Goal: Information Seeking & Learning: Learn about a topic

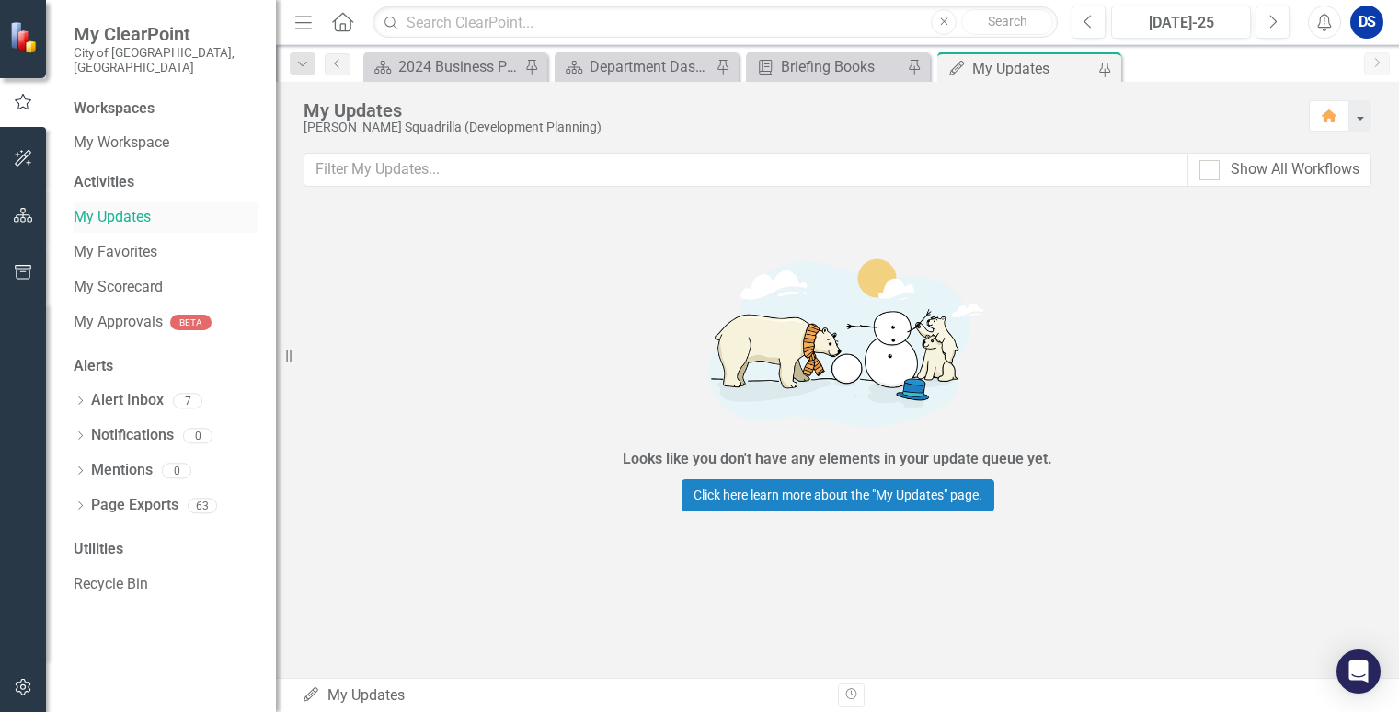
click at [114, 207] on link "My Updates" at bounding box center [166, 217] width 184 height 21
click at [437, 63] on div "2024 Business Plan Quarterly Dashboard" at bounding box center [458, 66] width 121 height 23
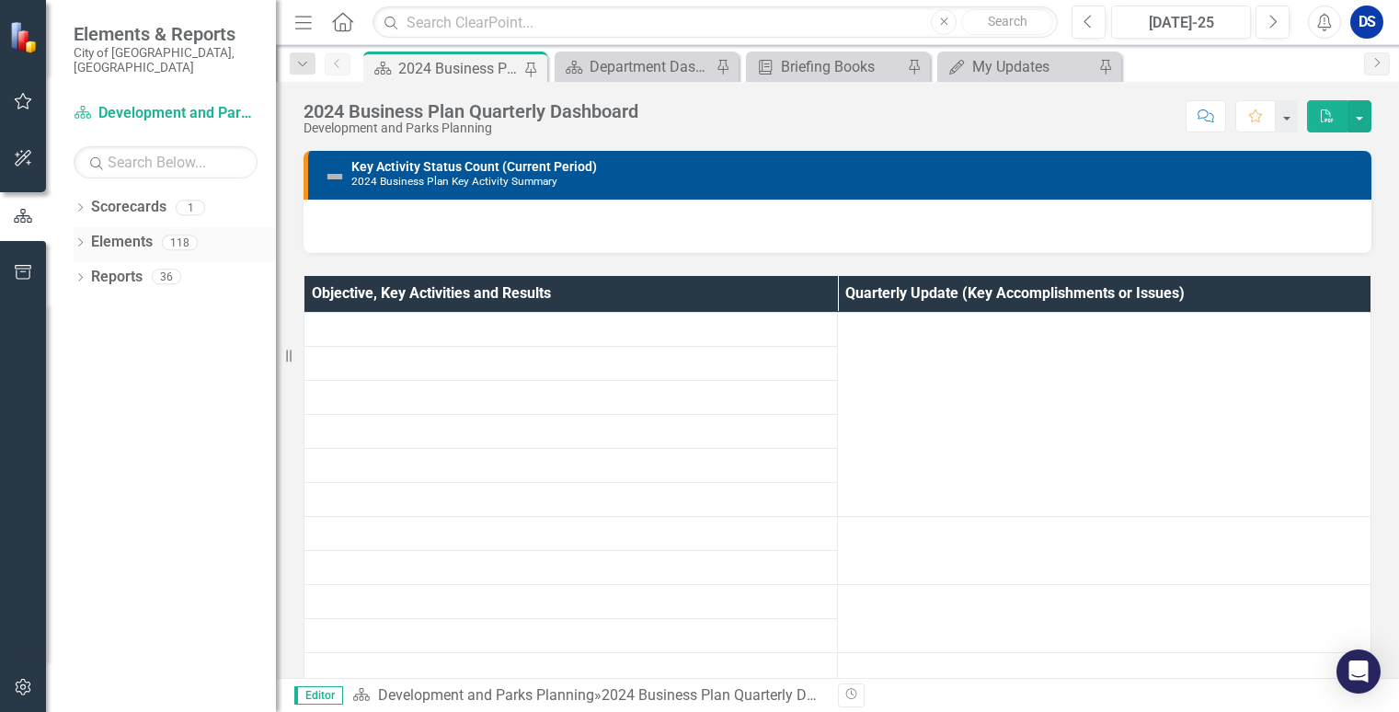
click at [109, 232] on link "Elements" at bounding box center [122, 242] width 62 height 21
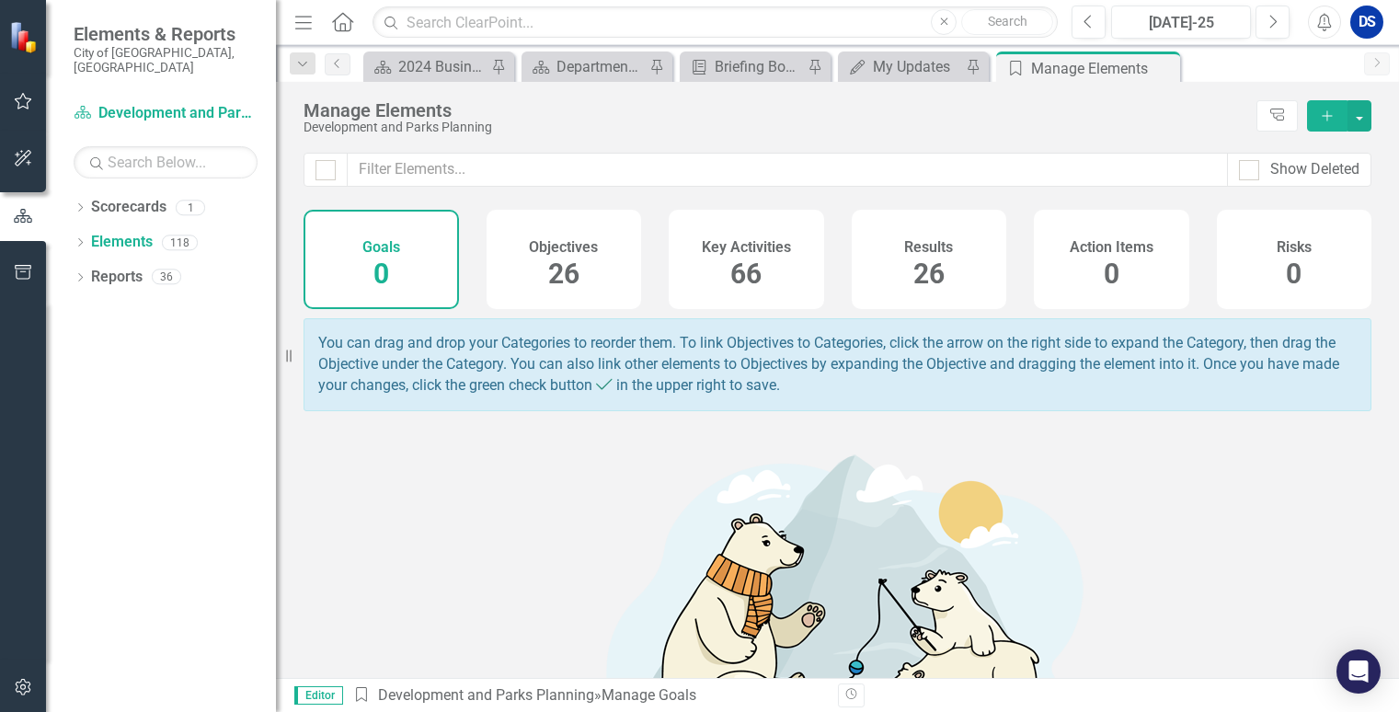
click at [560, 261] on span "26" at bounding box center [563, 274] width 31 height 32
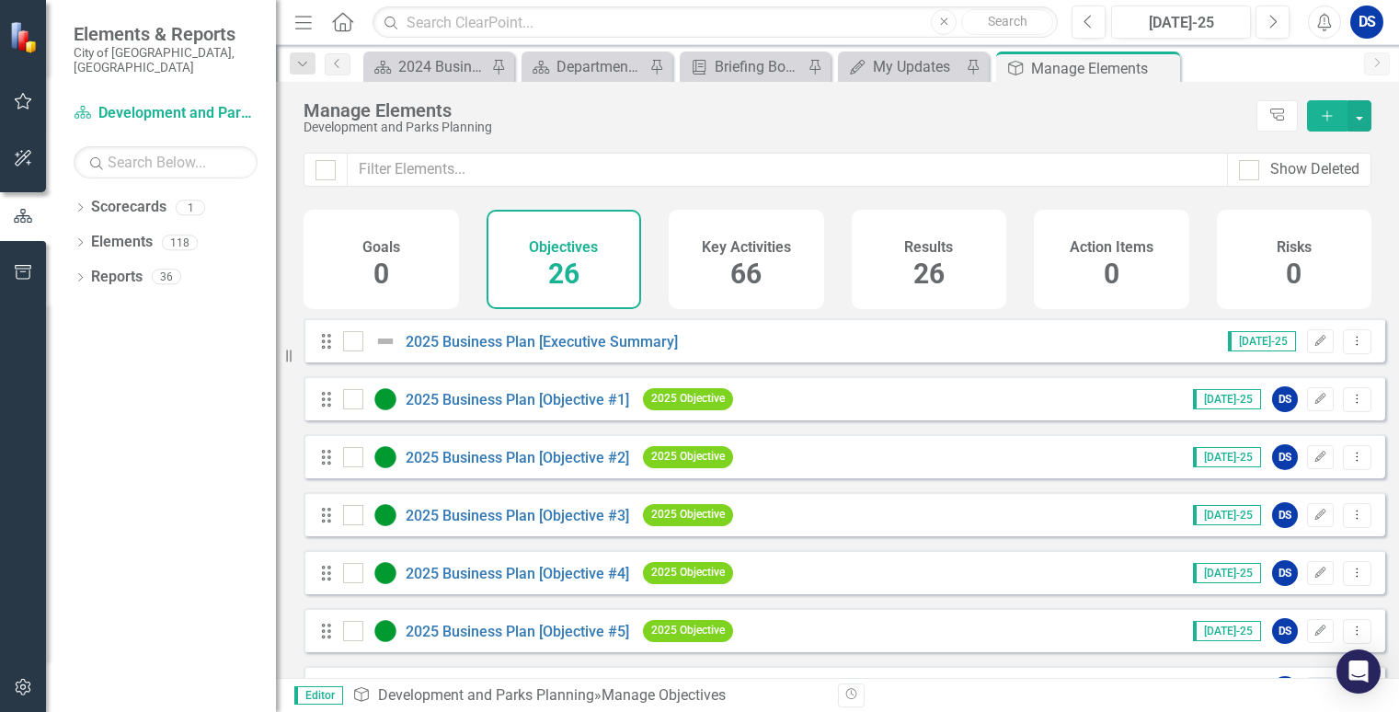
scroll to position [92, 0]
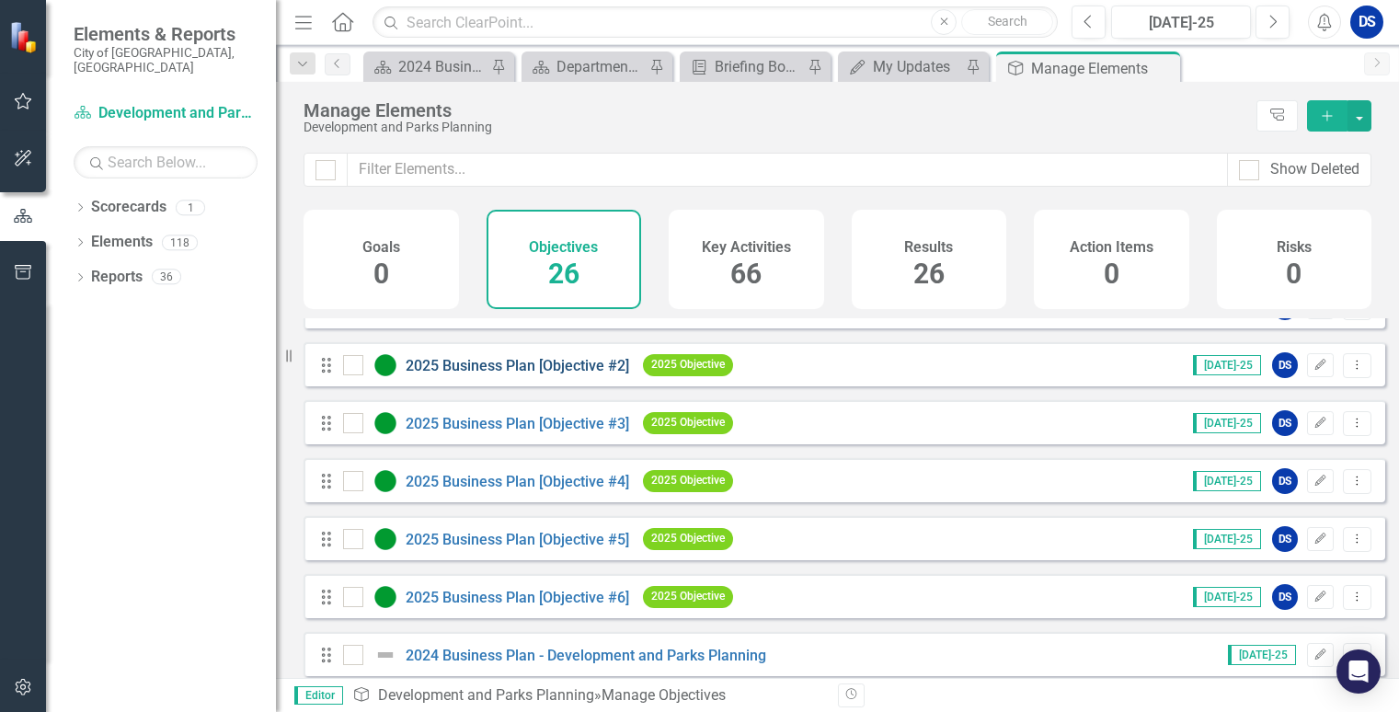
click at [512, 374] on link "2025 Business Plan [Objective #2]" at bounding box center [518, 365] width 224 height 17
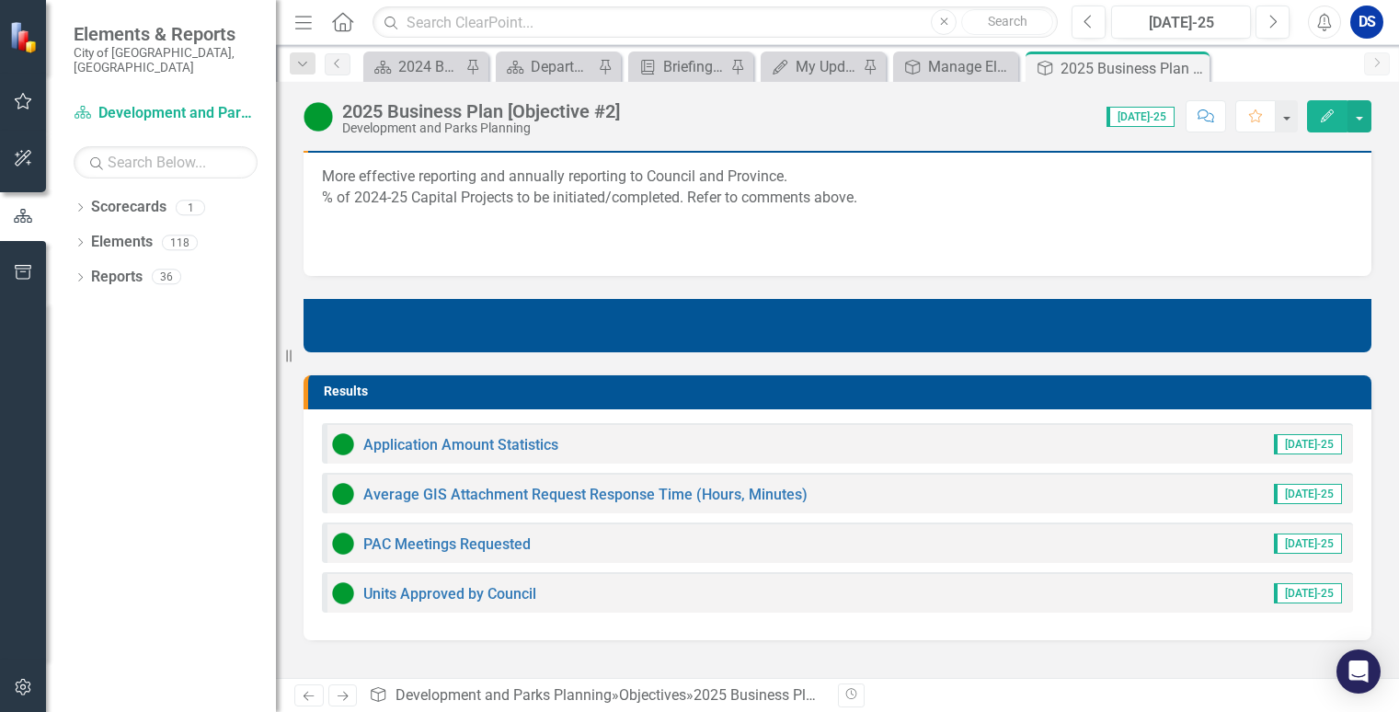
scroll to position [828, 0]
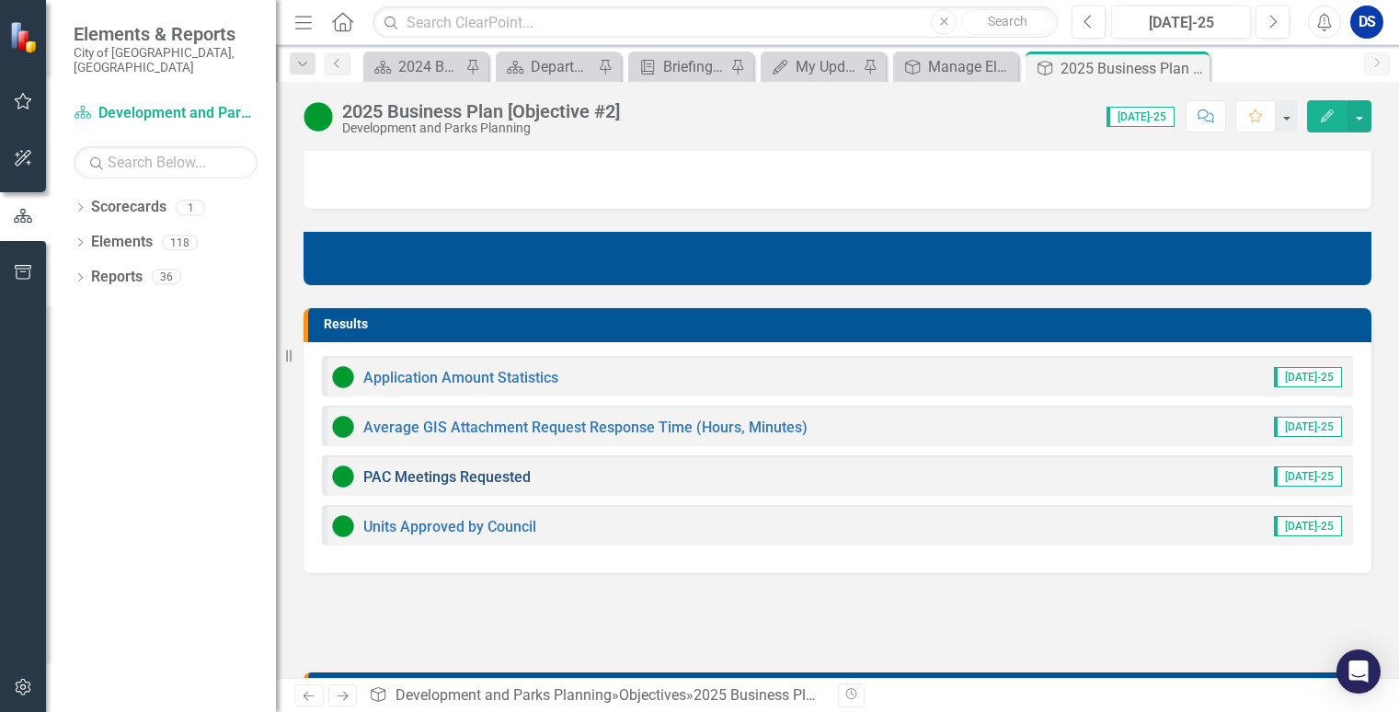
click at [505, 475] on link "PAC Meetings Requested" at bounding box center [446, 476] width 167 height 17
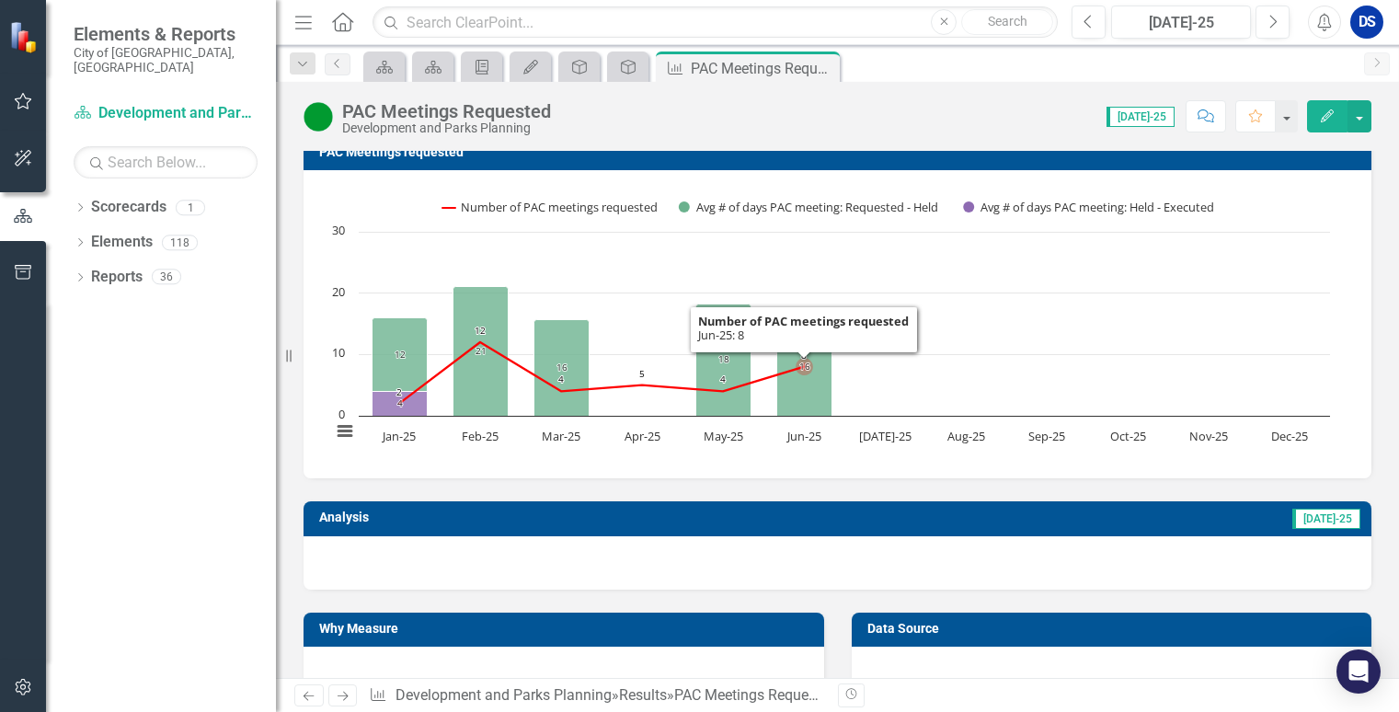
scroll to position [276, 0]
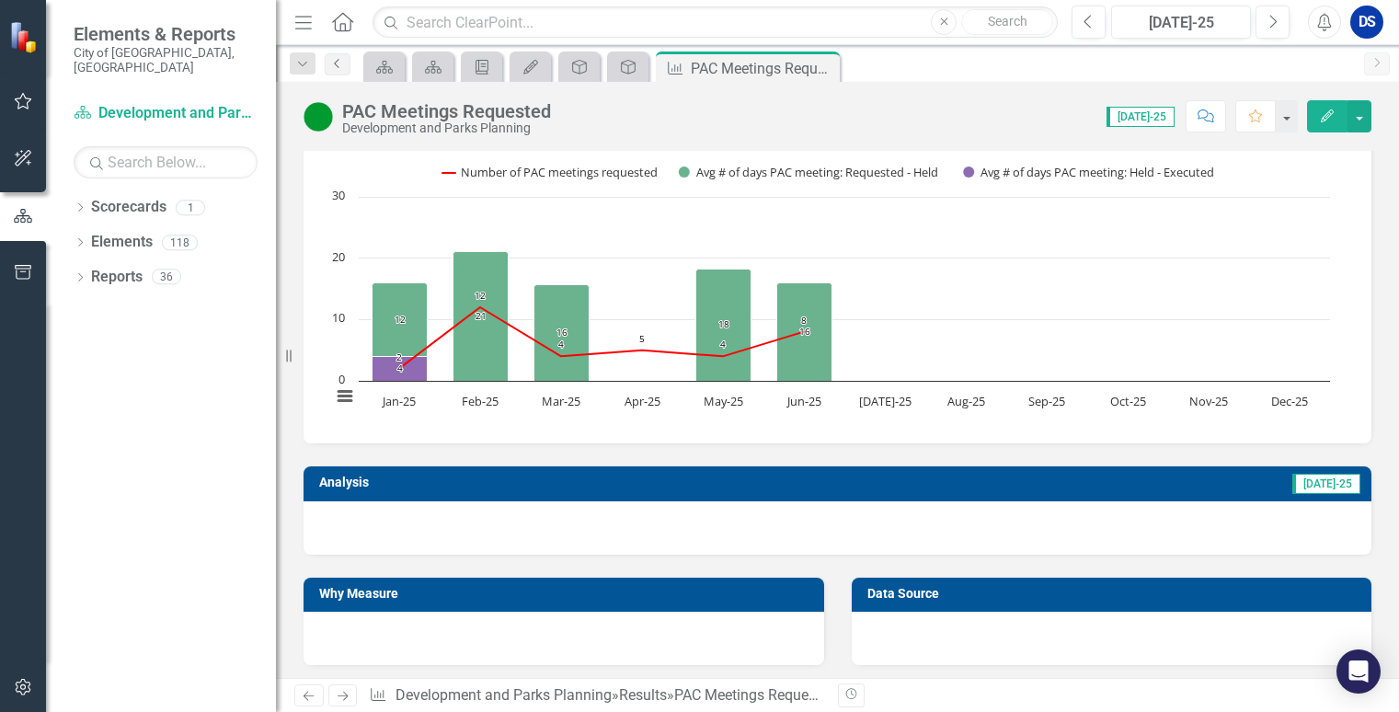
click at [334, 69] on link "Previous" at bounding box center [338, 64] width 26 height 22
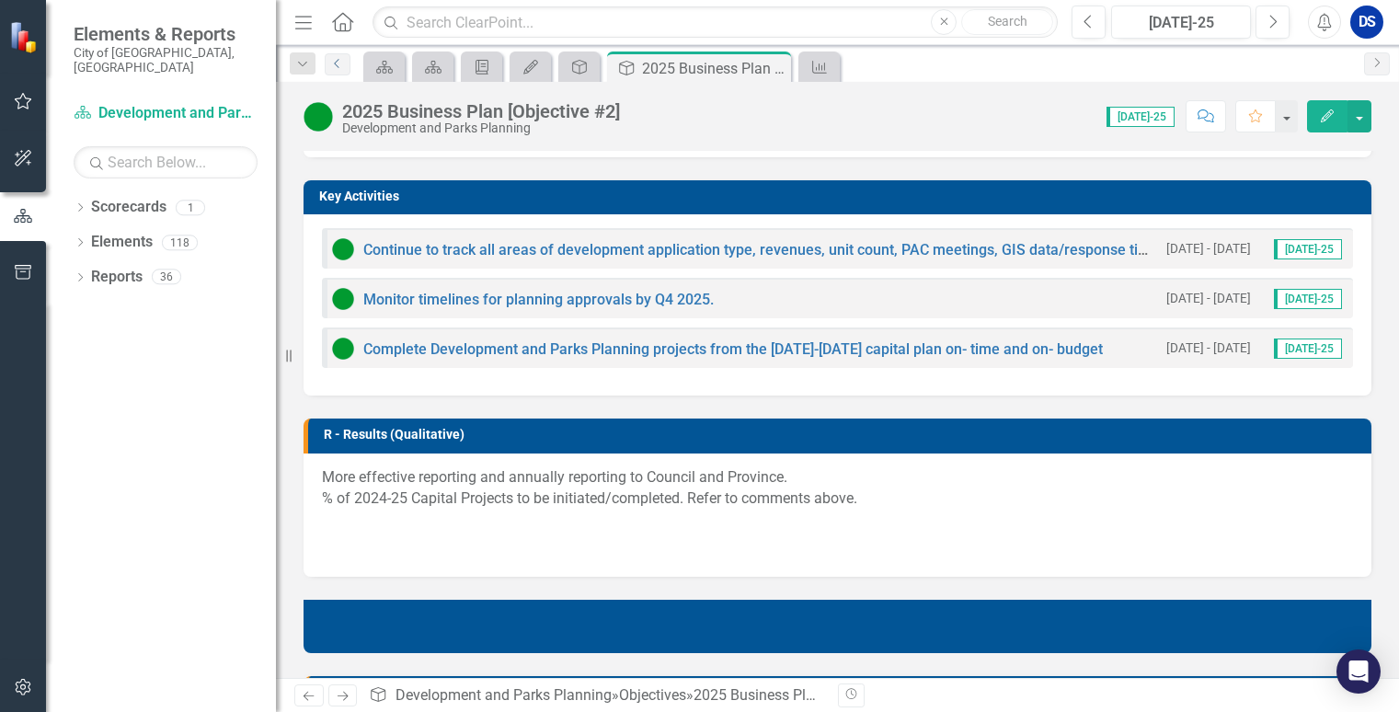
scroll to position [920, 0]
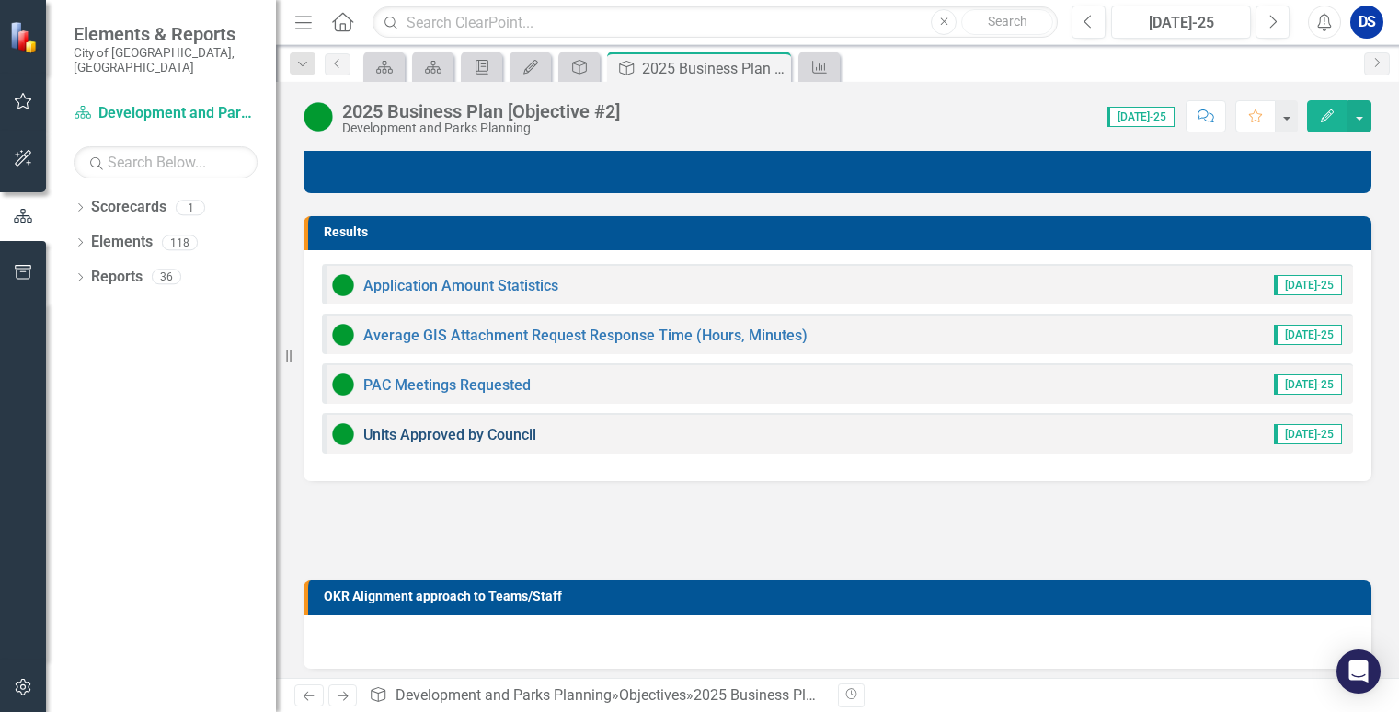
click at [501, 438] on link "Units Approved by Council" at bounding box center [449, 434] width 173 height 17
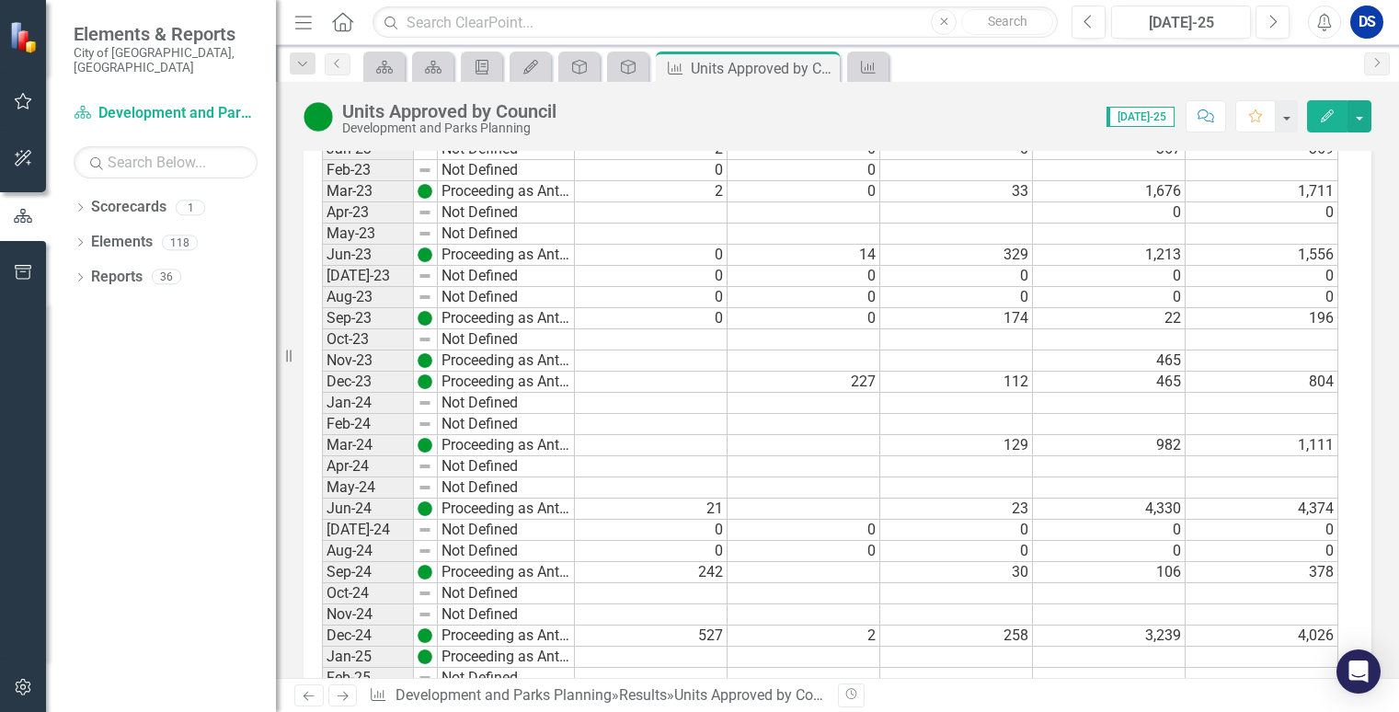
scroll to position [1793, 0]
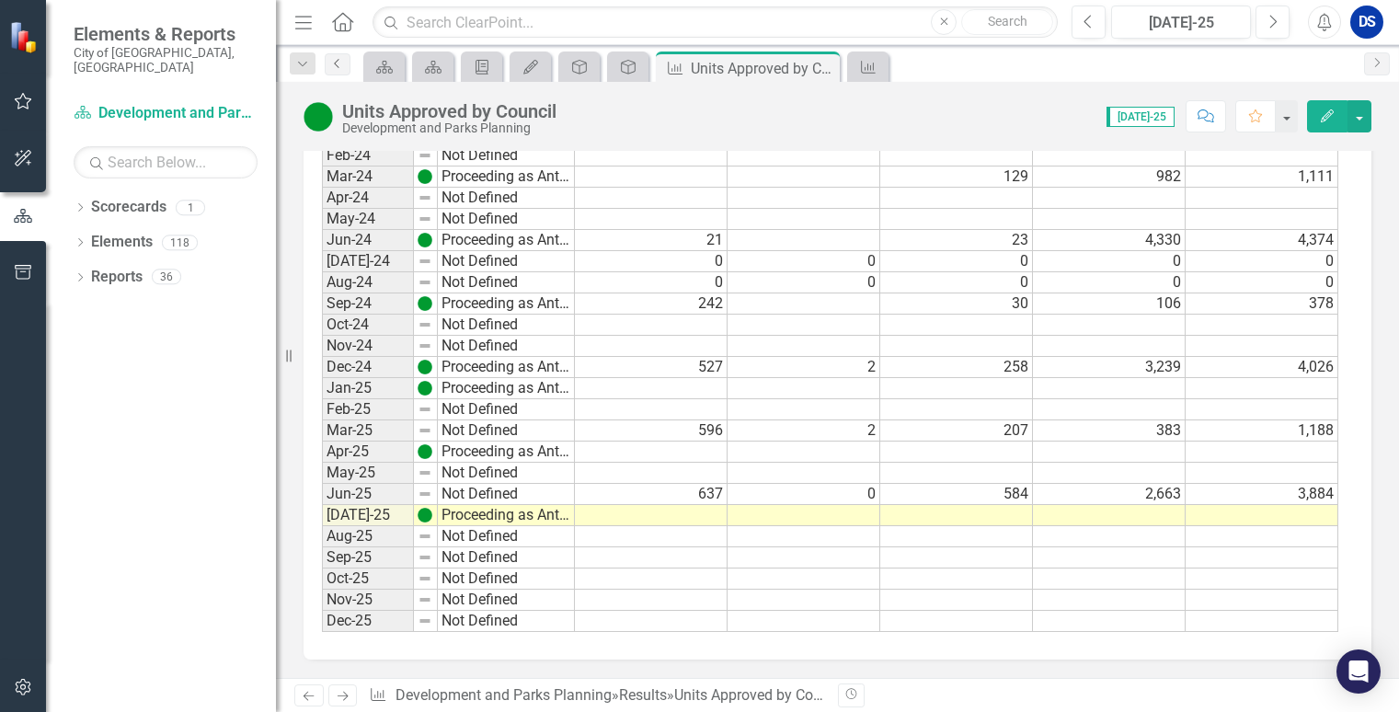
click at [332, 70] on link "Previous" at bounding box center [338, 64] width 26 height 22
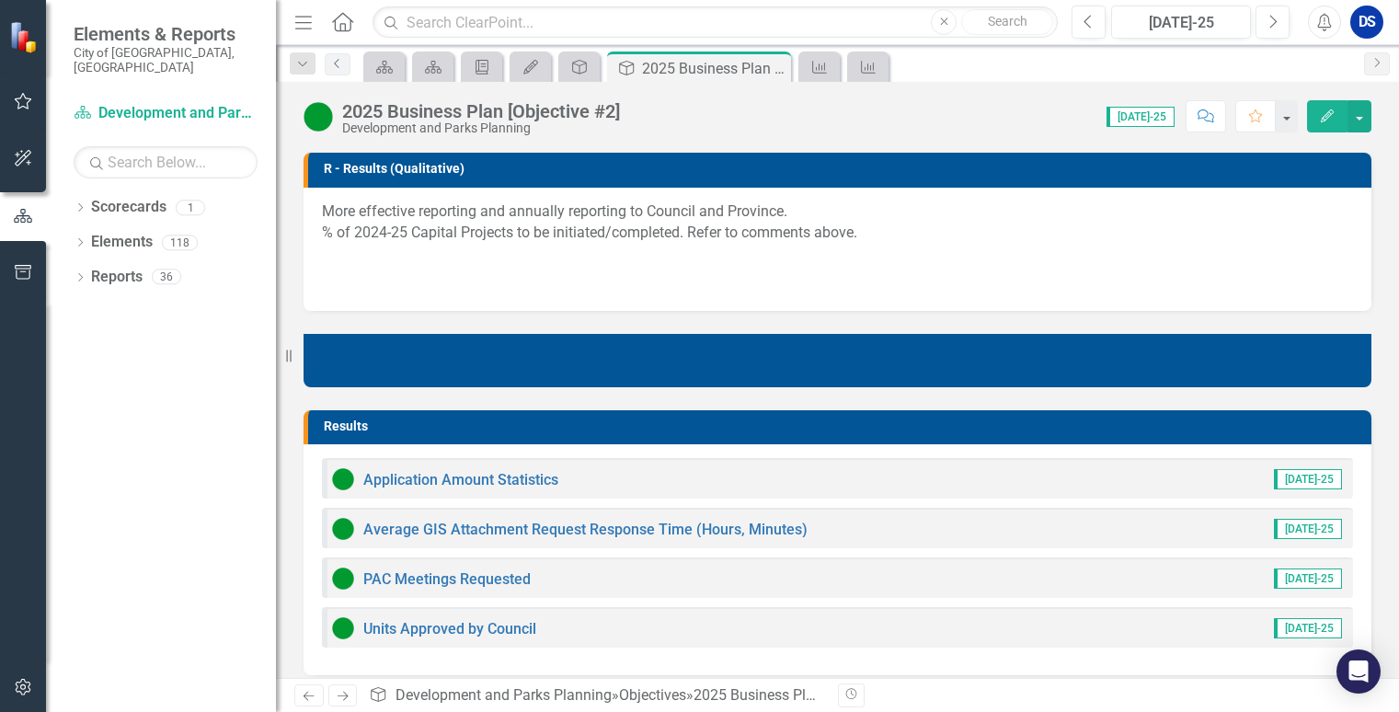
scroll to position [920, 0]
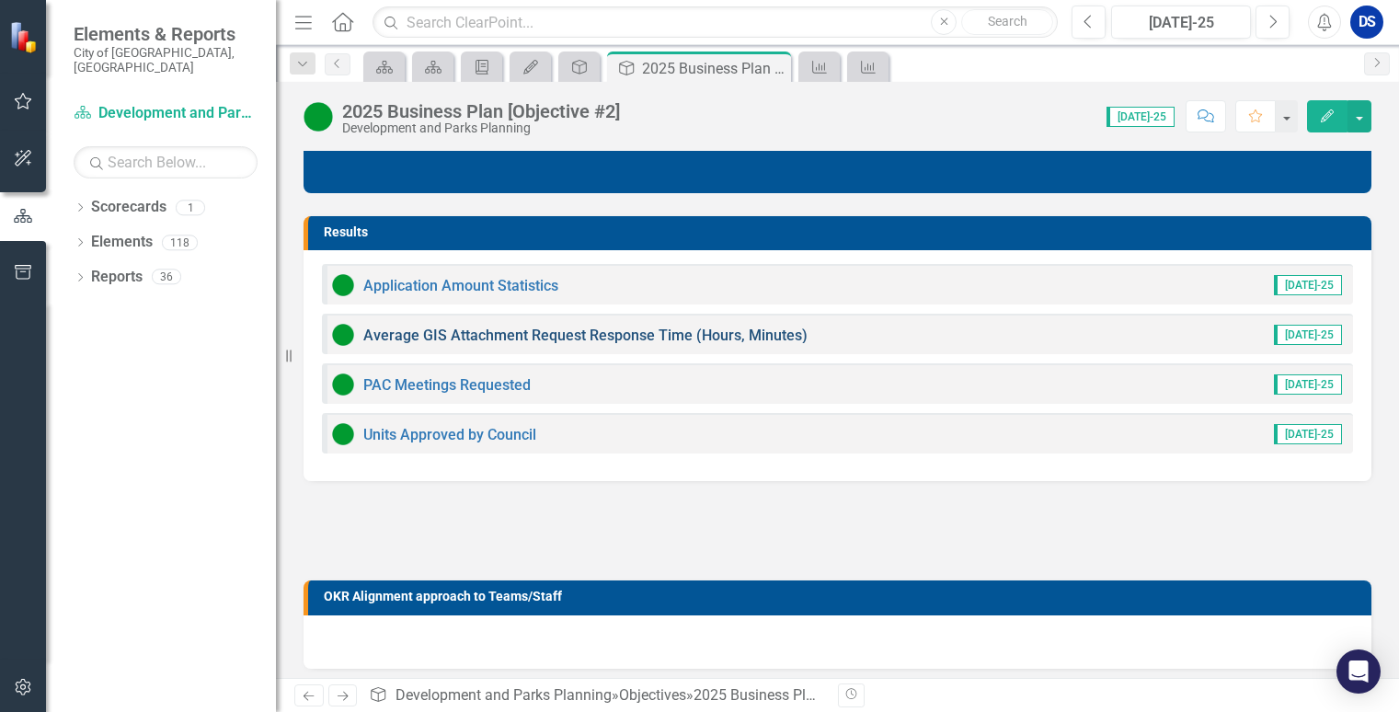
click at [521, 341] on link "Average GIS Attachment Request Response Time (Hours, Minutes)" at bounding box center [585, 335] width 444 height 17
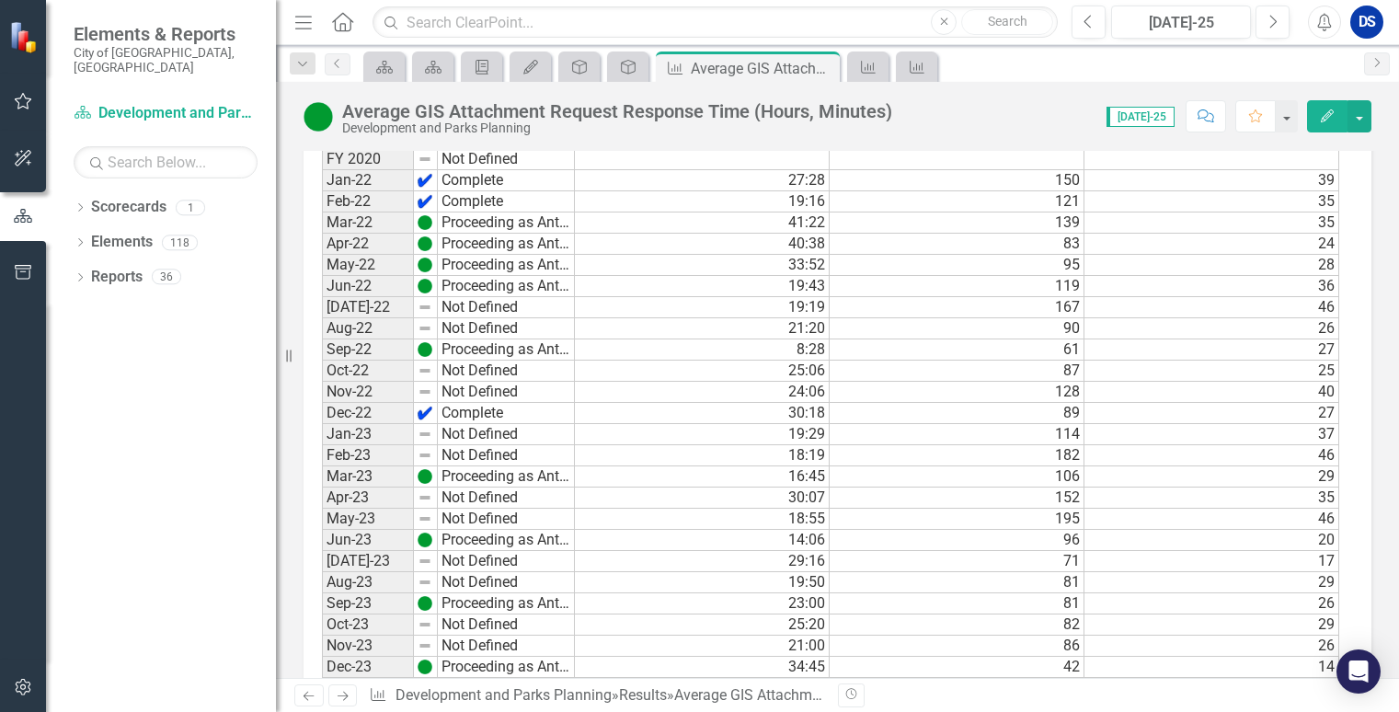
scroll to position [1532, 0]
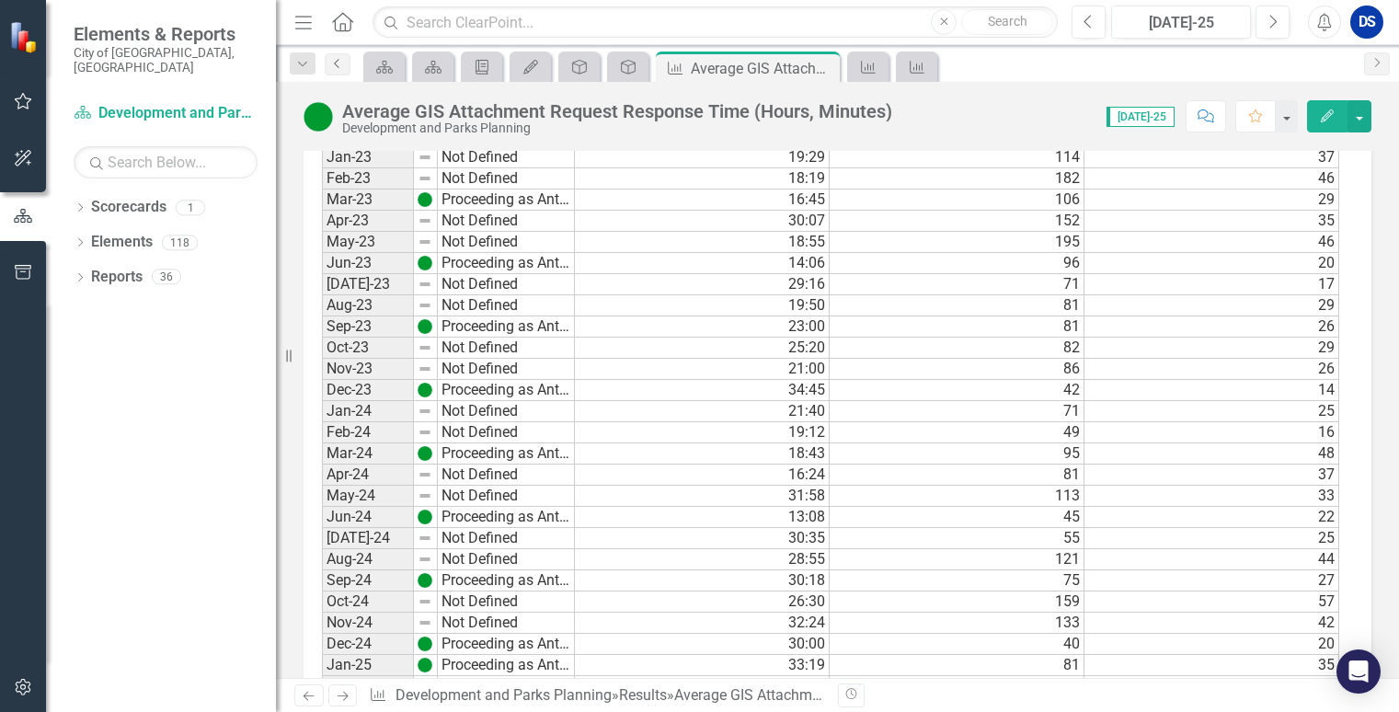
click at [333, 63] on icon "Previous" at bounding box center [337, 63] width 15 height 11
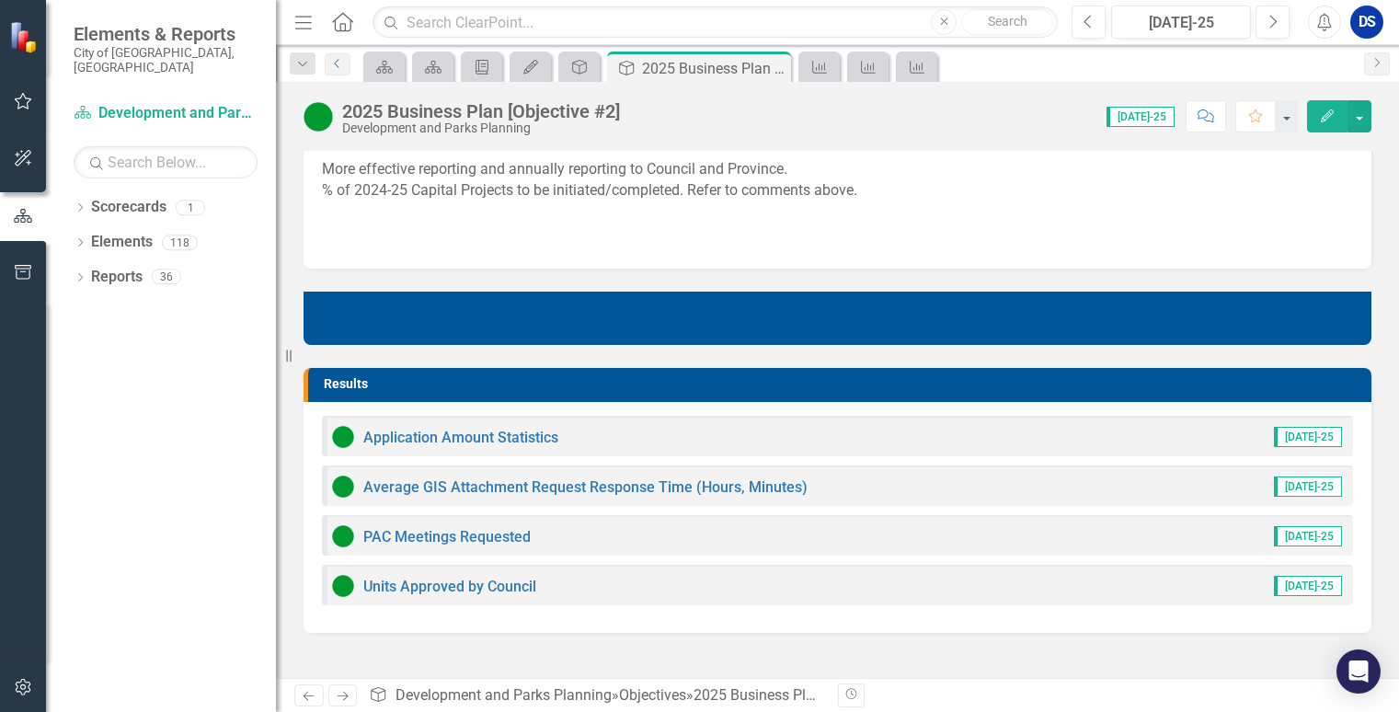
scroll to position [920, 0]
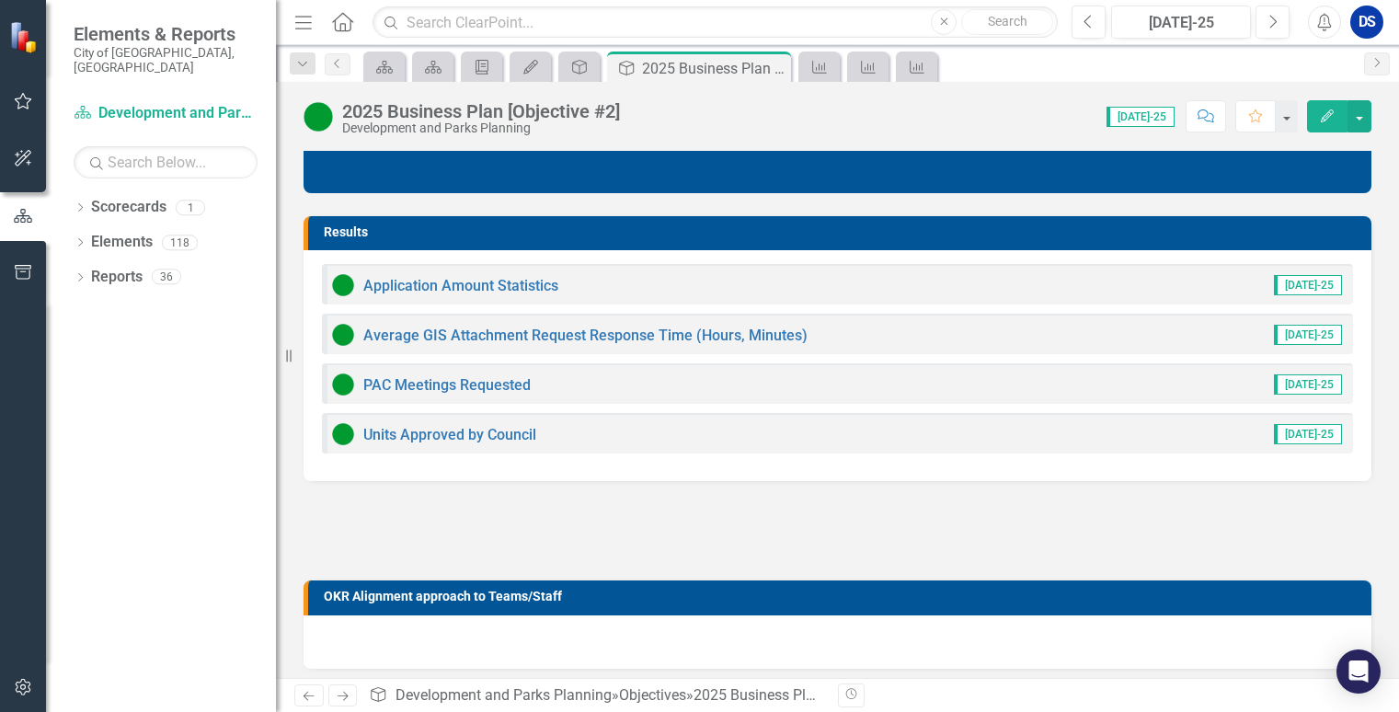
click at [500, 275] on div "Application Amount Statistics" at bounding box center [445, 285] width 226 height 22
click at [443, 278] on link "Application Amount Statistics" at bounding box center [460, 285] width 195 height 17
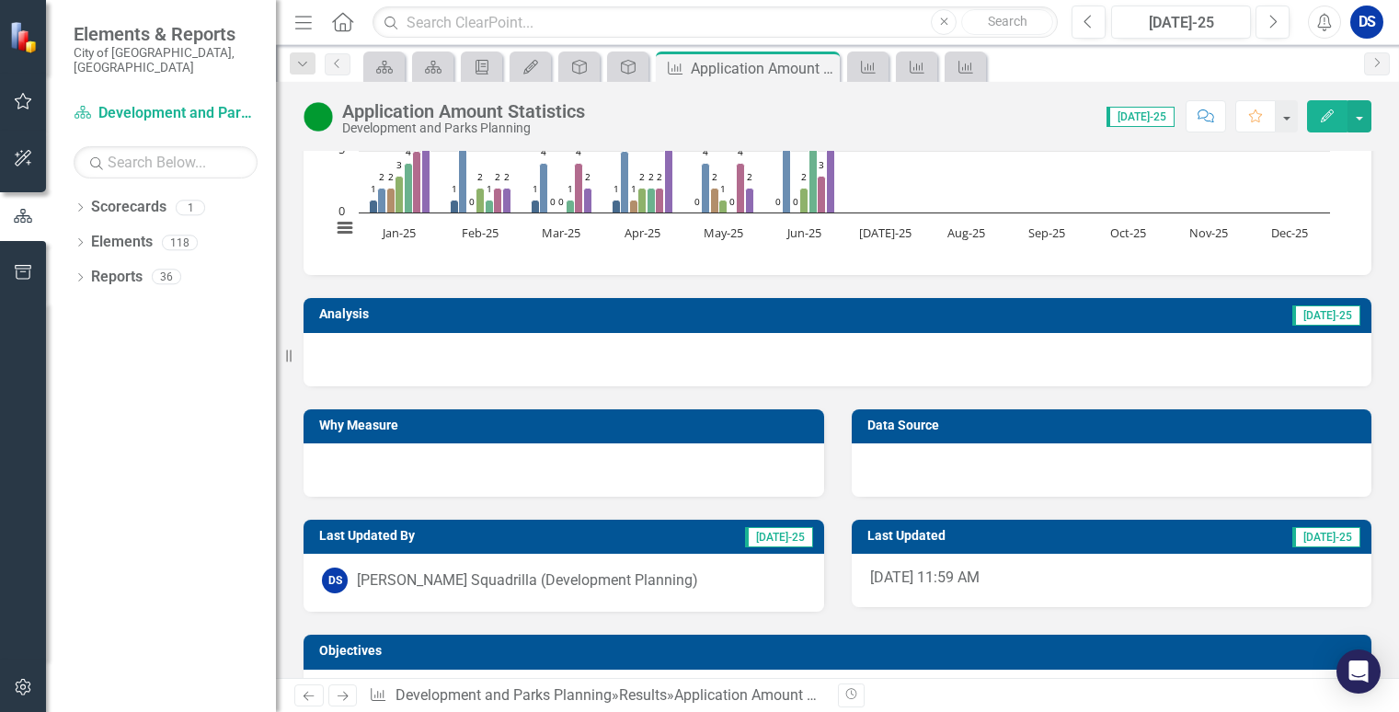
scroll to position [168, 0]
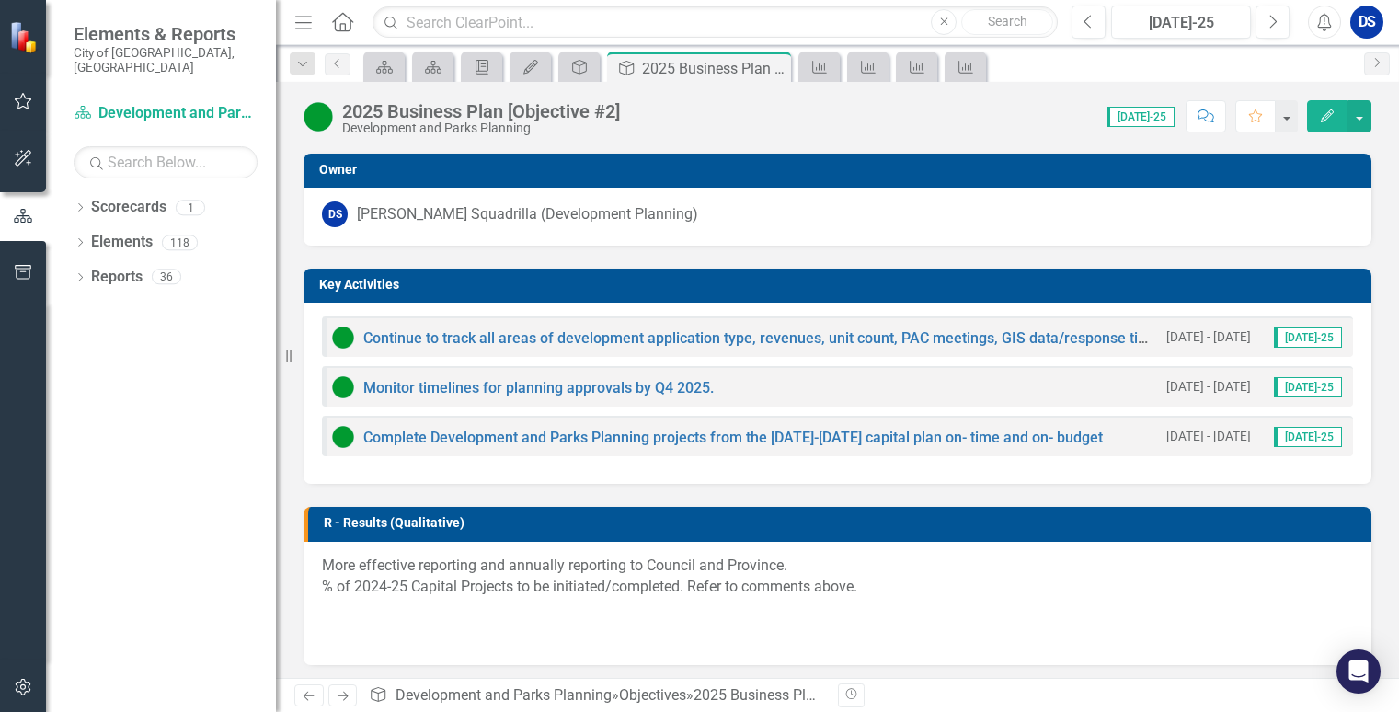
scroll to position [552, 0]
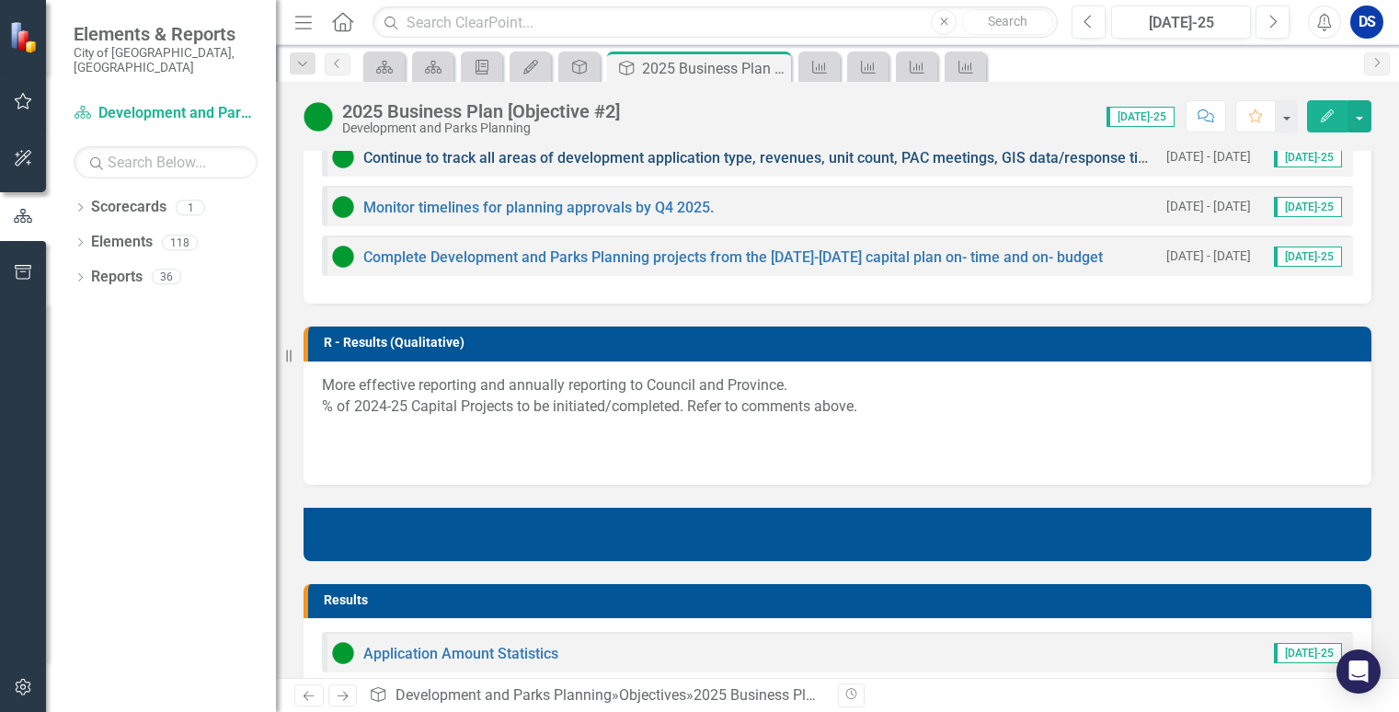
click at [789, 153] on link "Continue to track all areas of development application type, revenues, unit cou…" at bounding box center [895, 157] width 1065 height 17
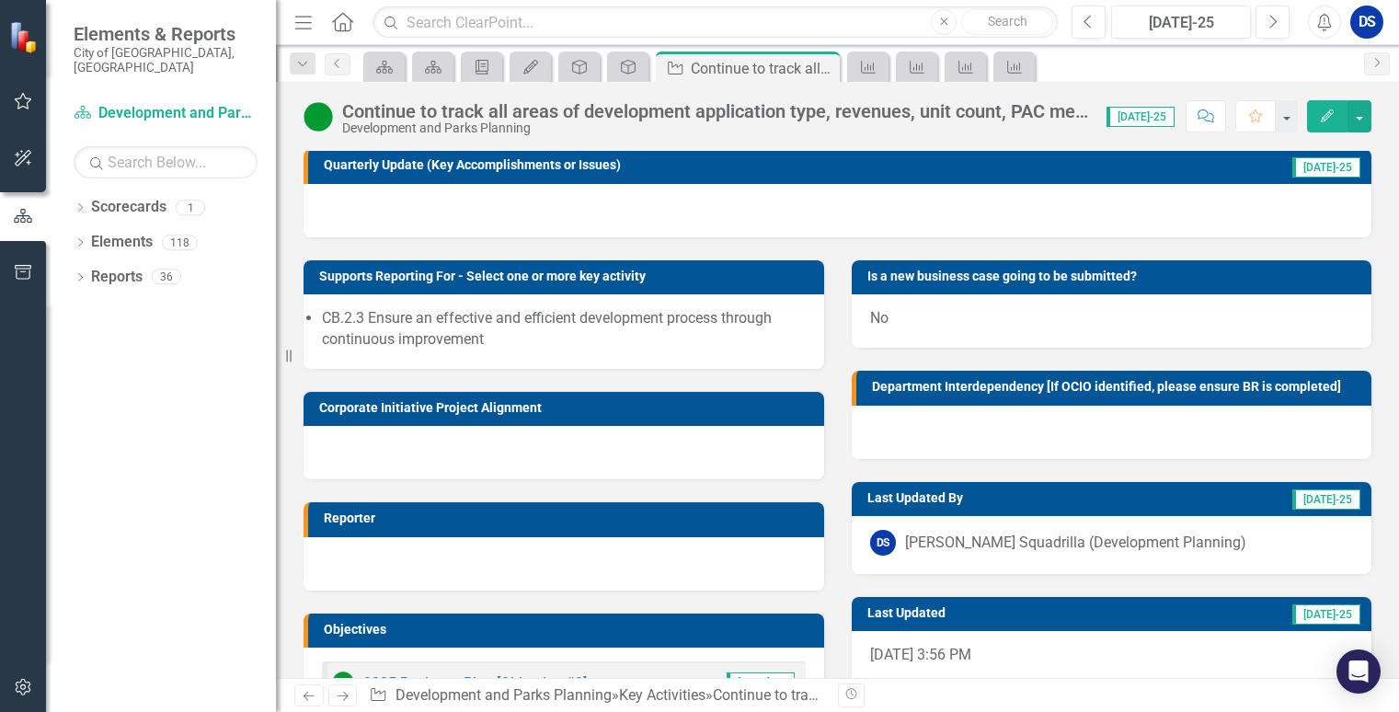
scroll to position [182, 0]
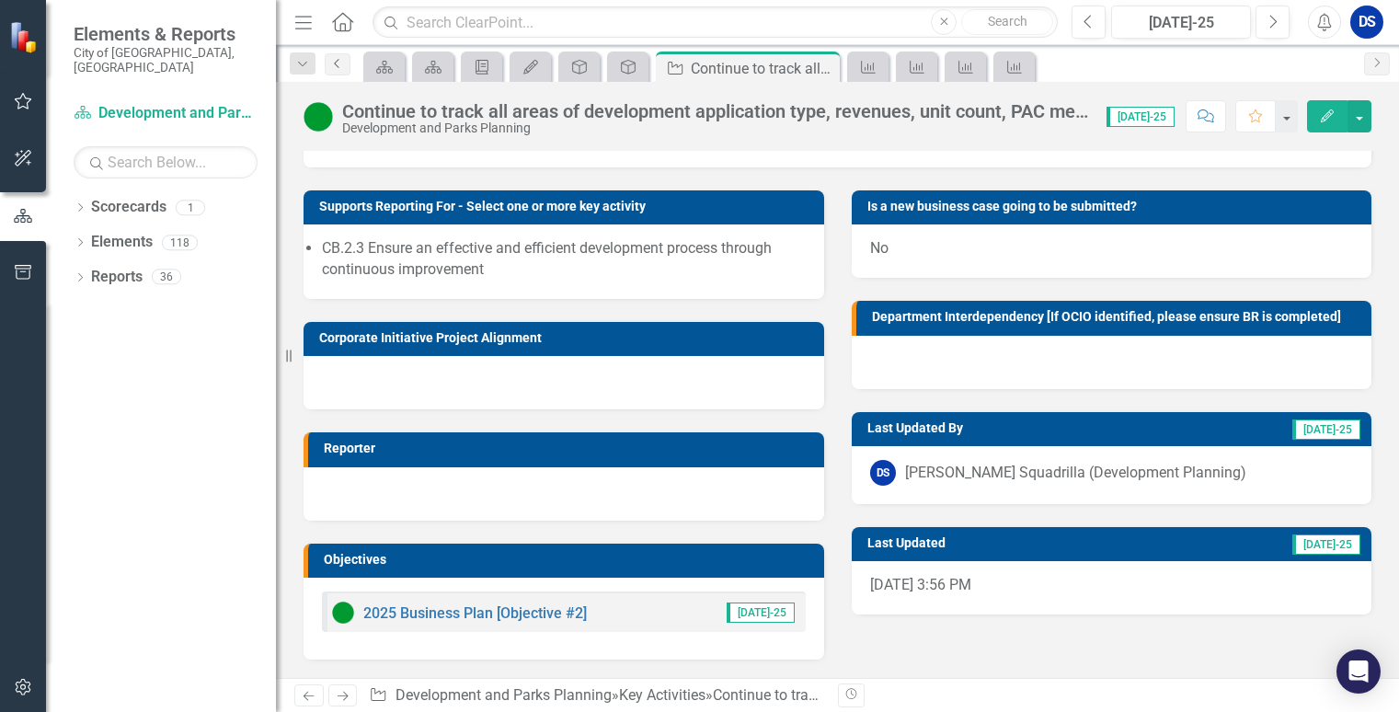
click at [330, 67] on icon "Previous" at bounding box center [337, 63] width 15 height 11
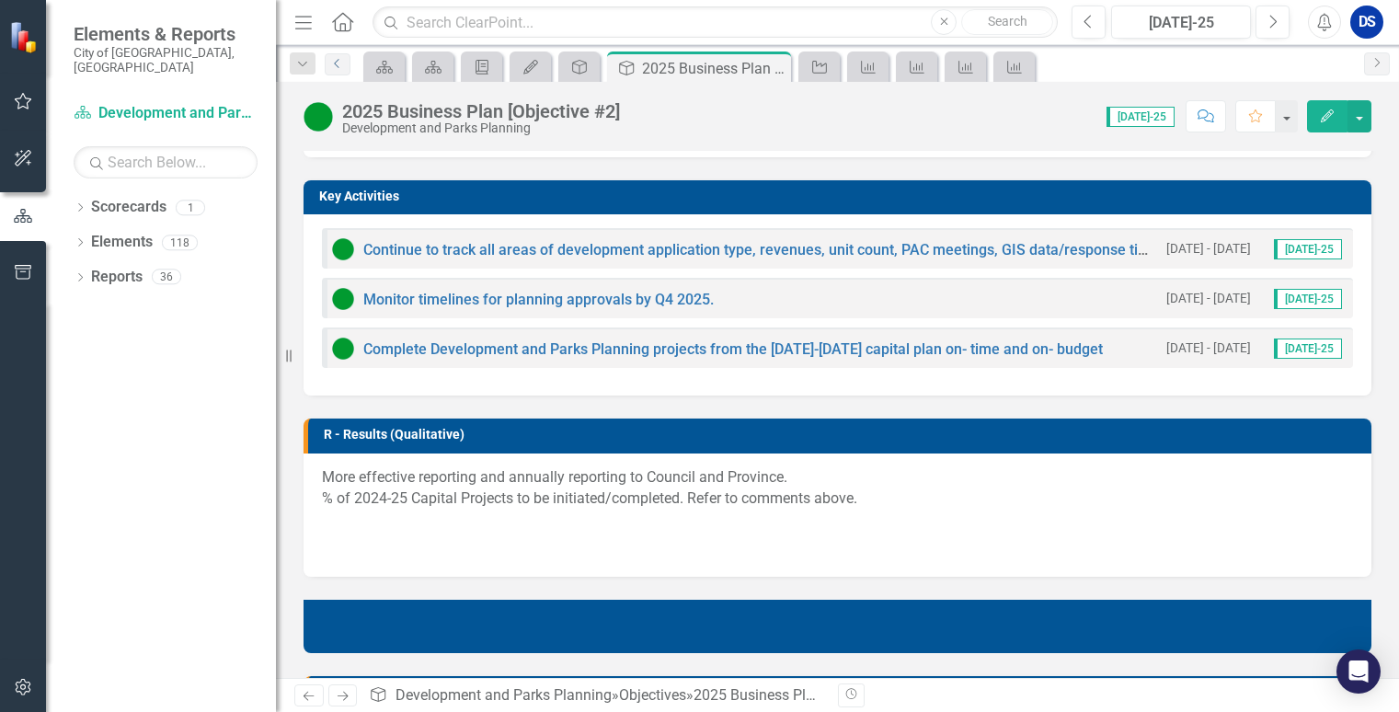
scroll to position [1006, 0]
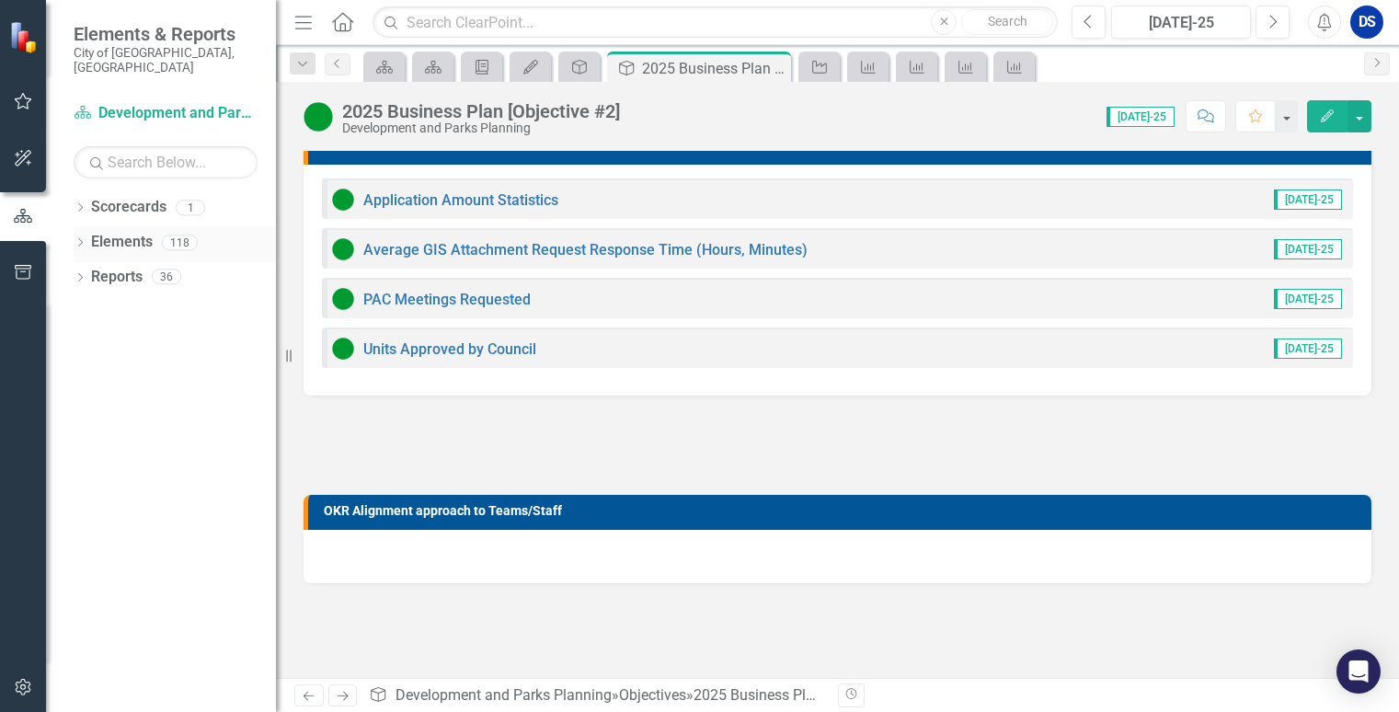
click at [118, 232] on link "Elements" at bounding box center [122, 242] width 62 height 21
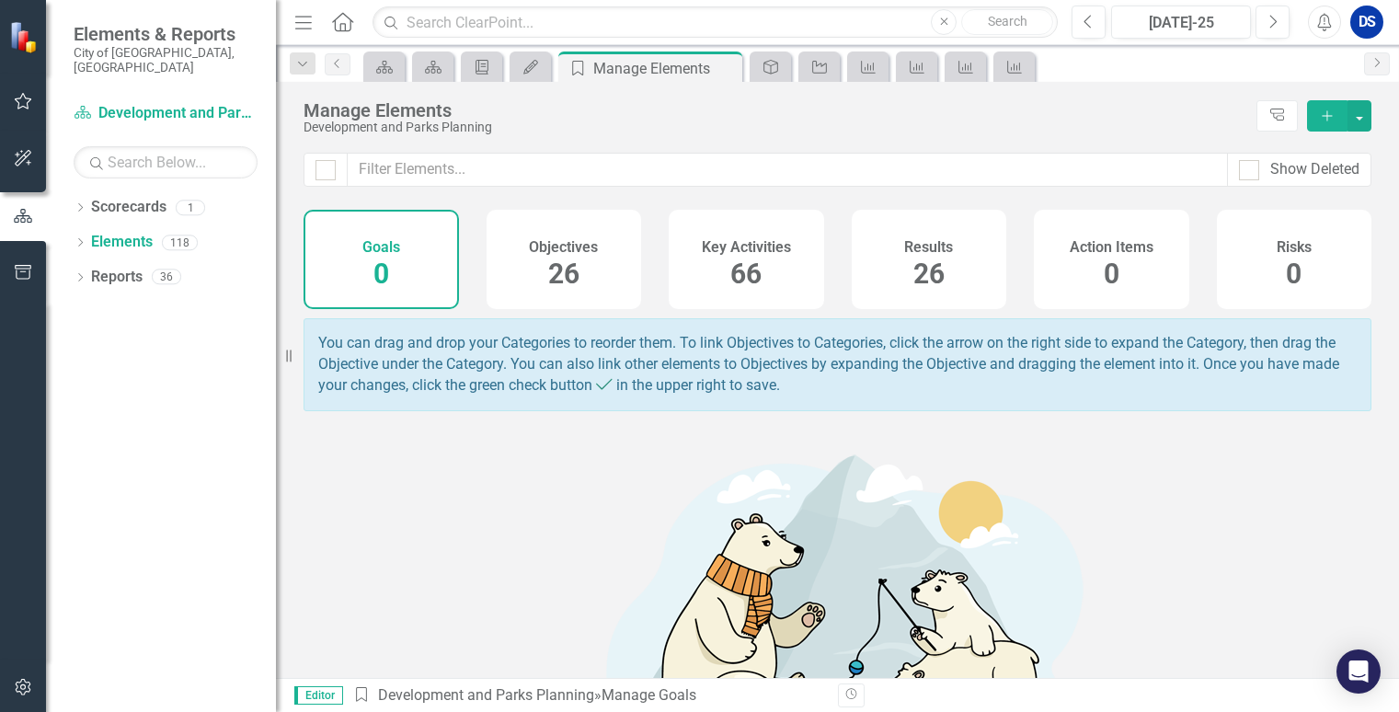
click at [553, 267] on span "26" at bounding box center [563, 274] width 31 height 32
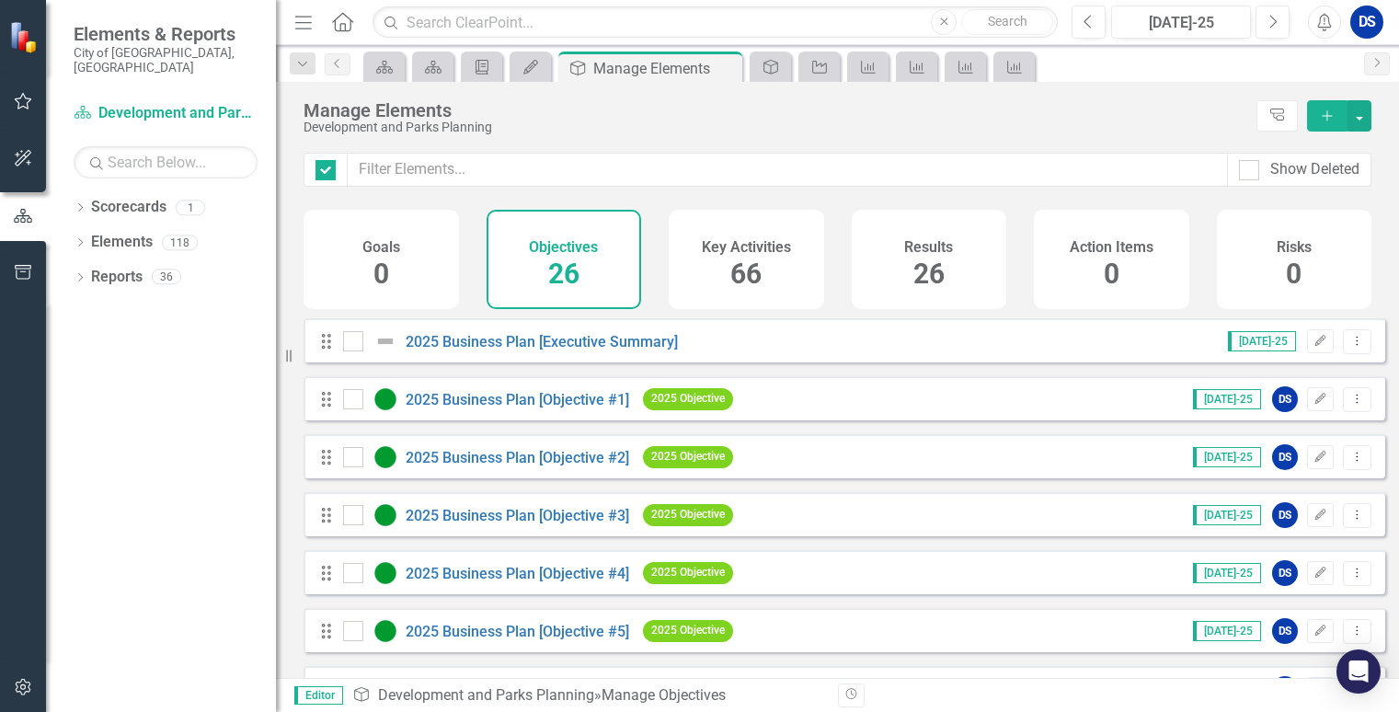
checkbox input "false"
click at [546, 406] on link "2025 Business Plan [Objective #1]" at bounding box center [518, 399] width 224 height 17
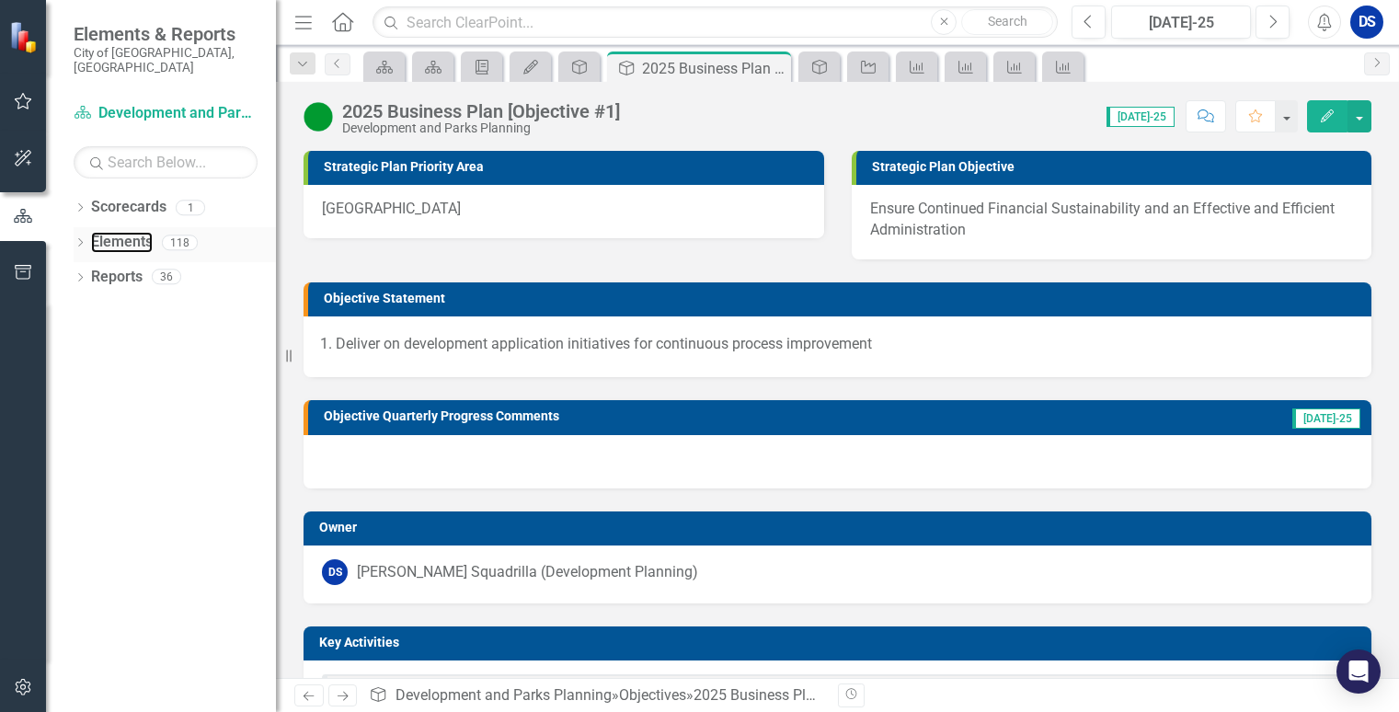
drag, startPoint x: 106, startPoint y: 229, endPoint x: 153, endPoint y: 238, distance: 47.8
click at [106, 232] on link "Elements" at bounding box center [122, 242] width 62 height 21
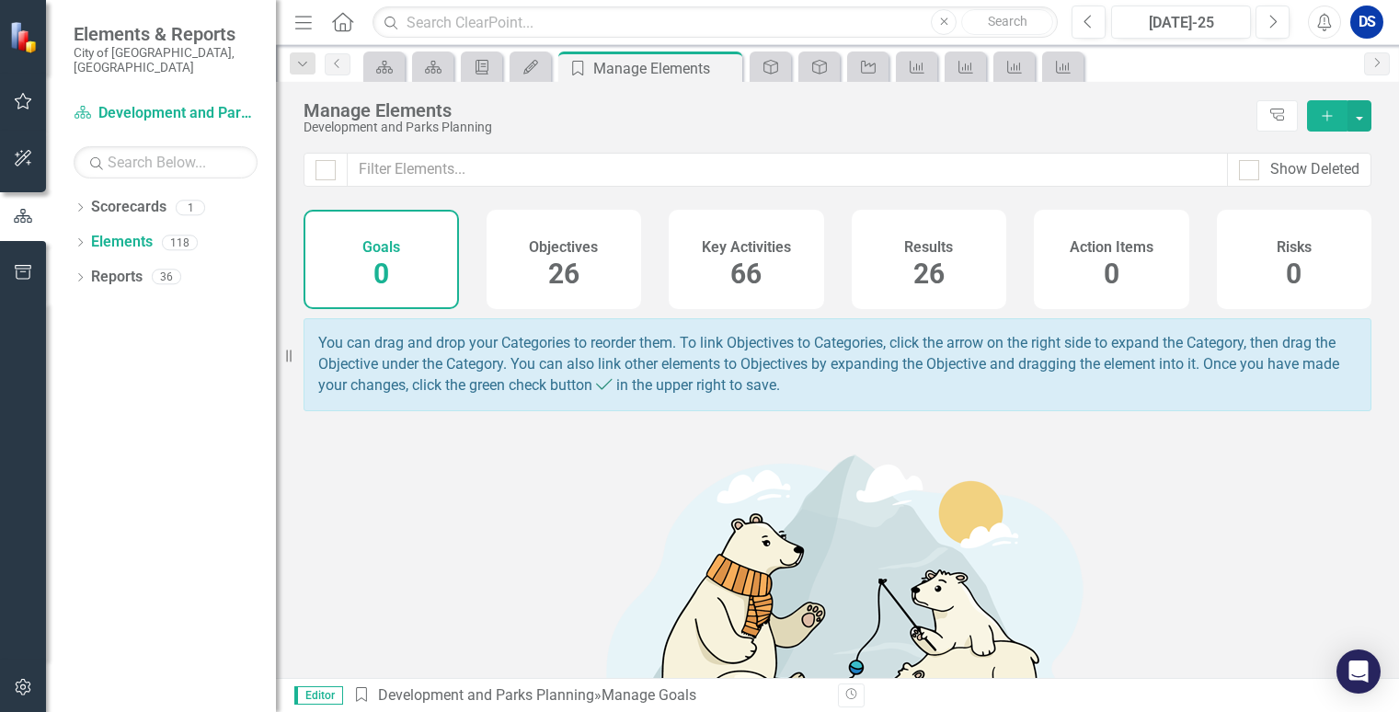
click at [577, 269] on div "Objectives 26" at bounding box center [564, 259] width 155 height 99
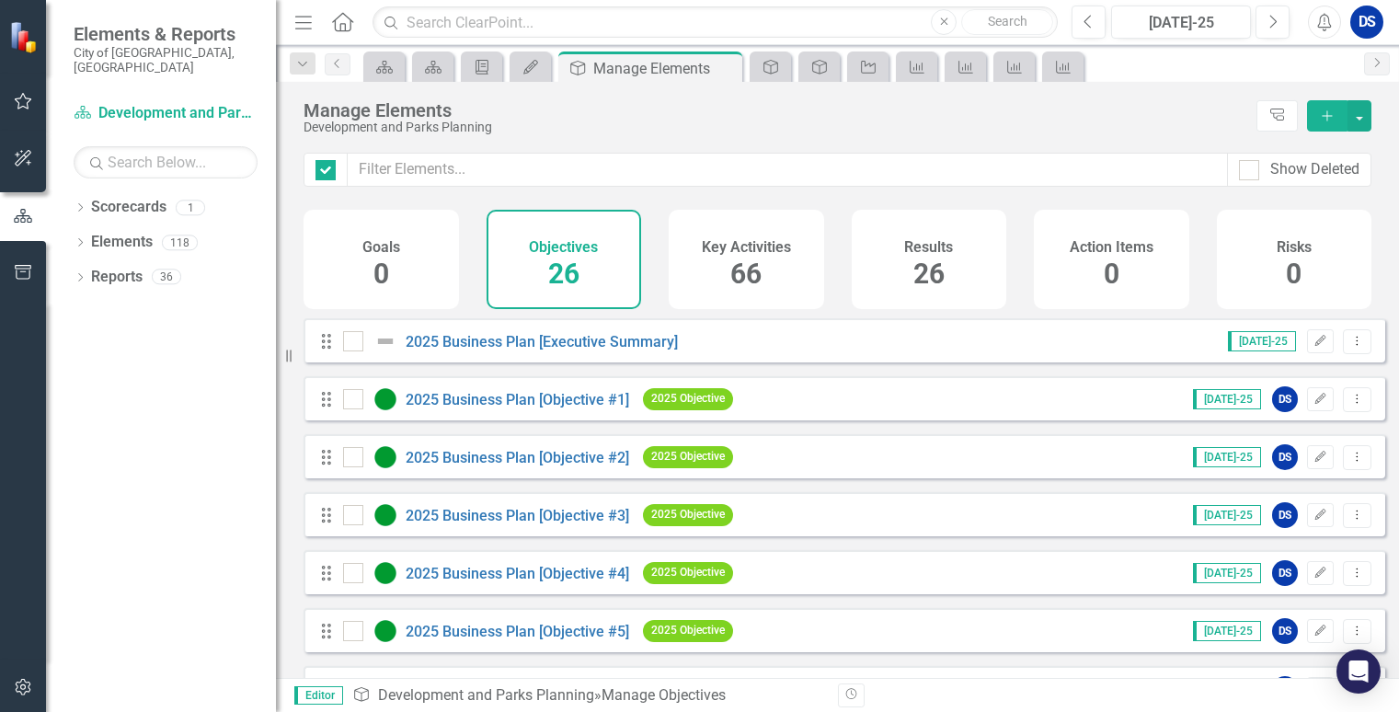
checkbox input "false"
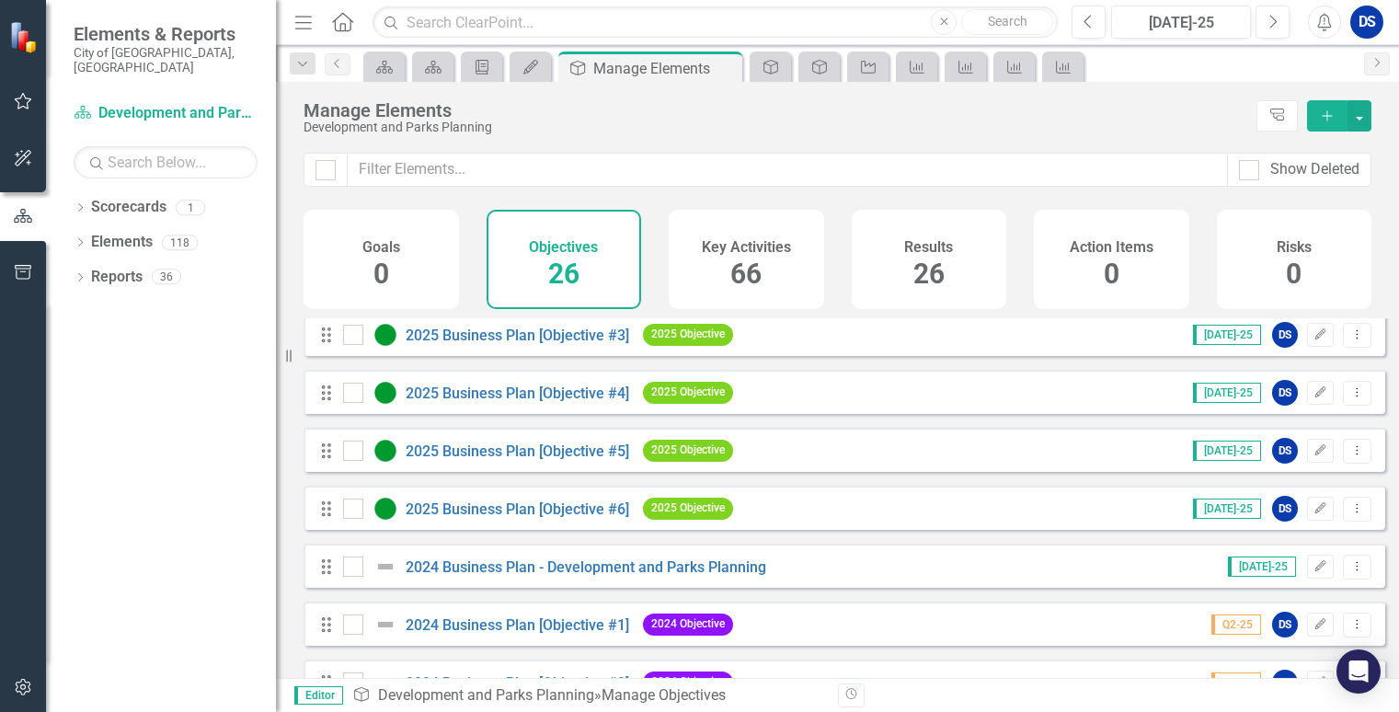
scroll to position [184, 0]
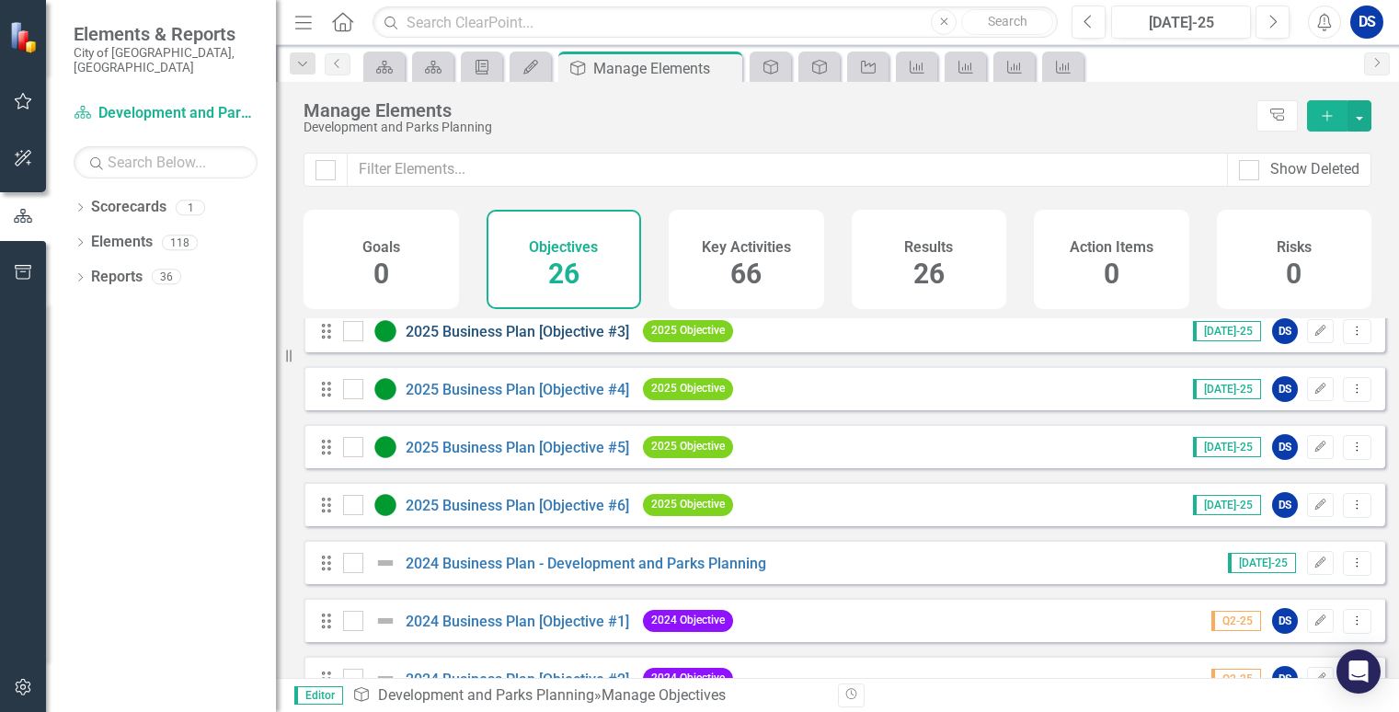
click at [581, 340] on link "2025 Business Plan [Objective #3]" at bounding box center [518, 331] width 224 height 17
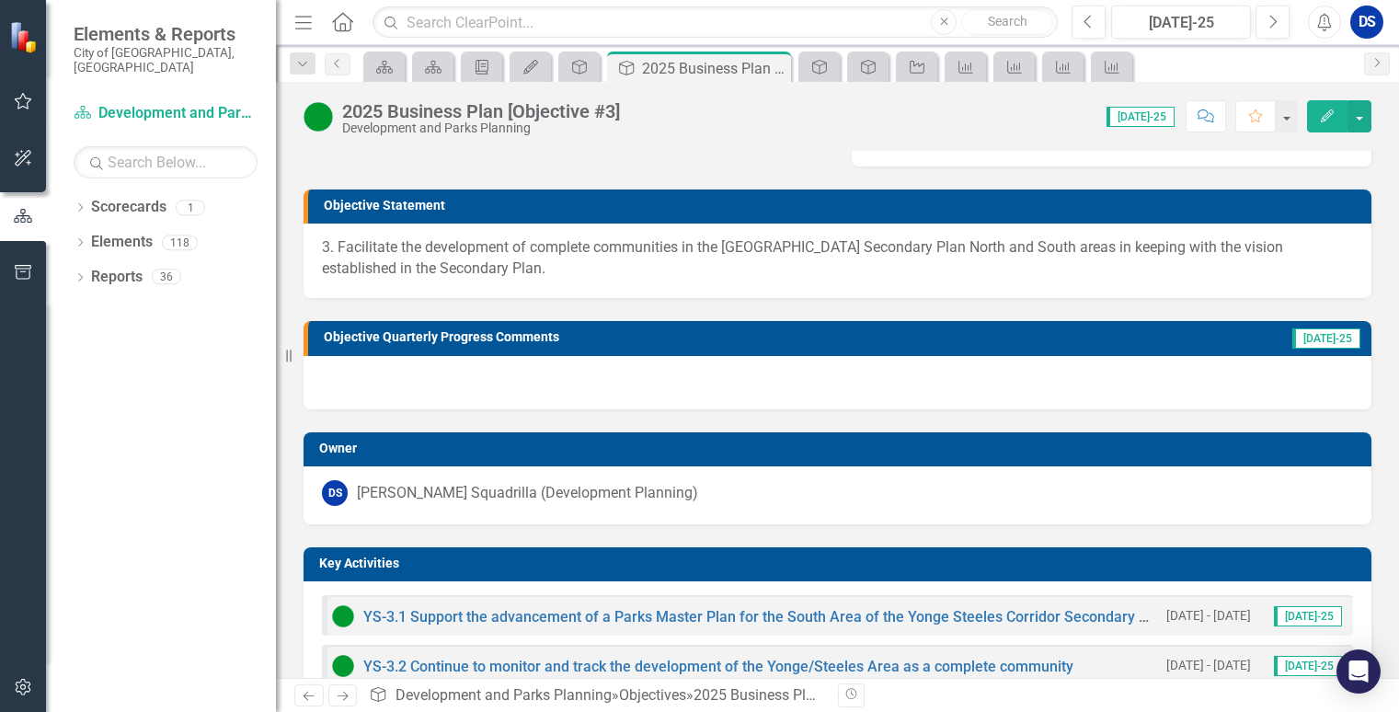
scroll to position [92, 0]
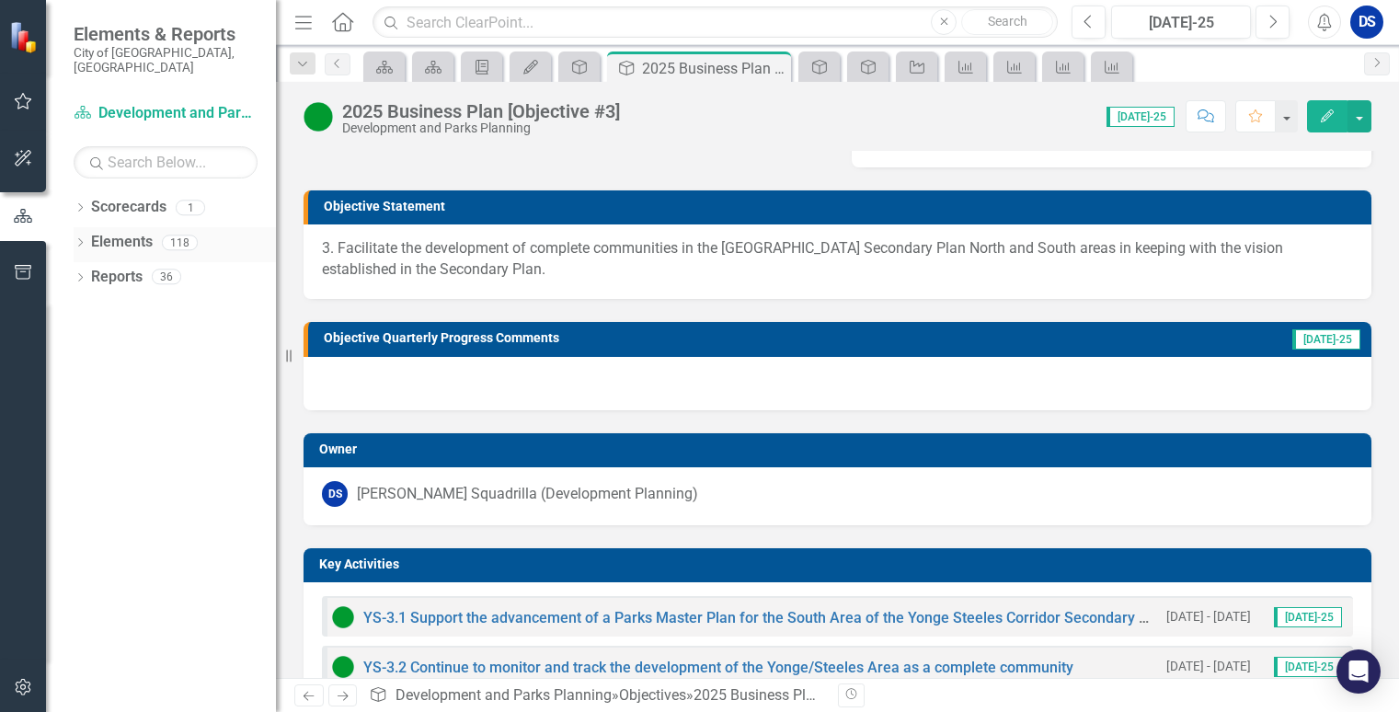
click at [119, 232] on link "Elements" at bounding box center [122, 242] width 62 height 21
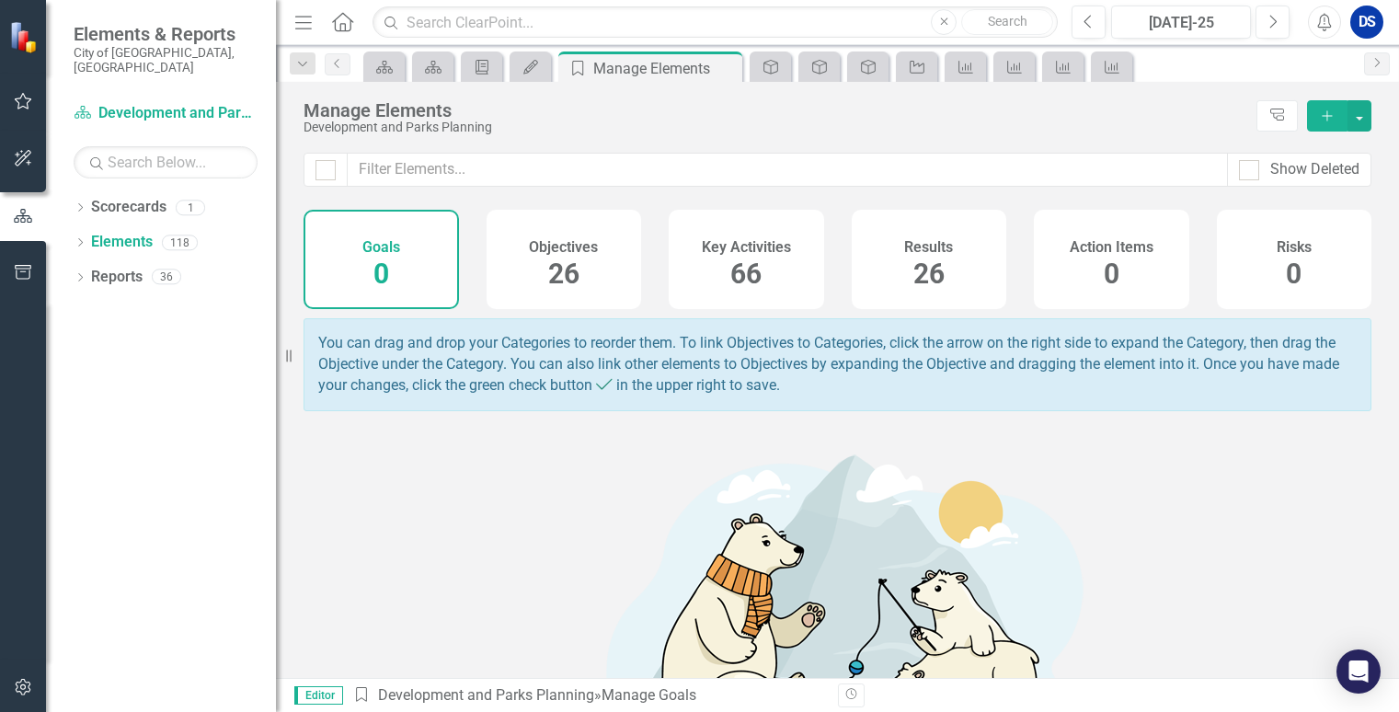
click at [548, 264] on span "26" at bounding box center [563, 274] width 31 height 32
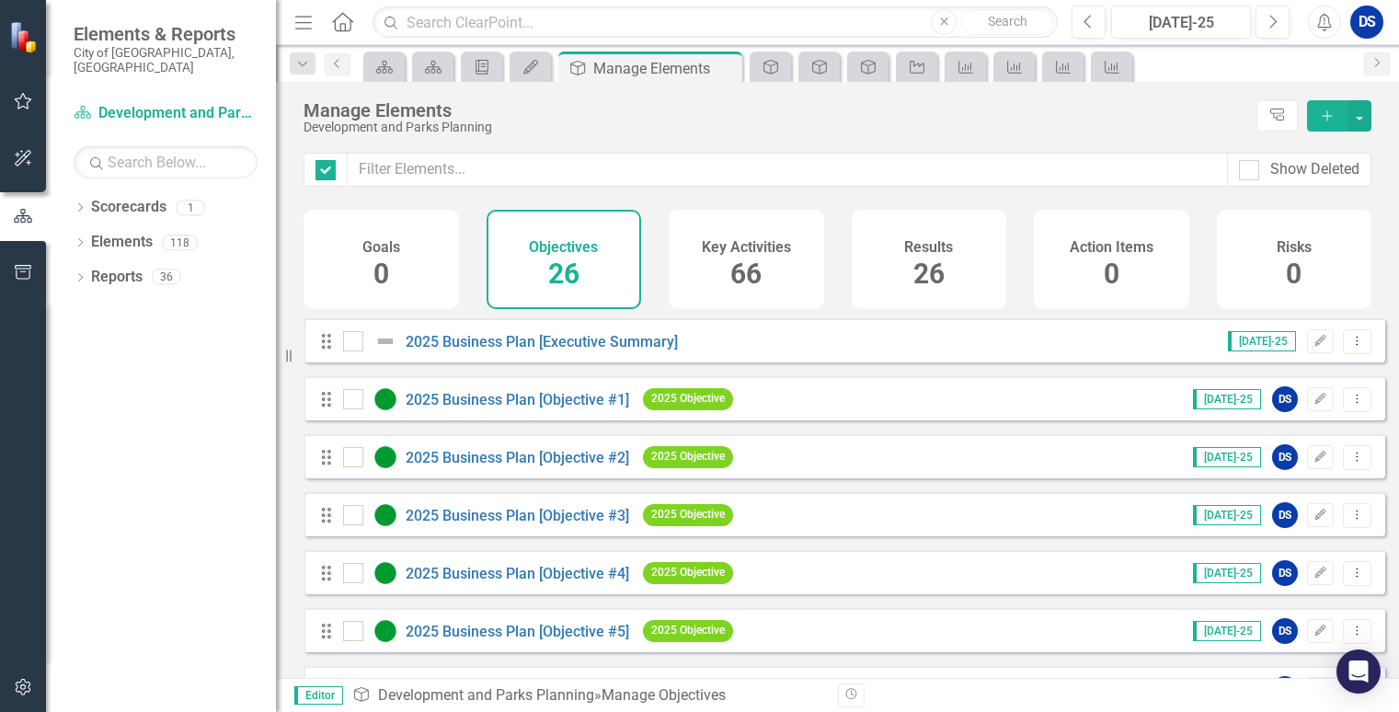
checkbox input "false"
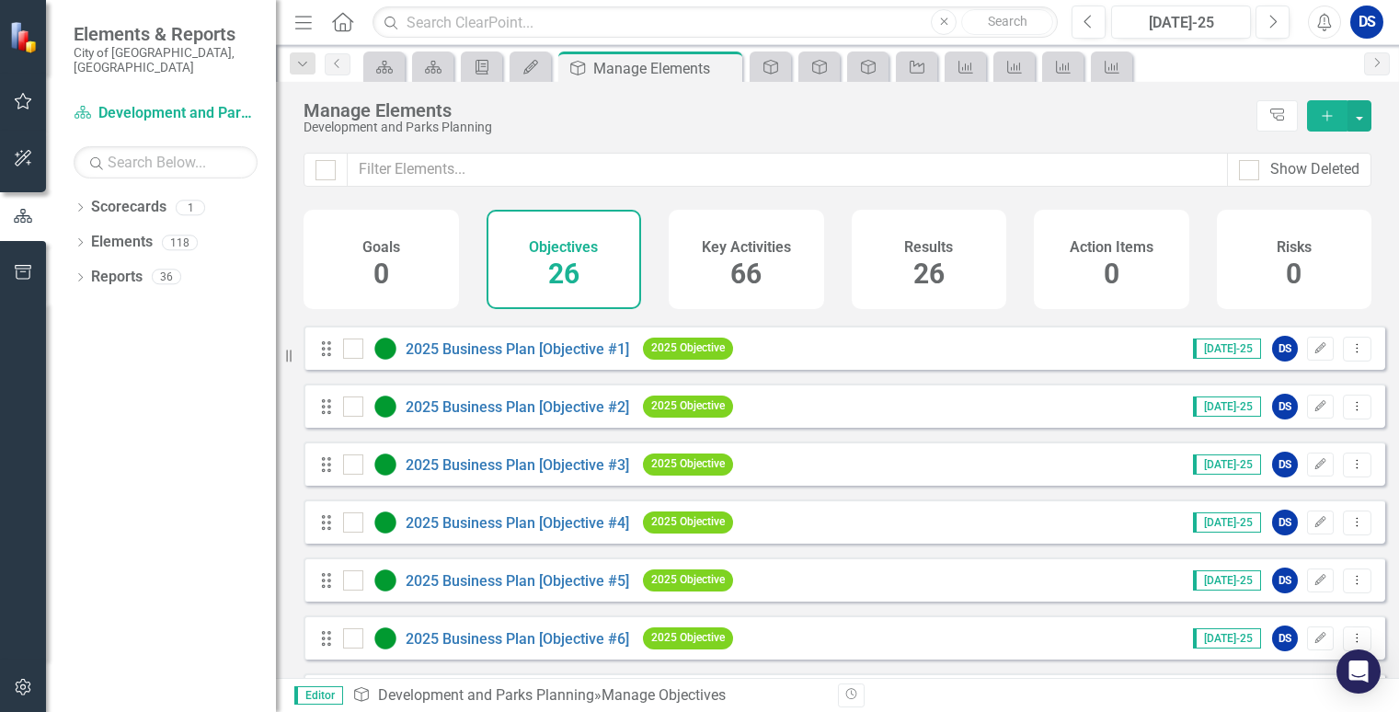
scroll to position [92, 0]
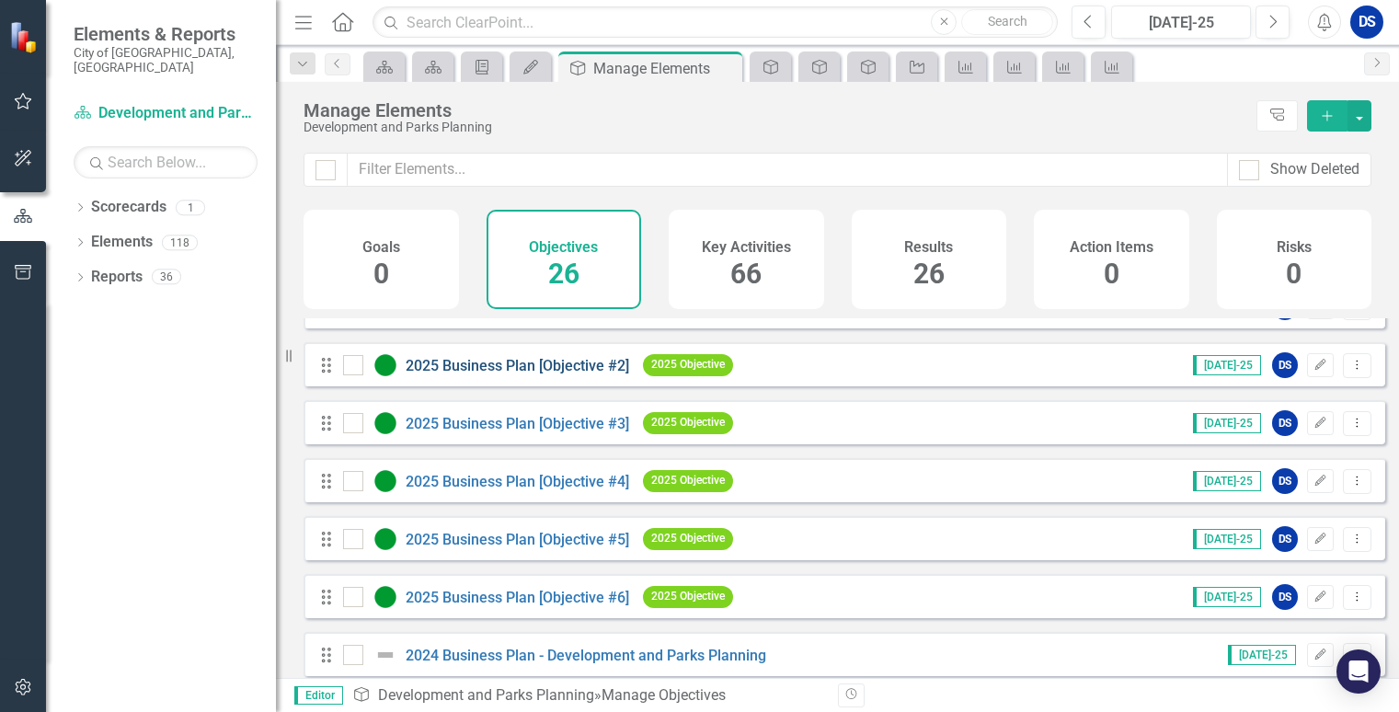
click at [580, 374] on link "2025 Business Plan [Objective #2]" at bounding box center [518, 365] width 224 height 17
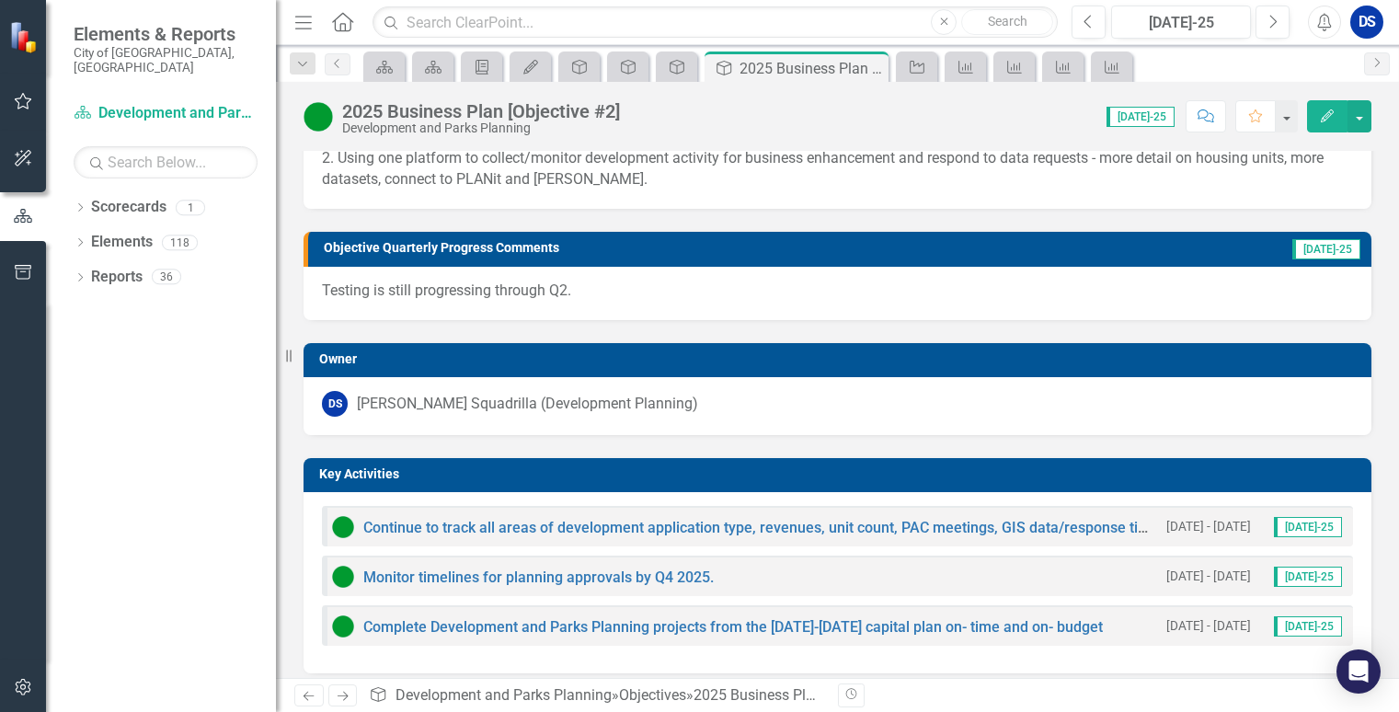
scroll to position [184, 0]
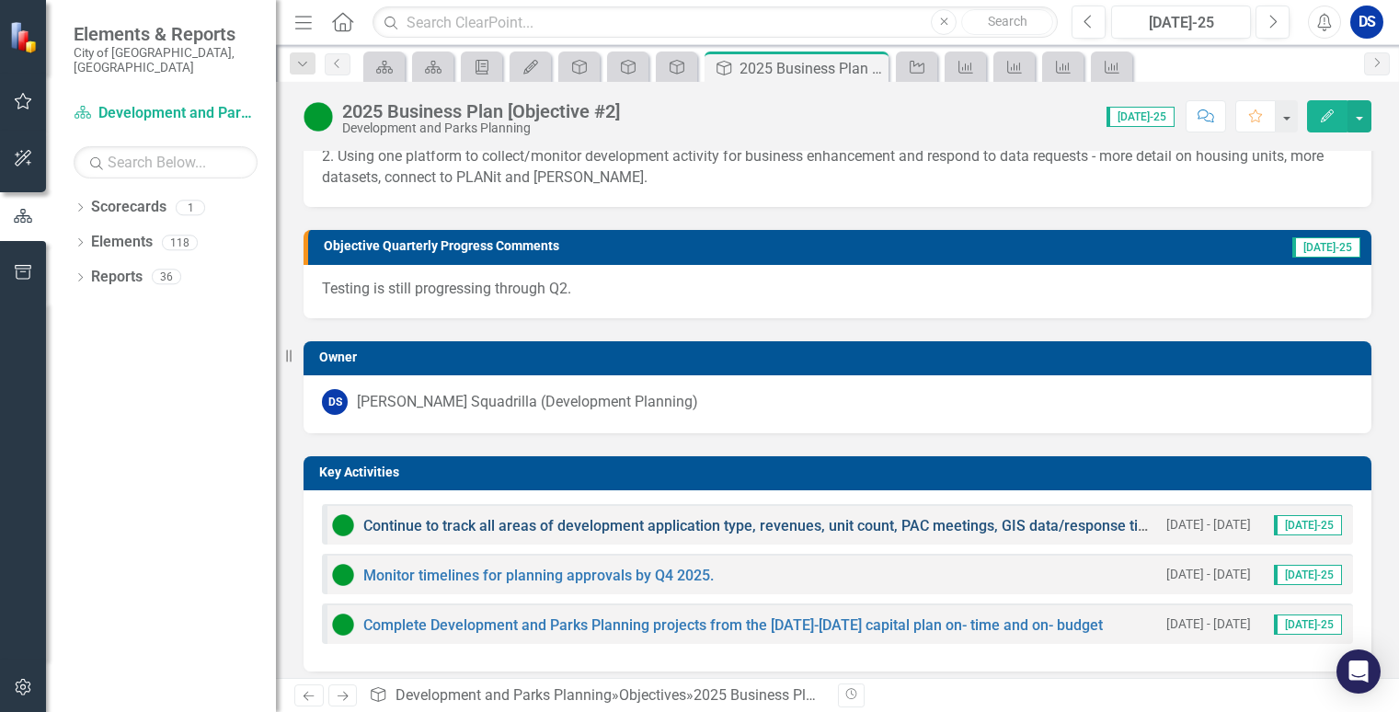
click at [851, 529] on link "Continue to track all areas of development application type, revenues, unit cou…" at bounding box center [895, 525] width 1065 height 17
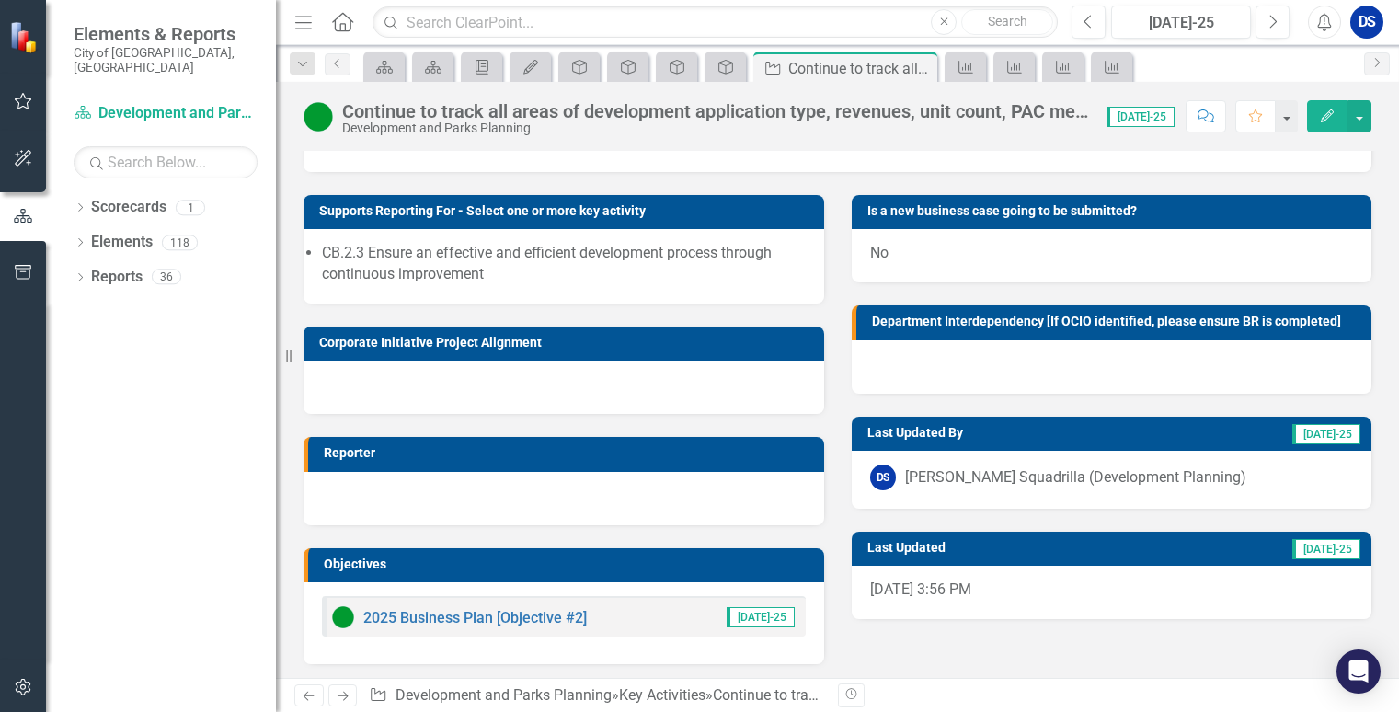
scroll to position [182, 0]
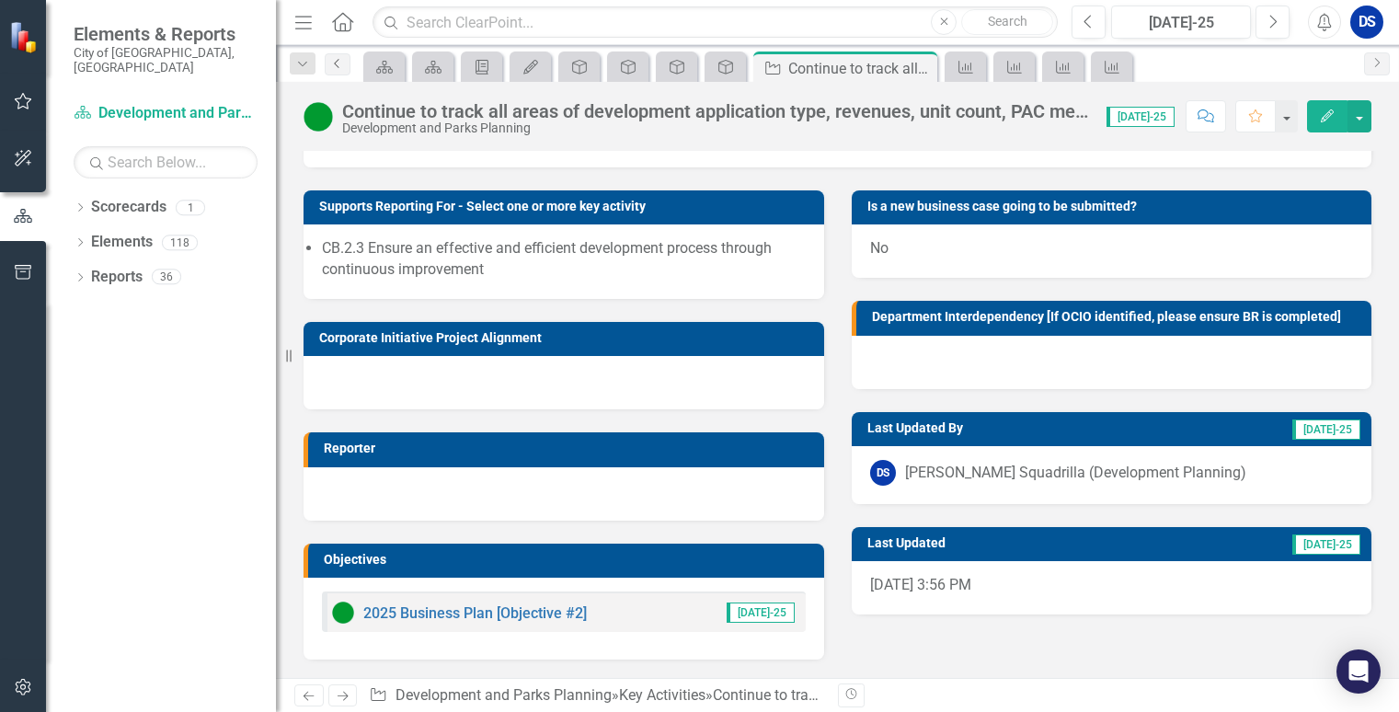
click at [331, 67] on icon "Previous" at bounding box center [337, 63] width 15 height 11
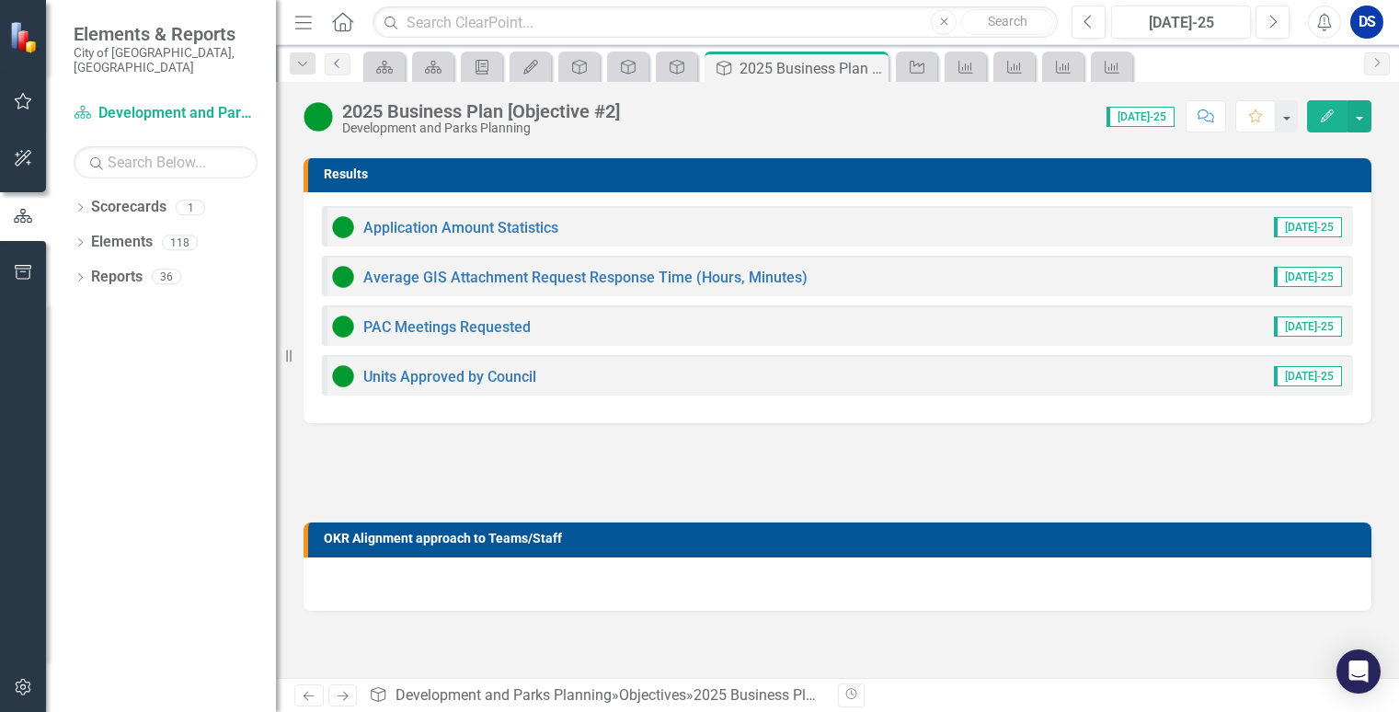
scroll to position [1006, 0]
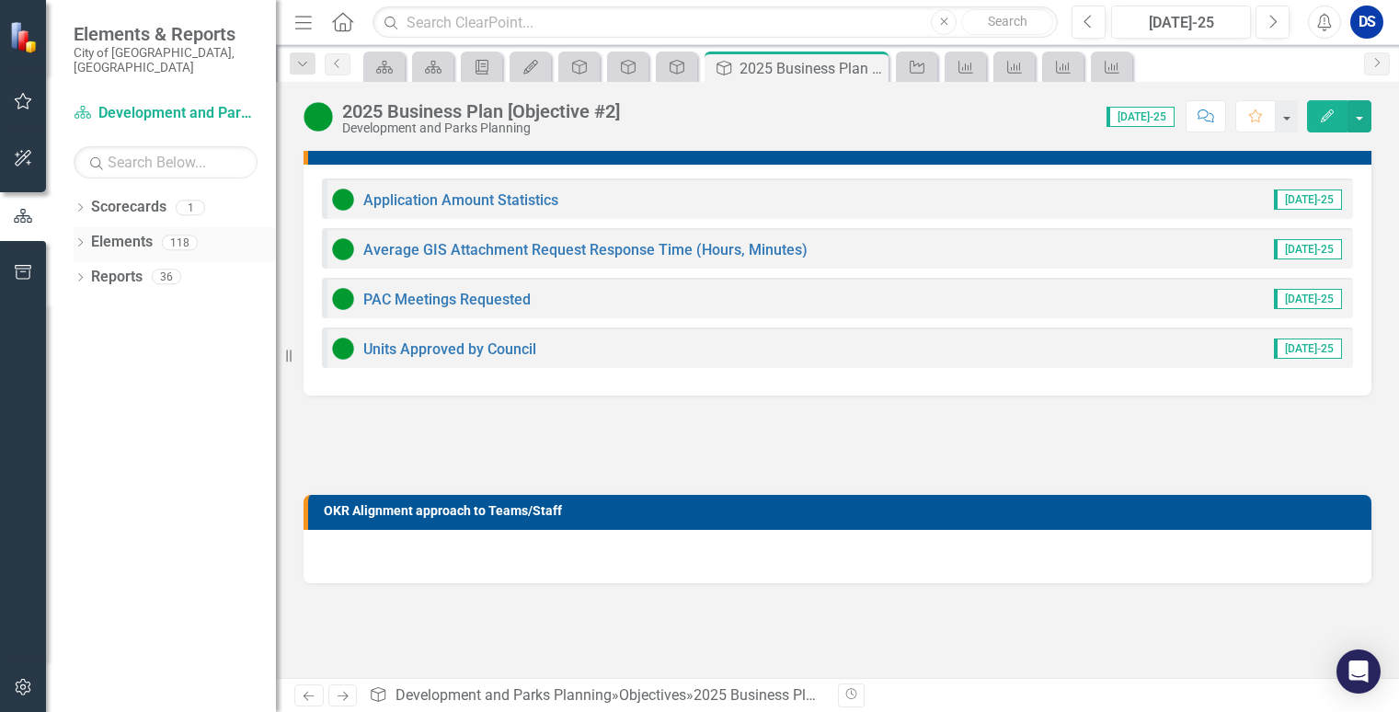
click at [129, 232] on link "Elements" at bounding box center [122, 242] width 62 height 21
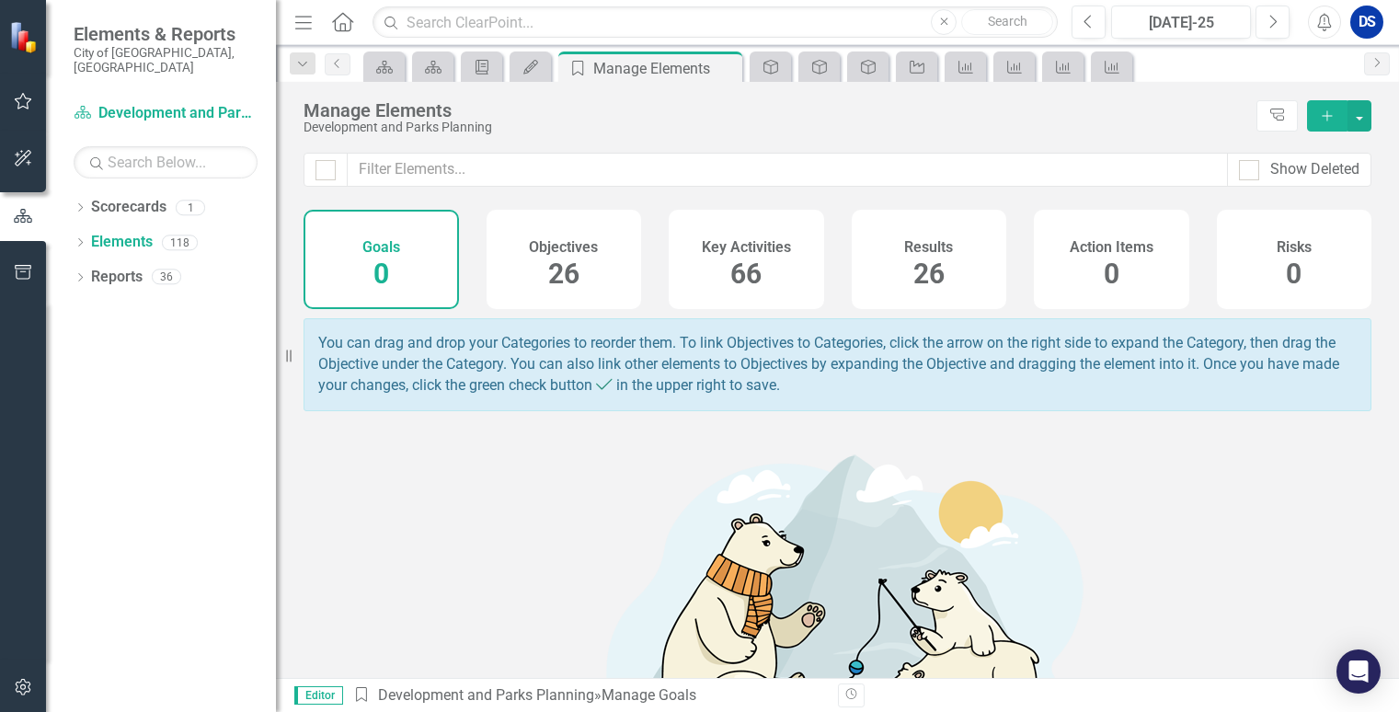
click at [548, 261] on span "26" at bounding box center [563, 274] width 31 height 32
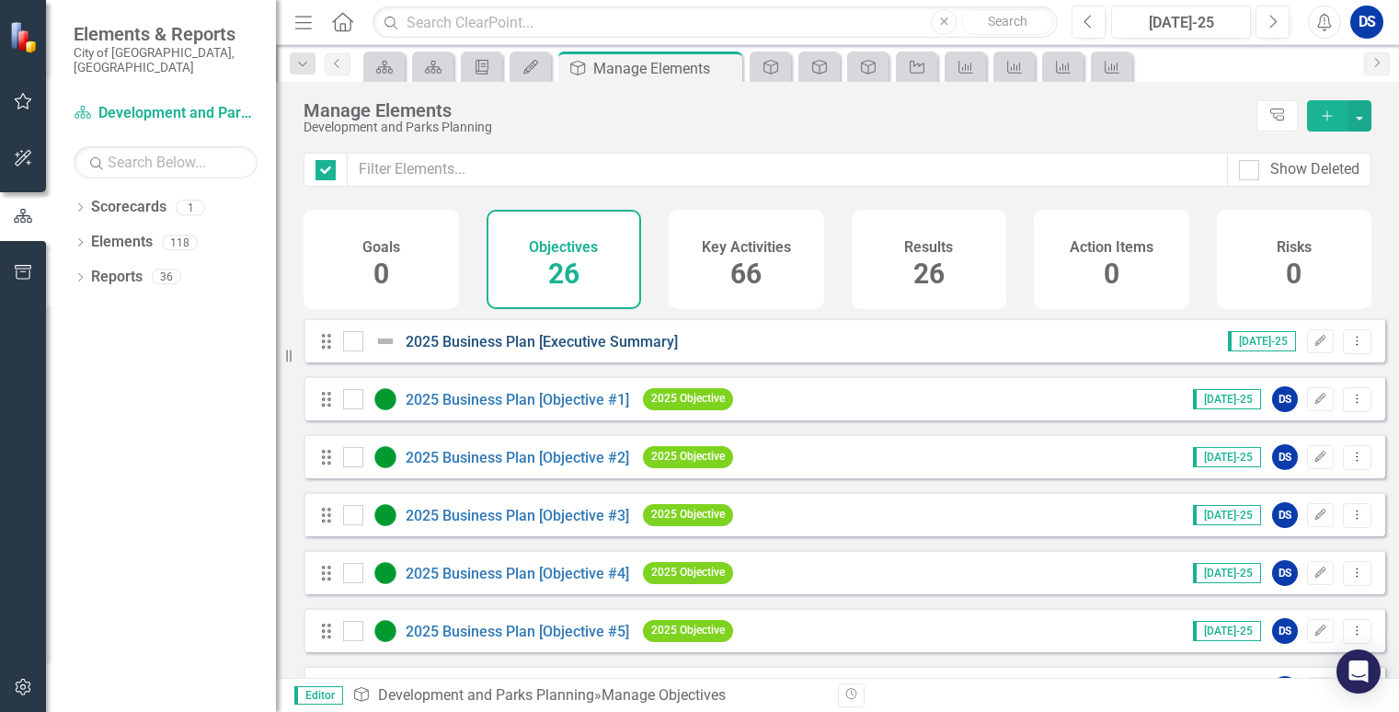
checkbox input "false"
click at [529, 408] on link "2025 Business Plan [Objective #1]" at bounding box center [518, 399] width 224 height 17
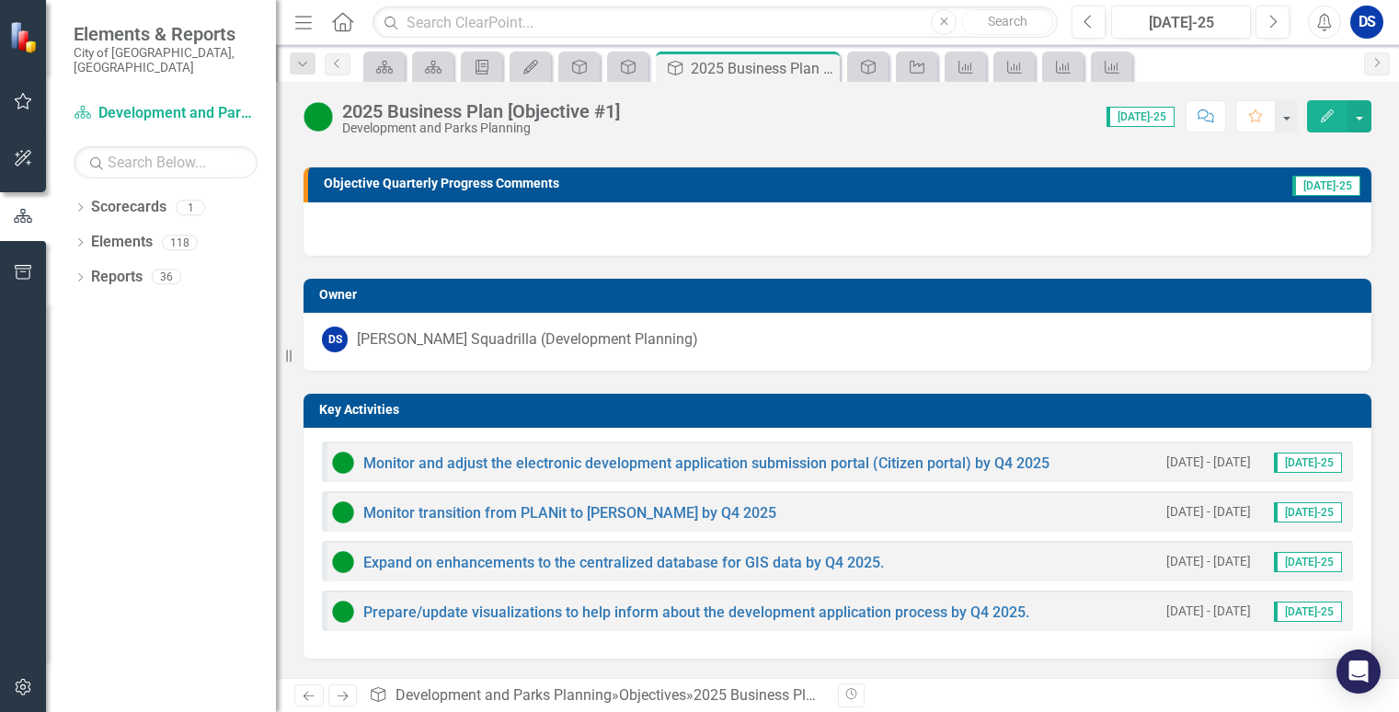
scroll to position [276, 0]
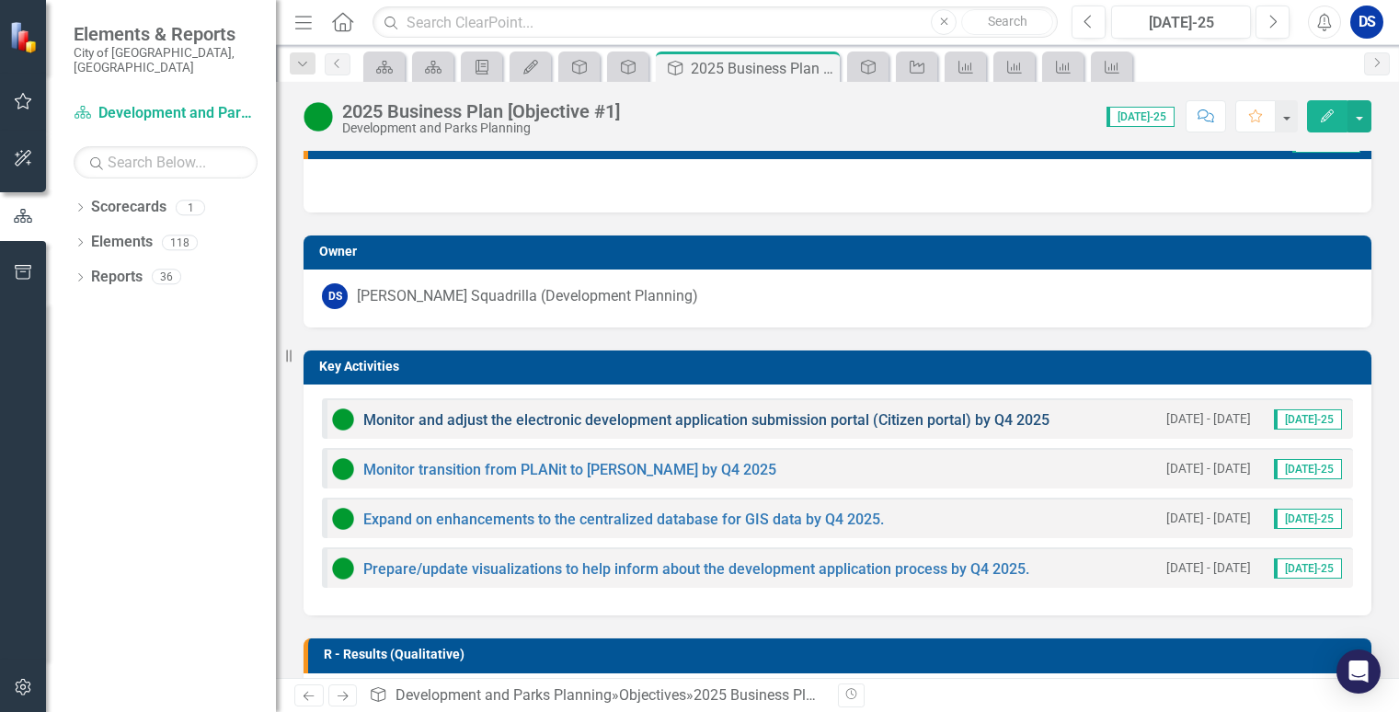
click at [675, 415] on link "Monitor and adjust the electronic development application submission portal (Ci…" at bounding box center [706, 419] width 686 height 17
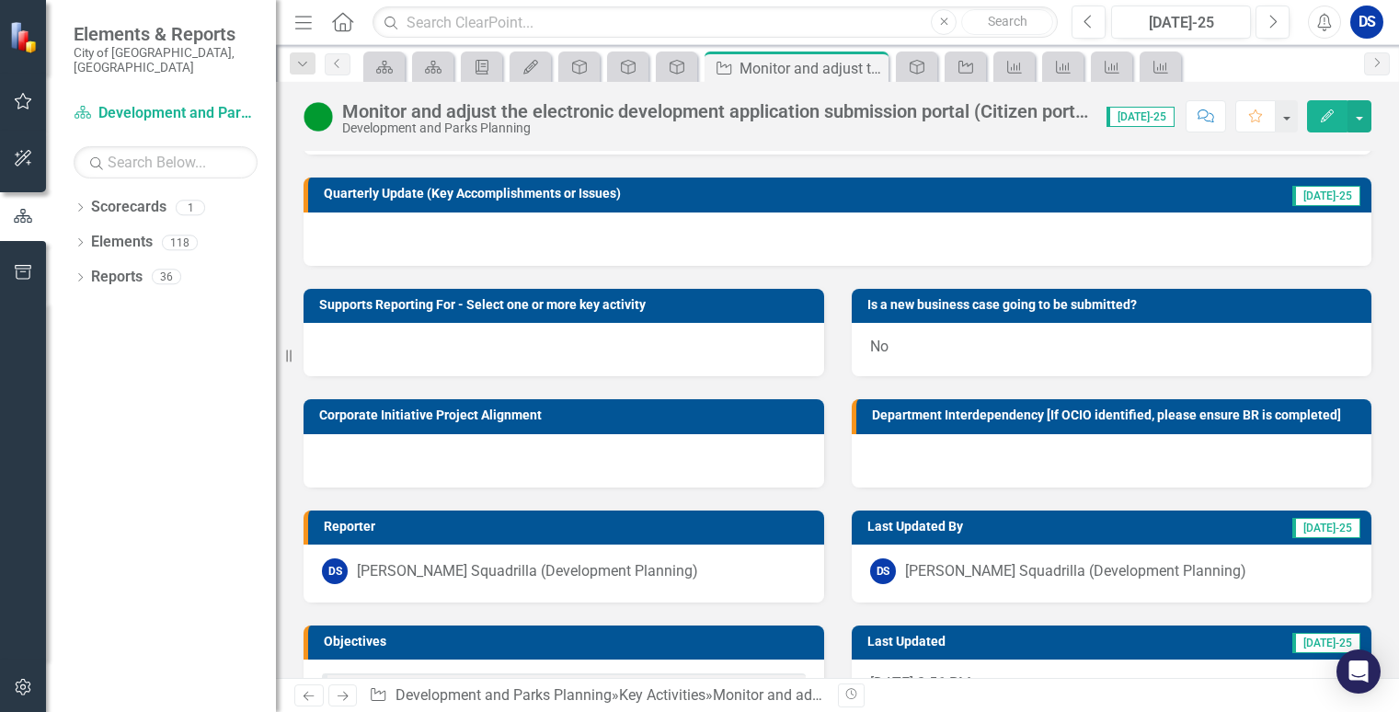
scroll to position [166, 0]
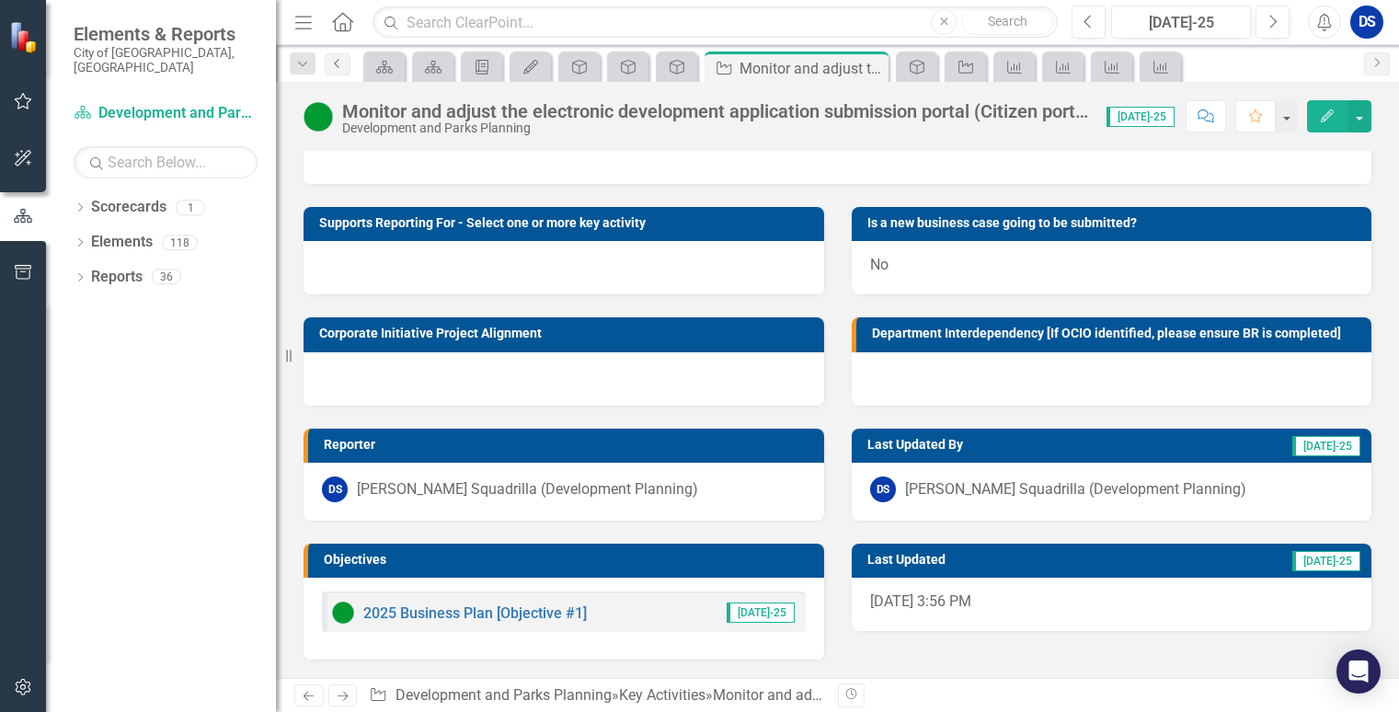
click at [339, 68] on icon "Previous" at bounding box center [337, 63] width 15 height 11
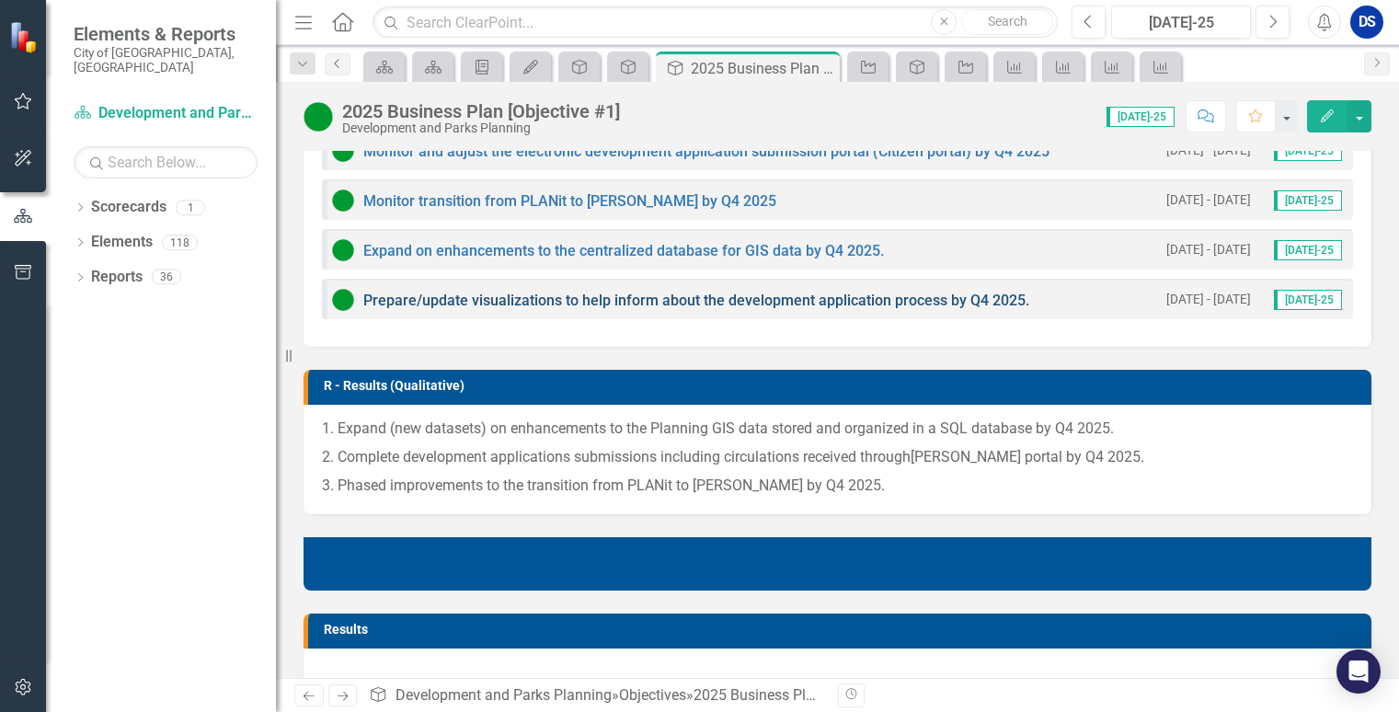
scroll to position [552, 0]
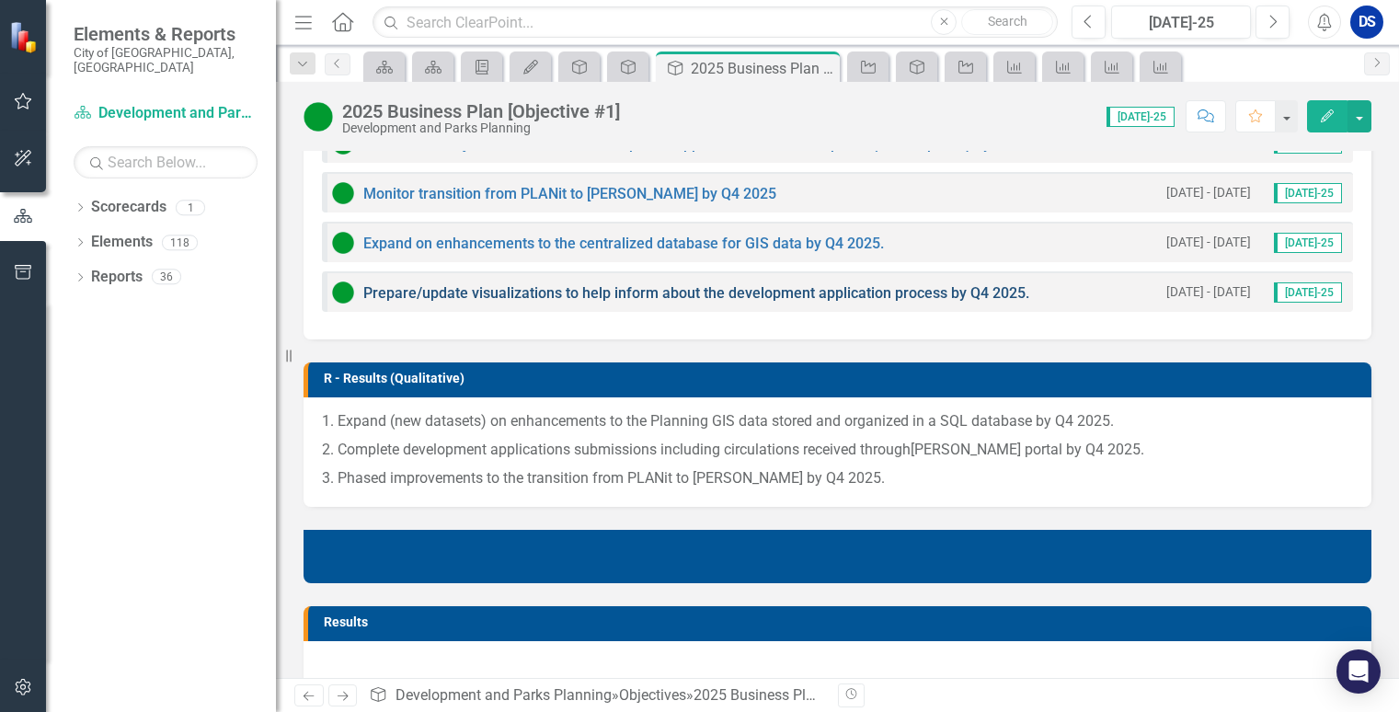
click at [708, 295] on link "Prepare/update visualizations to help inform about the development application …" at bounding box center [696, 292] width 666 height 17
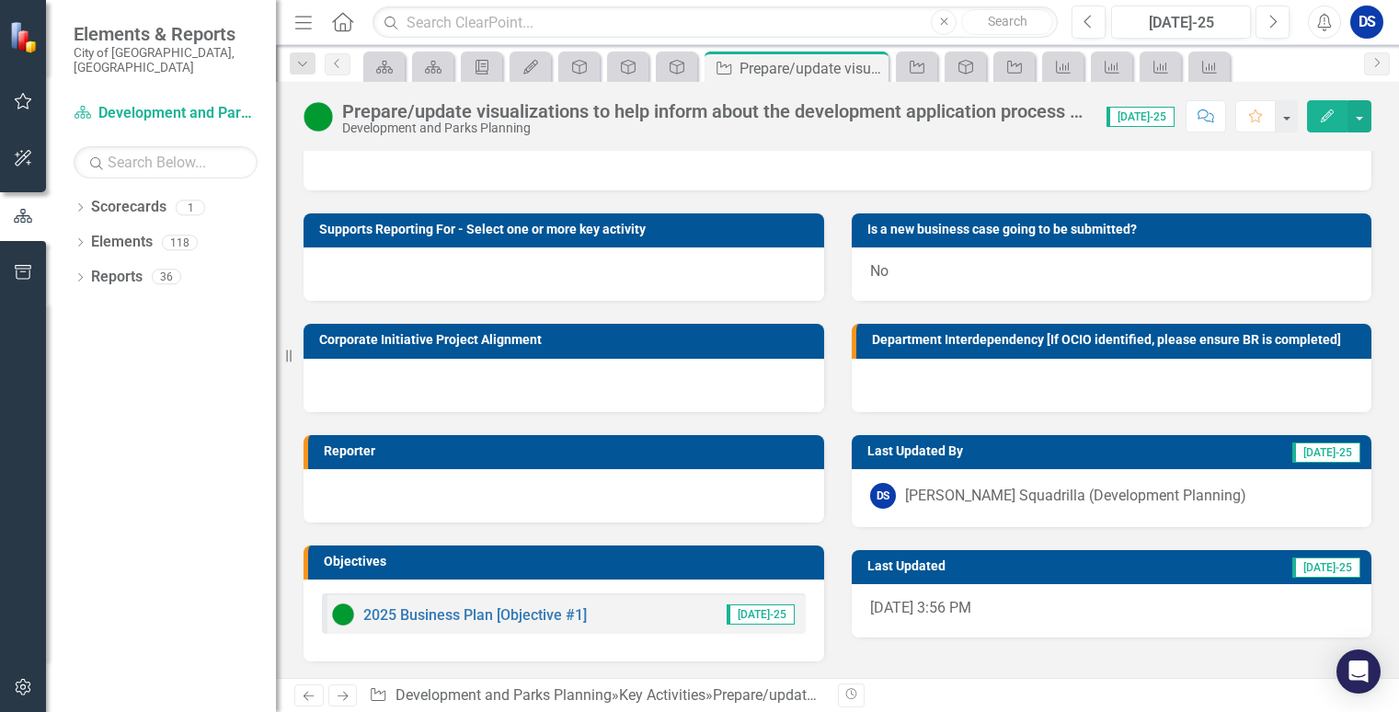
scroll to position [161, 0]
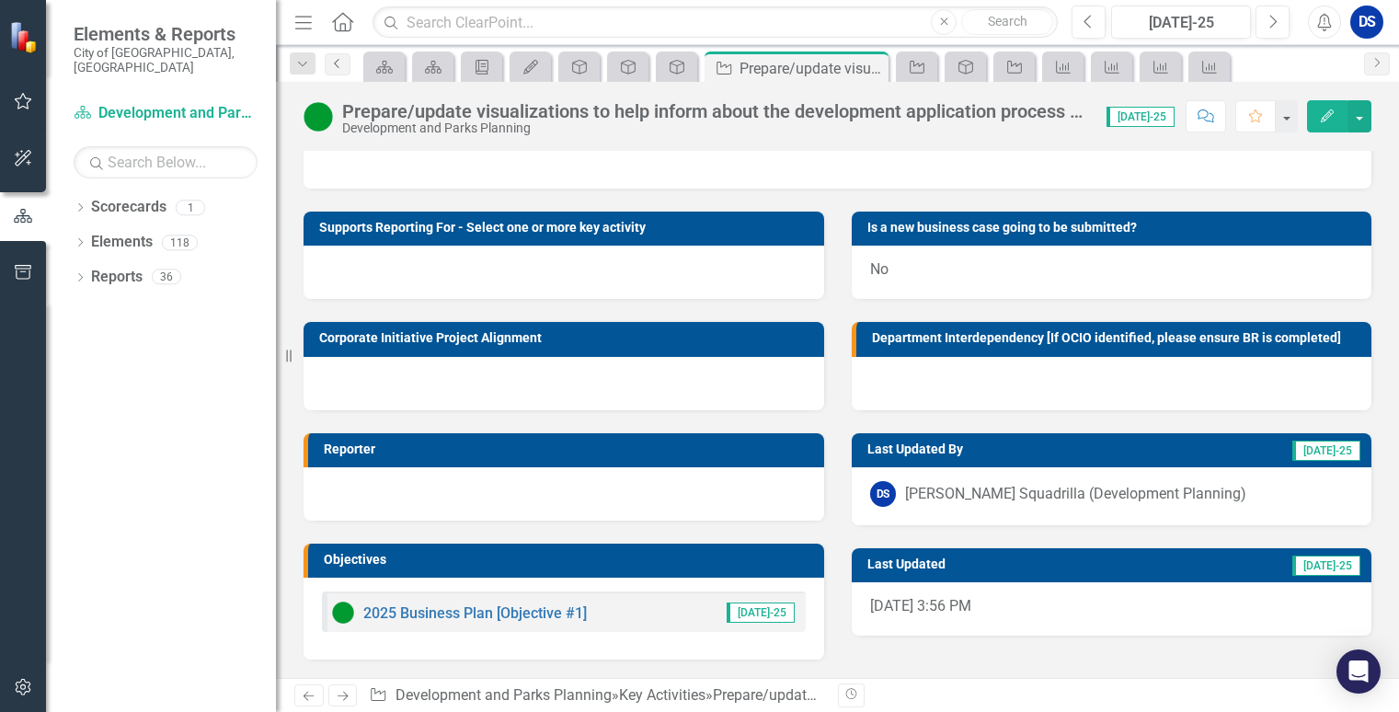
click at [337, 67] on icon "Previous" at bounding box center [337, 63] width 15 height 11
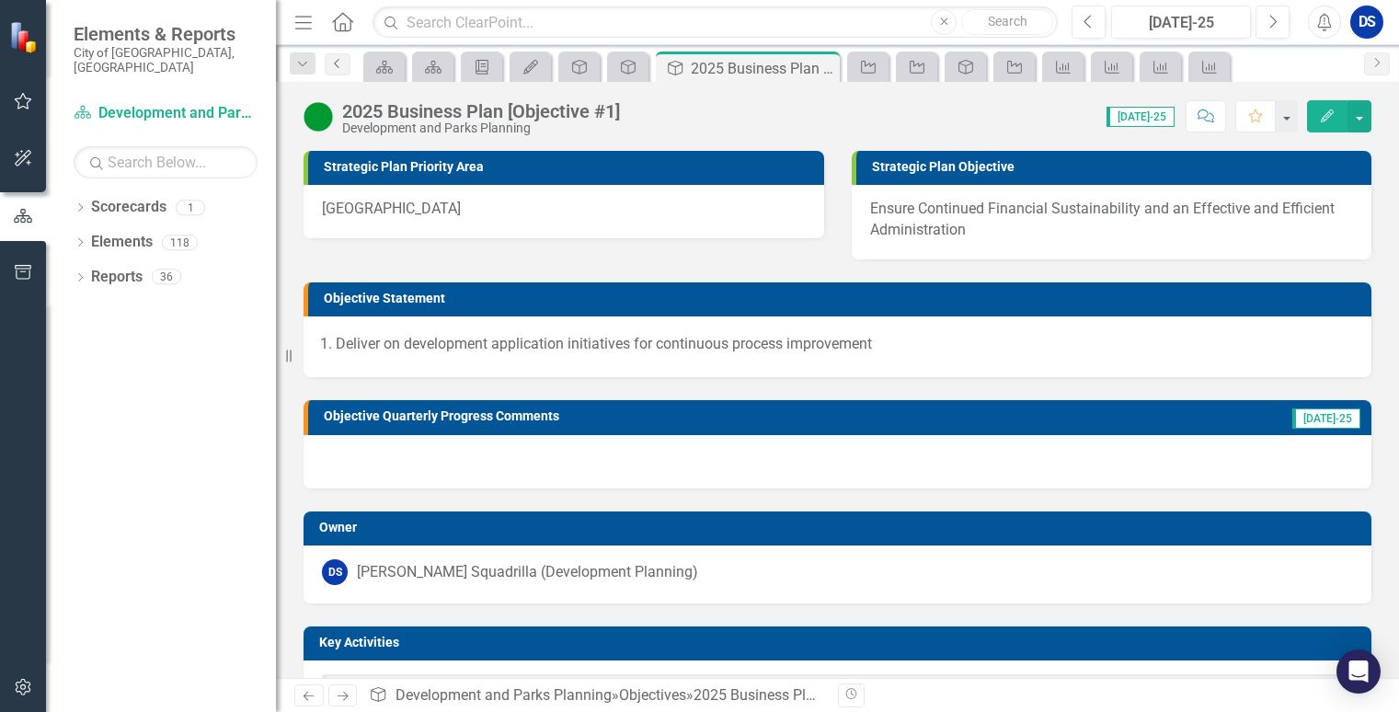
click at [329, 54] on link "Previous" at bounding box center [338, 64] width 26 height 22
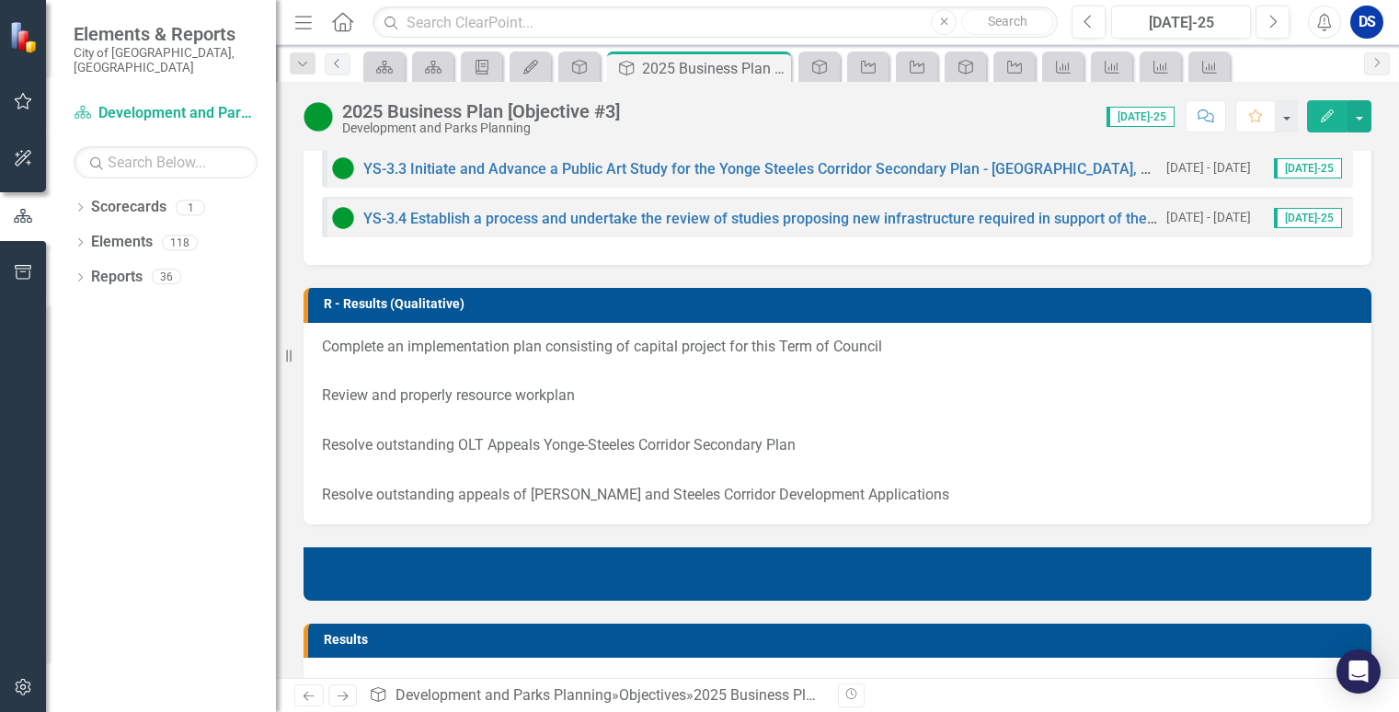
scroll to position [644, 0]
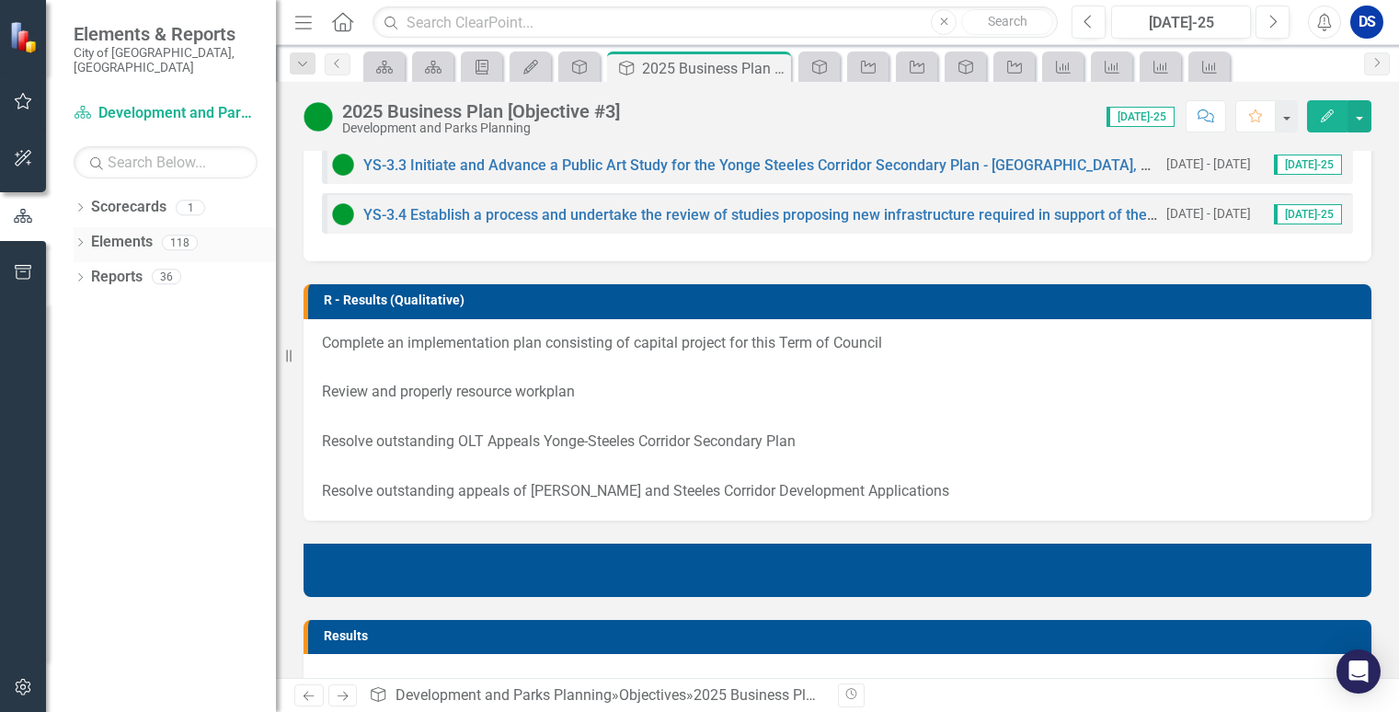
click at [133, 232] on link "Elements" at bounding box center [122, 242] width 62 height 21
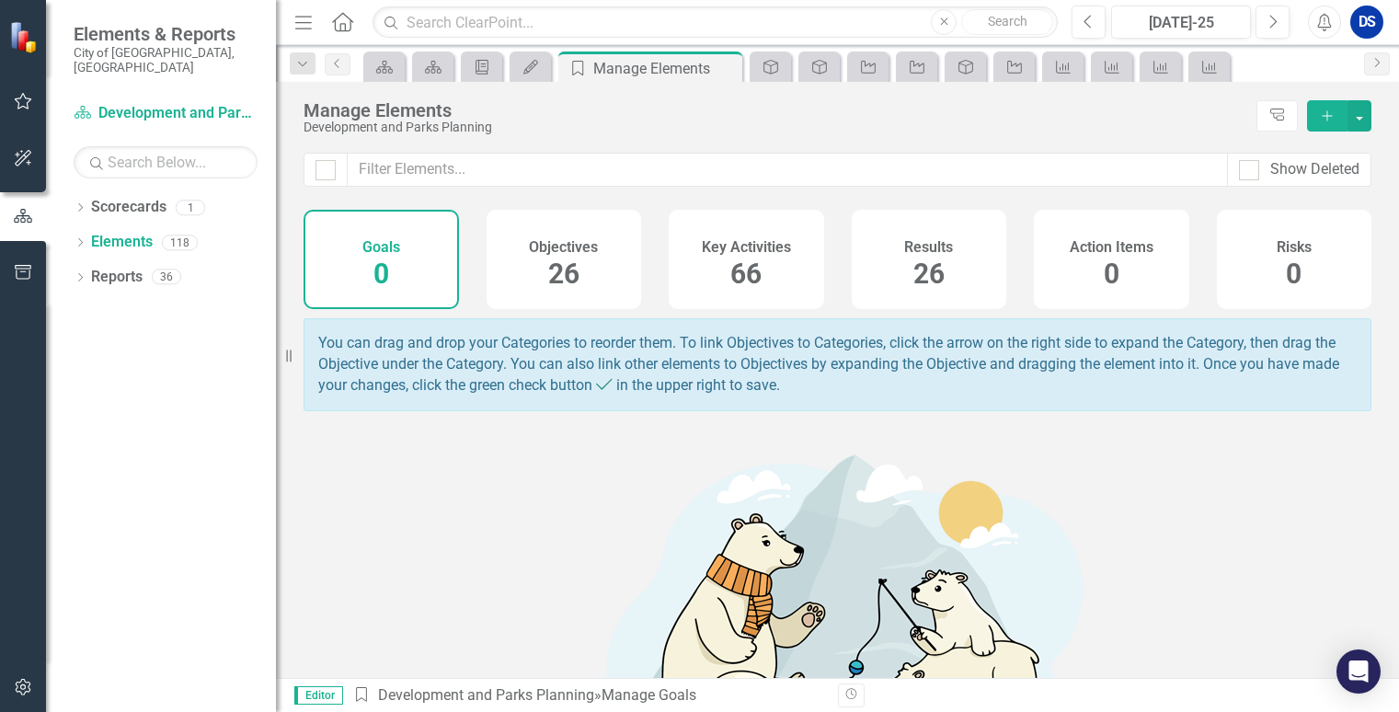
click at [535, 262] on div "Objectives 26" at bounding box center [564, 259] width 155 height 99
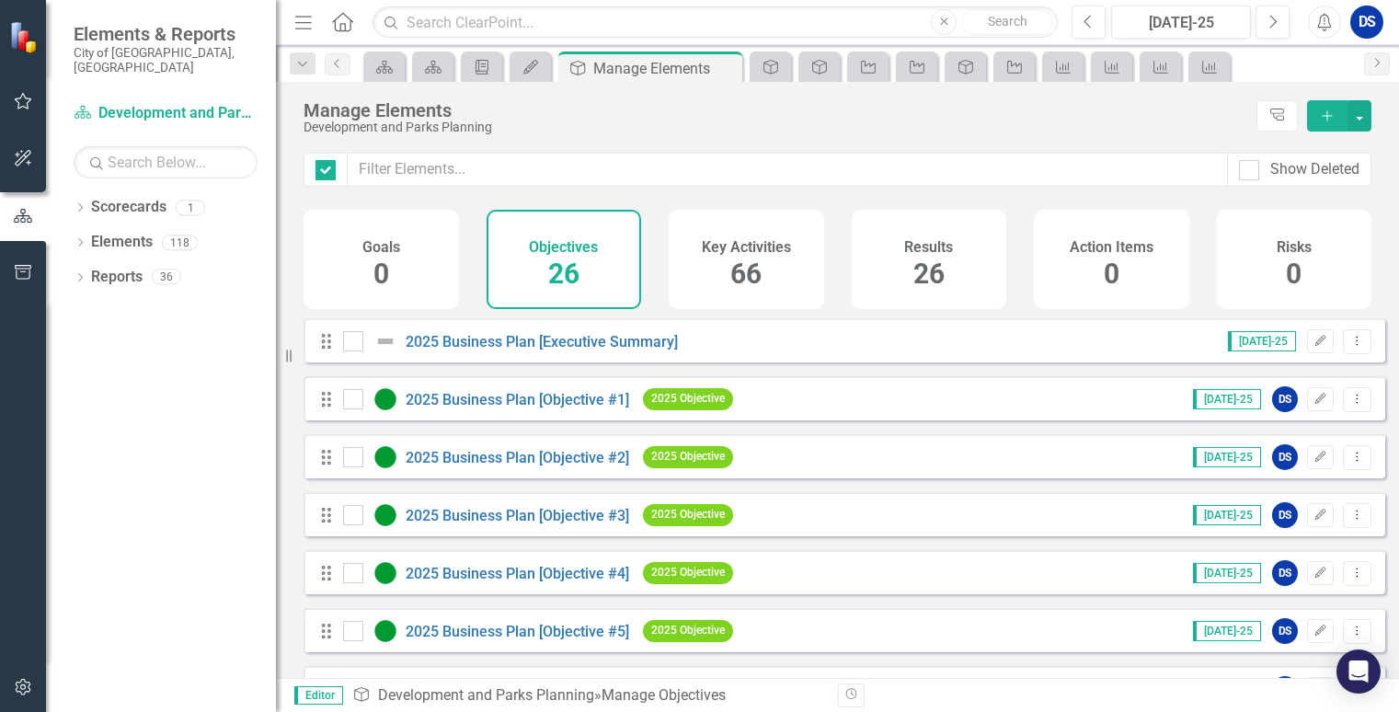
checkbox input "false"
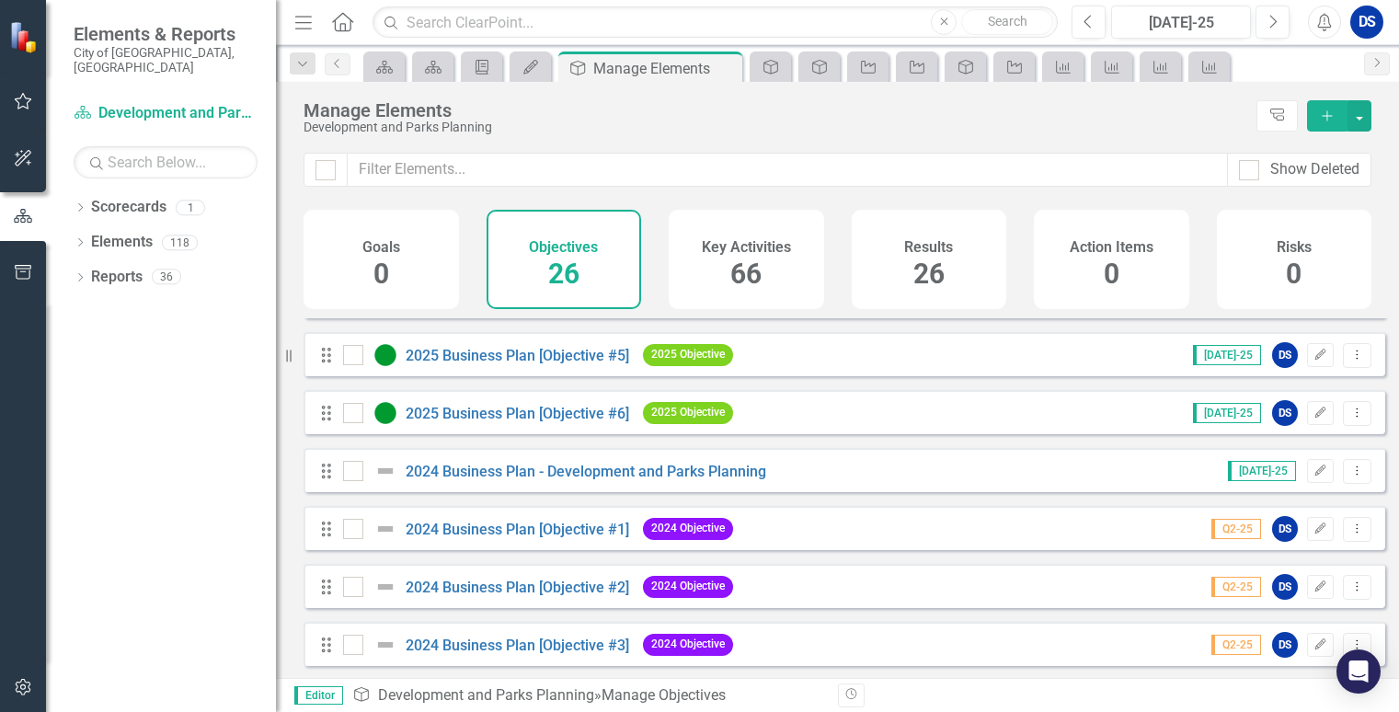
scroll to position [184, 0]
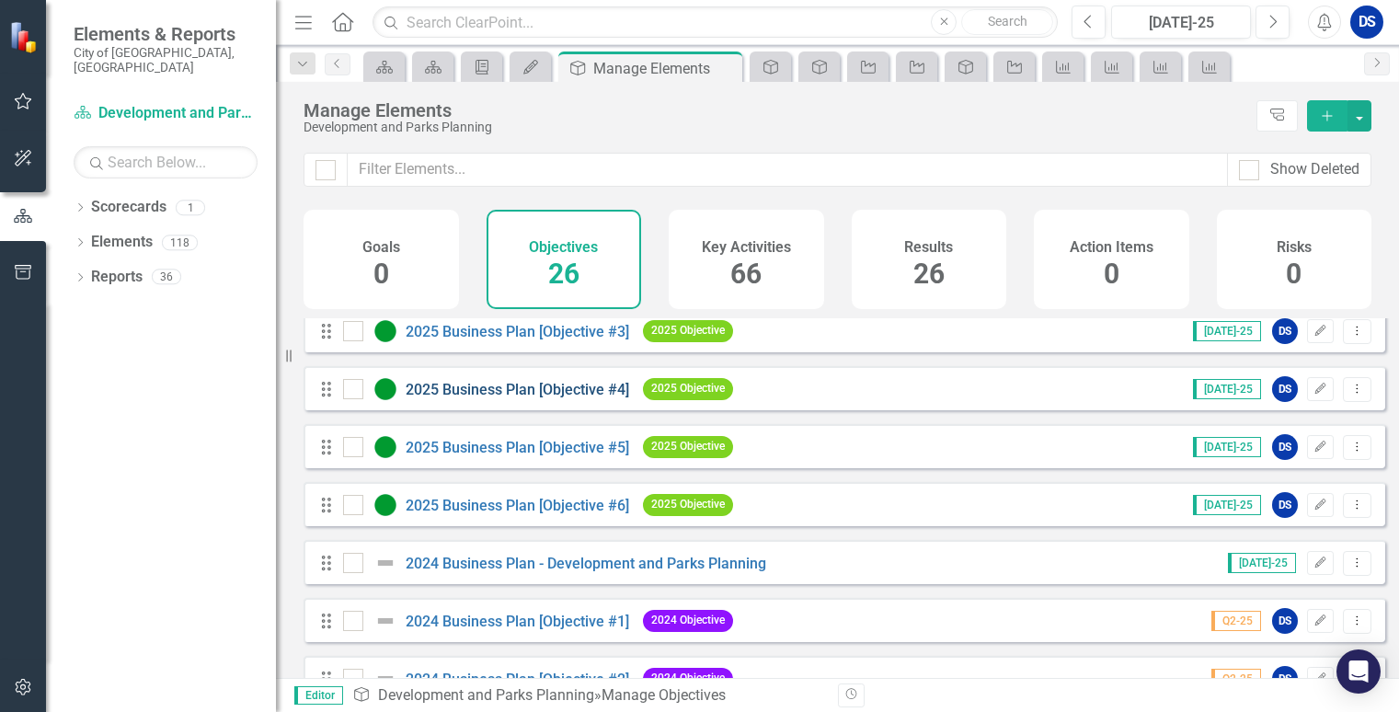
click at [569, 398] on link "2025 Business Plan [Objective #4]" at bounding box center [518, 389] width 224 height 17
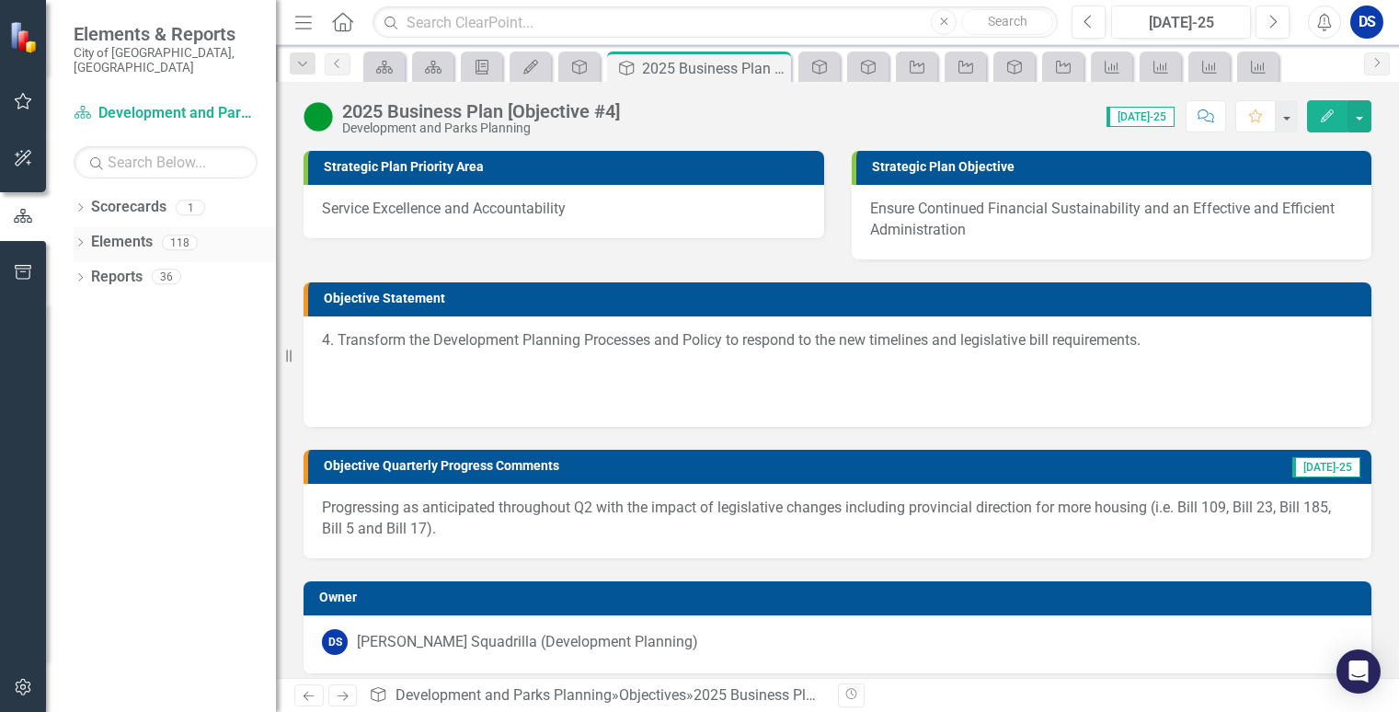
click at [125, 232] on link "Elements" at bounding box center [122, 242] width 62 height 21
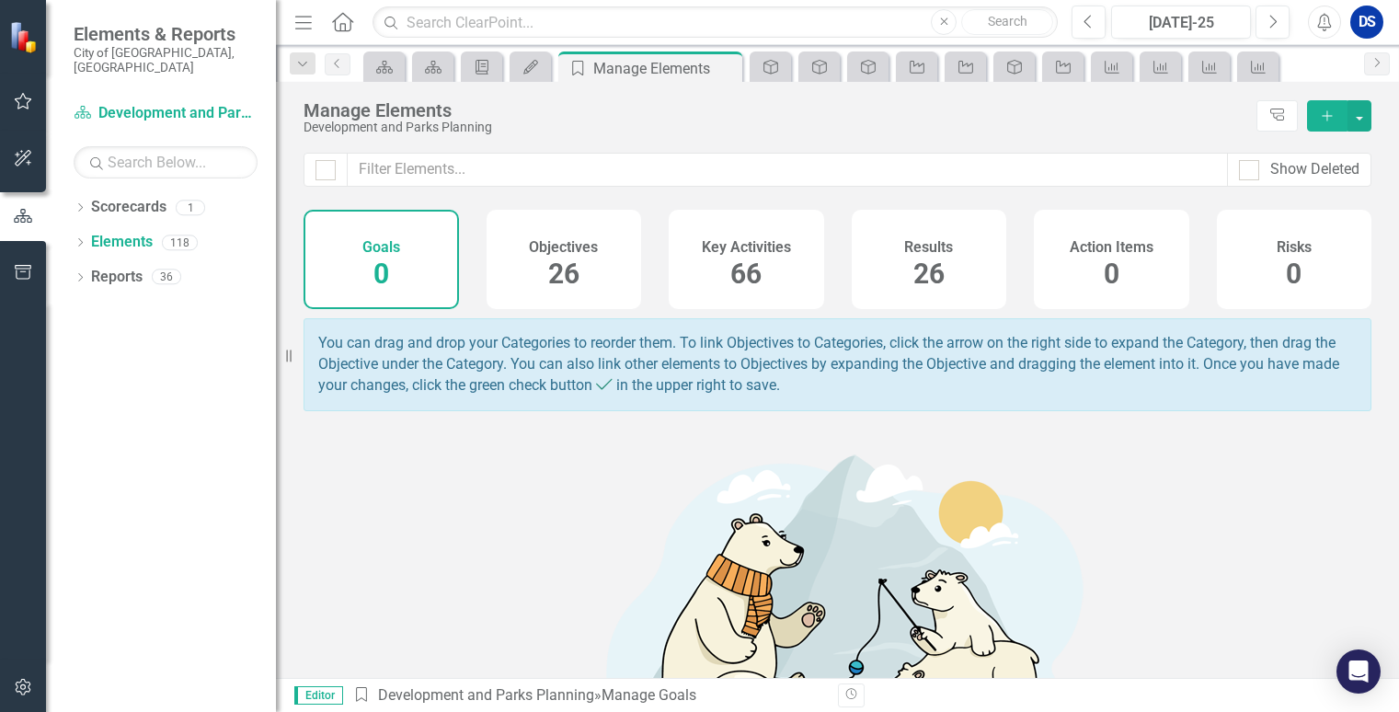
click at [534, 268] on div "Objectives 26" at bounding box center [564, 259] width 155 height 99
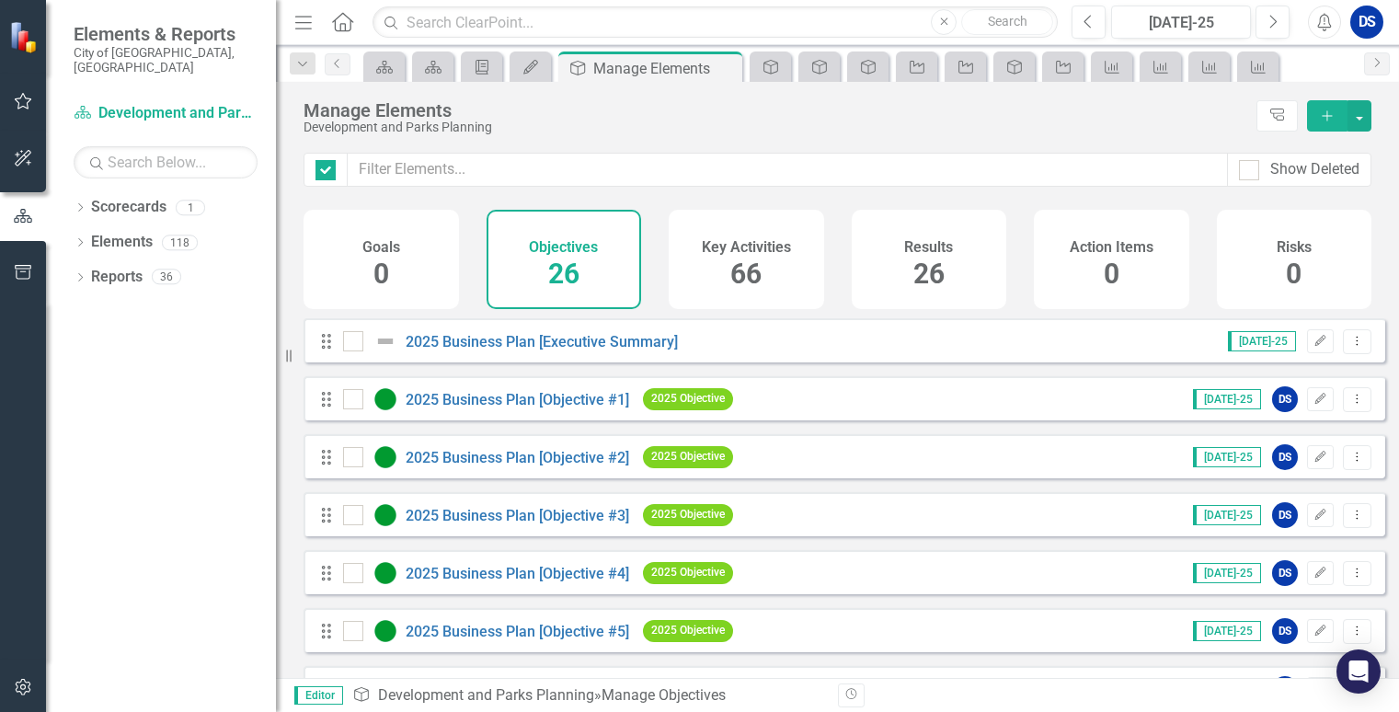
checkbox input "false"
click at [563, 466] on link "2025 Business Plan [Objective #2]" at bounding box center [518, 457] width 224 height 17
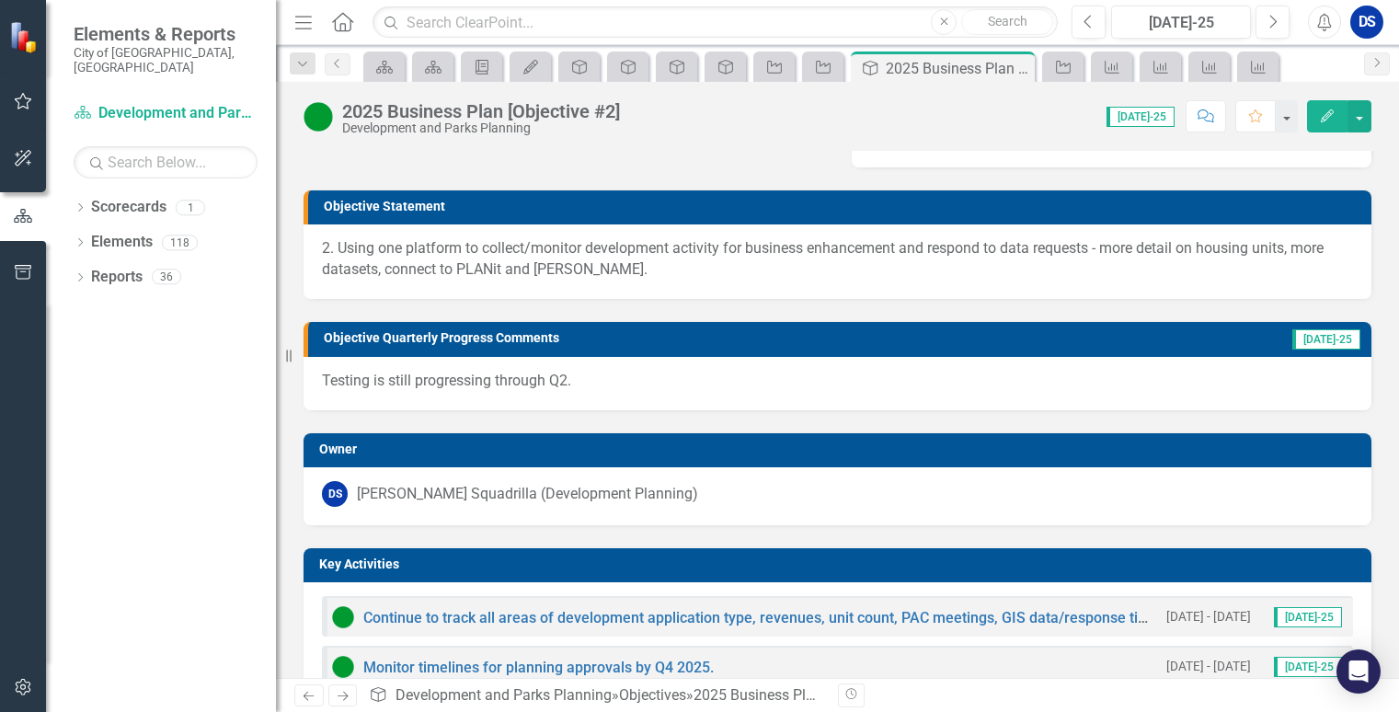
scroll to position [184, 0]
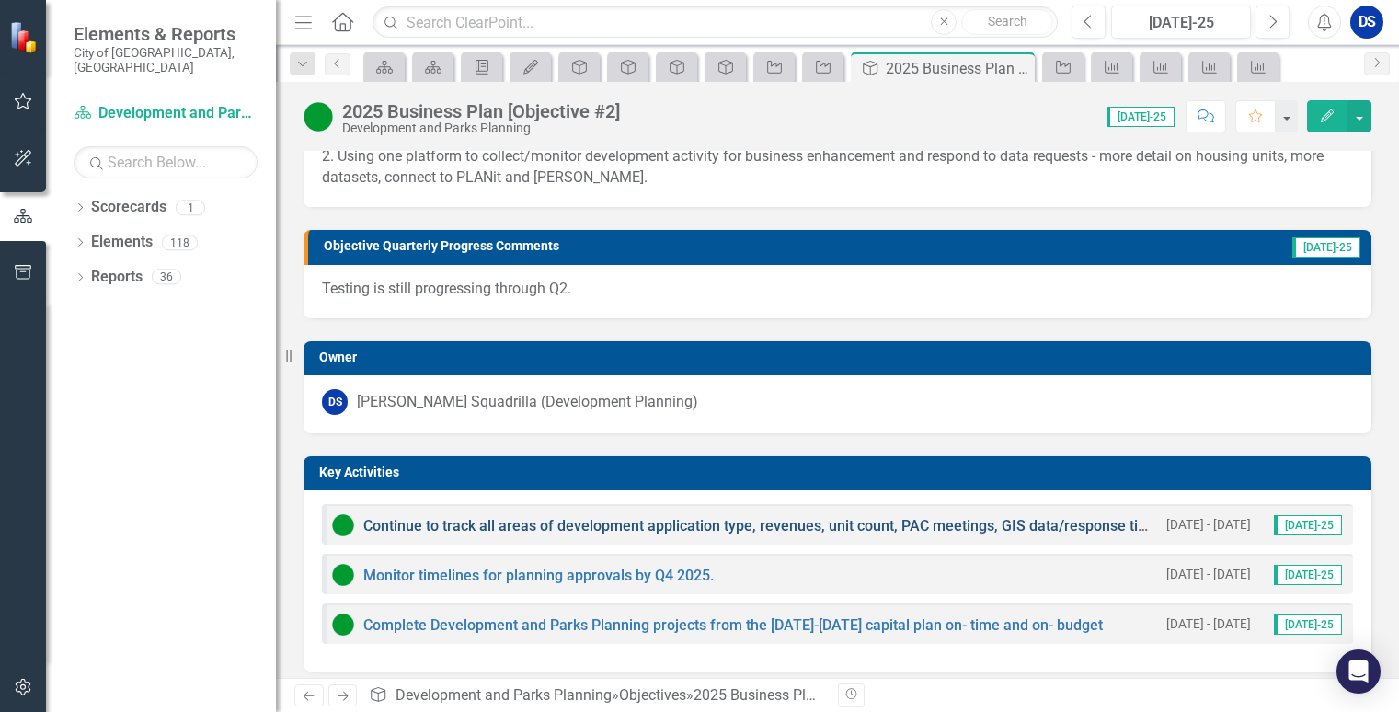
click at [704, 524] on link "Continue to track all areas of development application type, revenues, unit cou…" at bounding box center [895, 525] width 1065 height 17
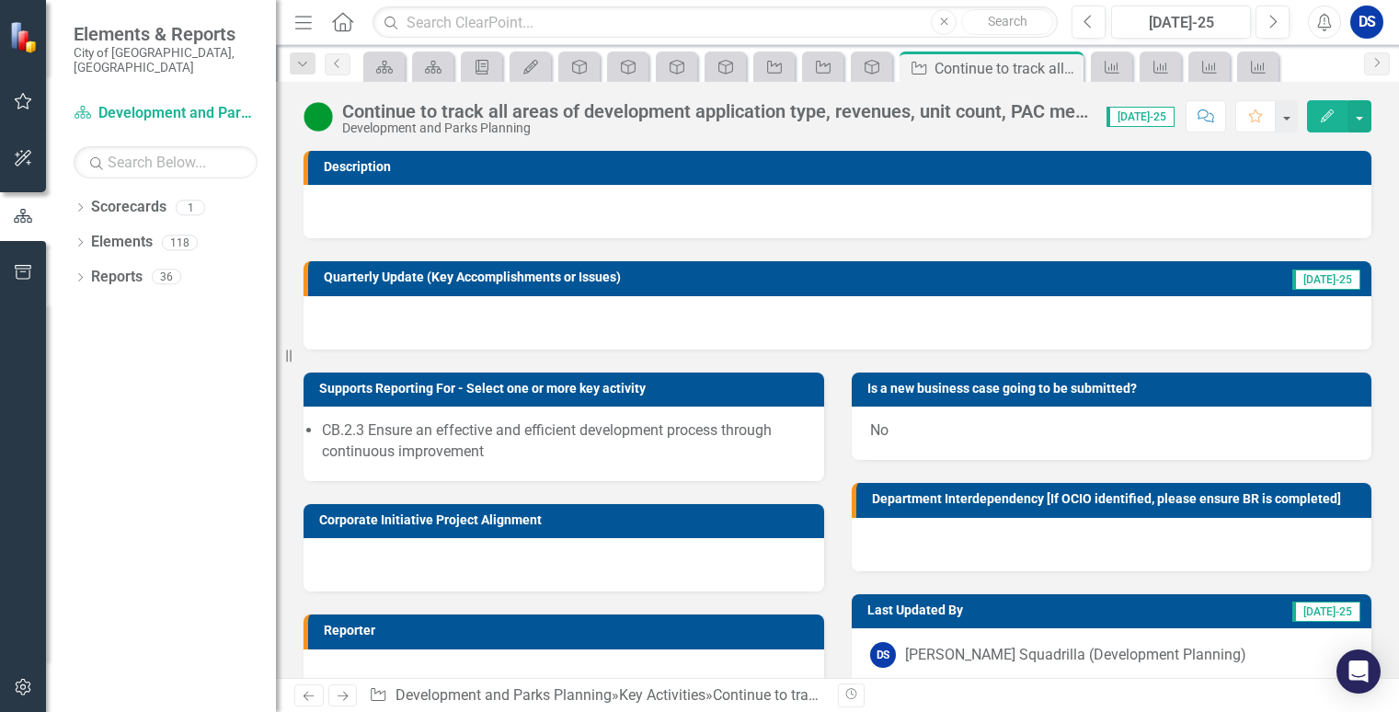
scroll to position [182, 0]
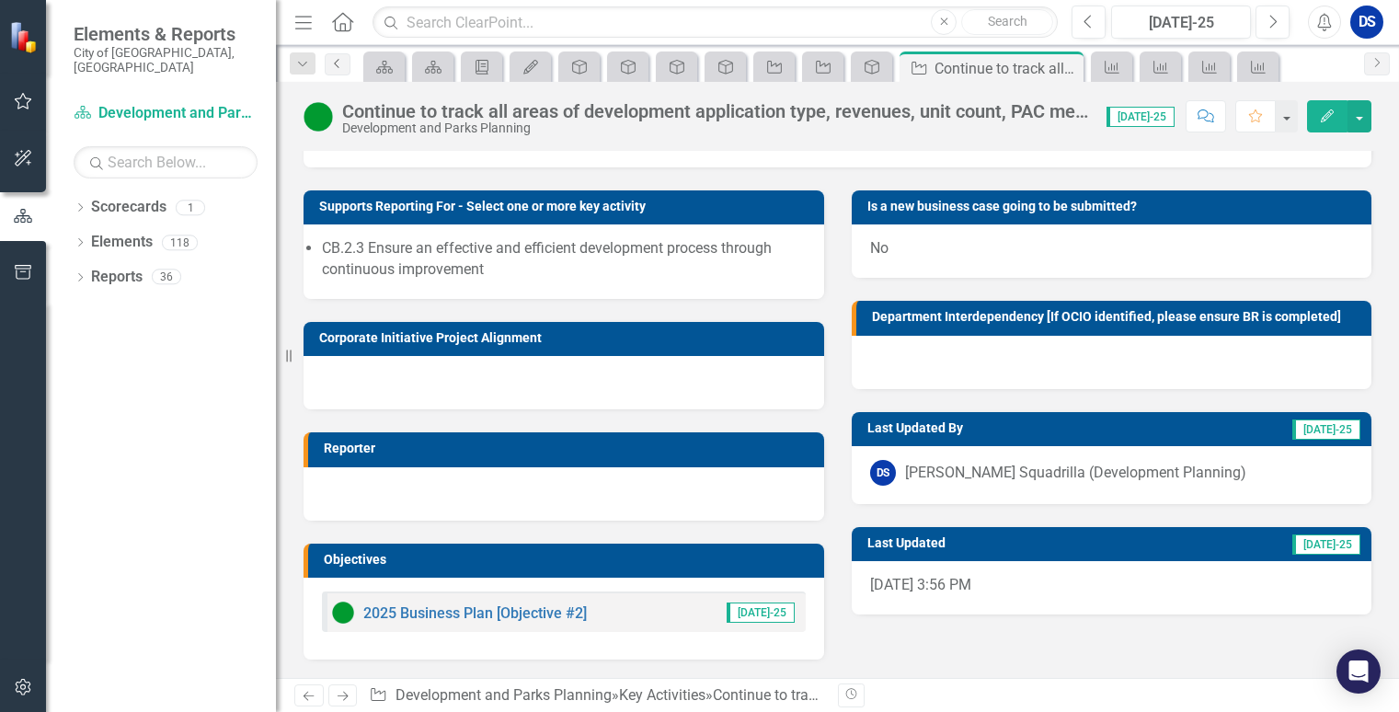
click at [337, 61] on icon "Previous" at bounding box center [337, 63] width 15 height 11
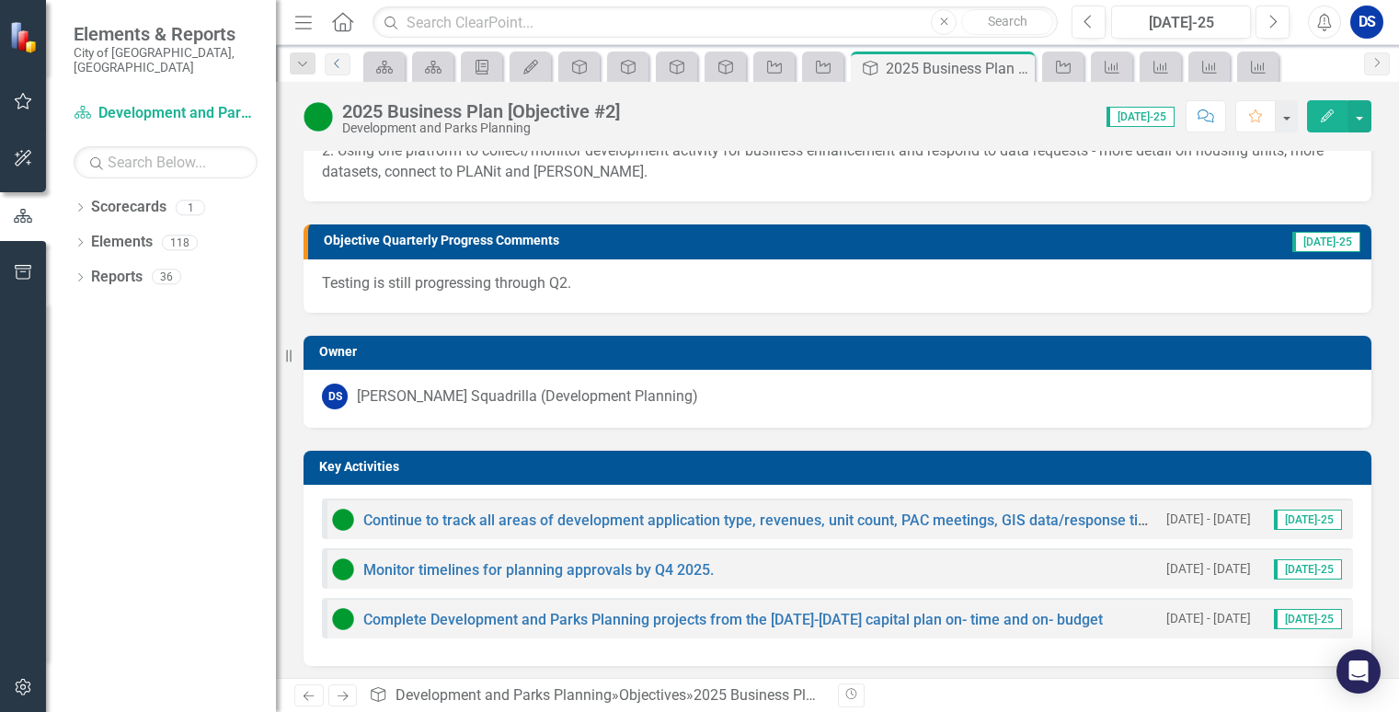
scroll to position [460, 0]
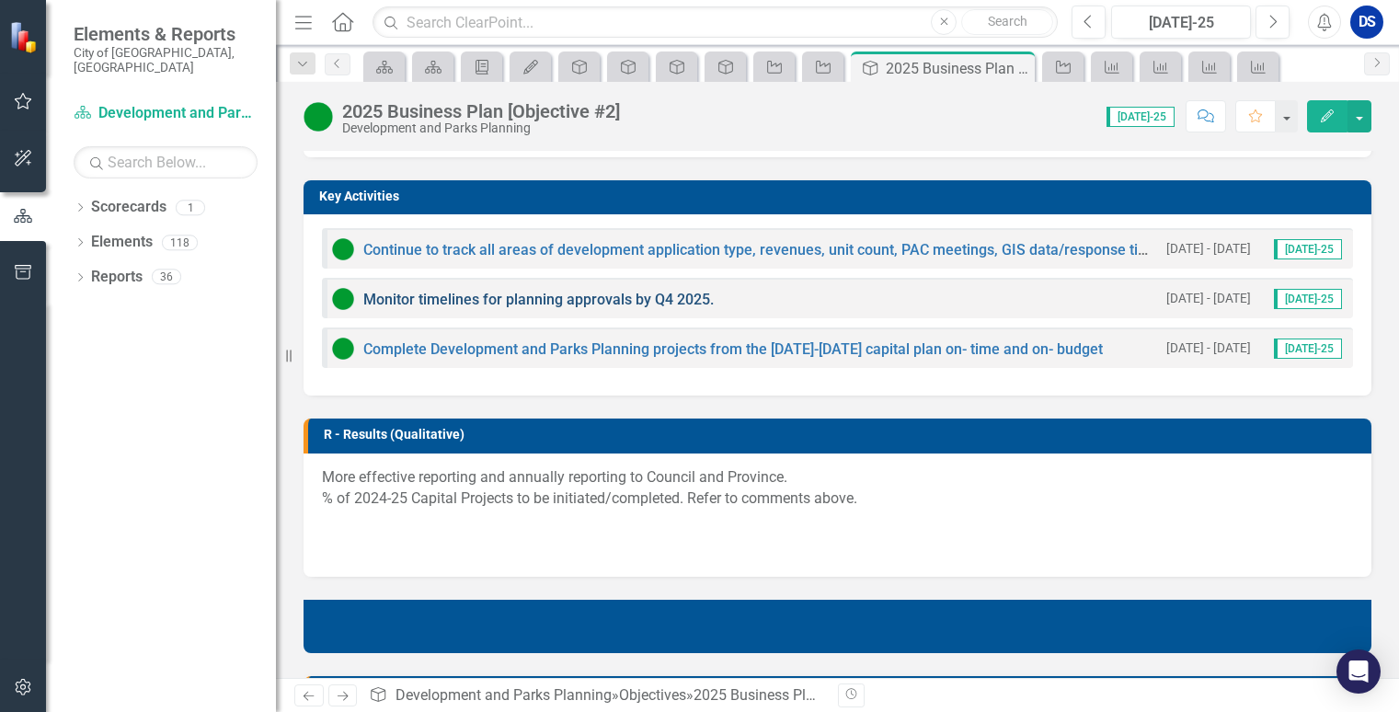
click at [539, 301] on link "Monitor timelines for planning approvals by Q4 2025." at bounding box center [538, 299] width 351 height 17
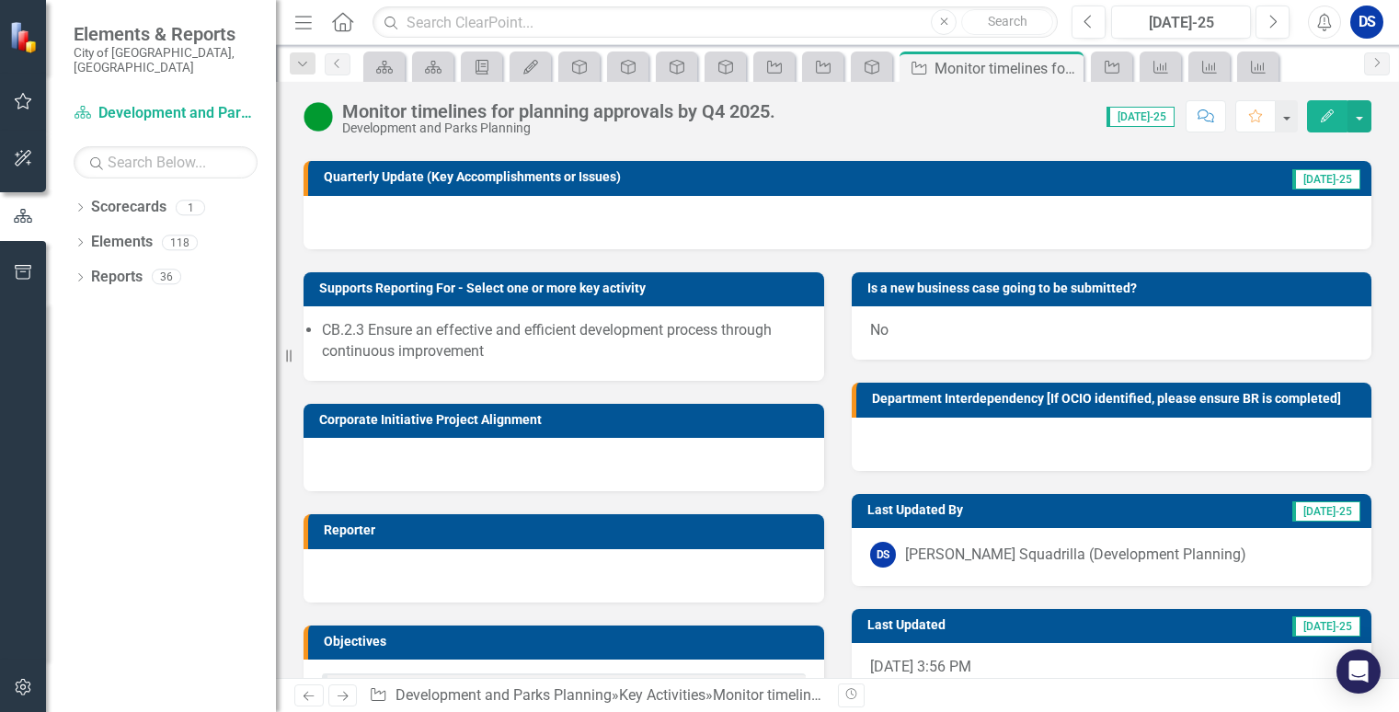
scroll to position [182, 0]
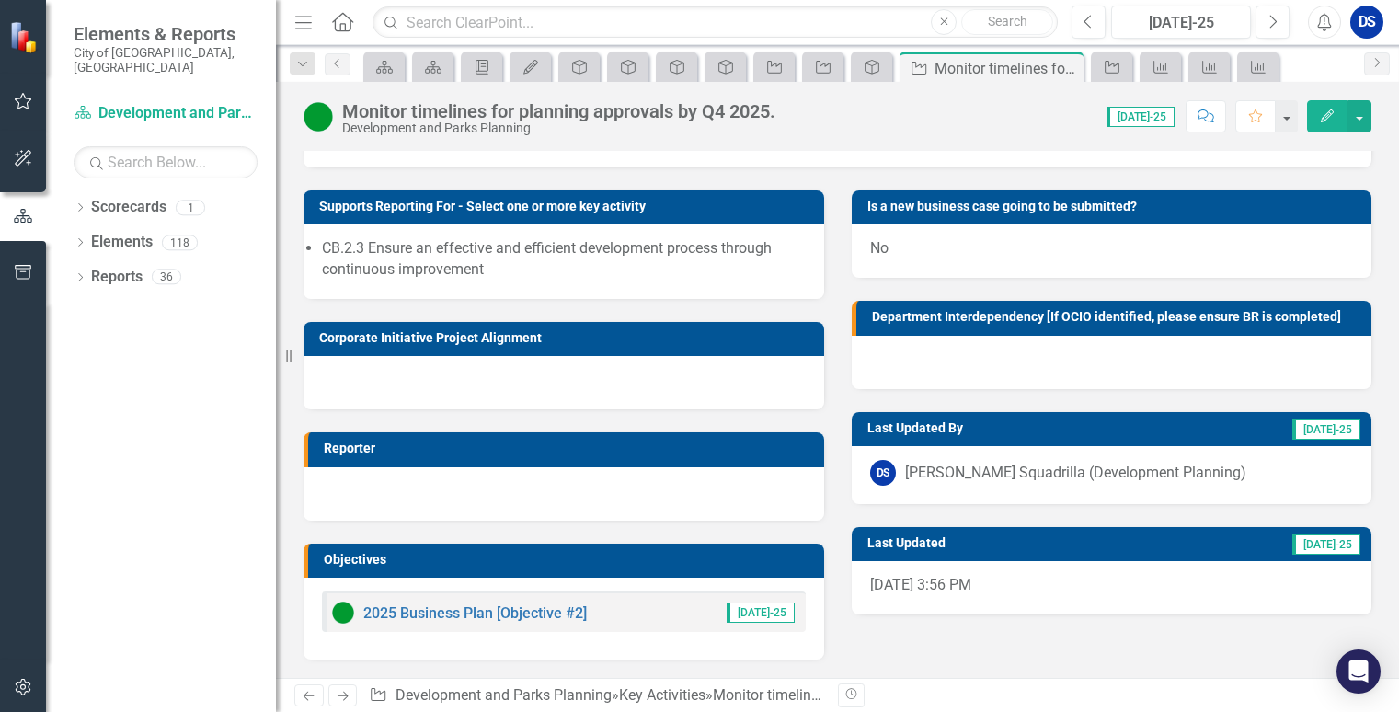
click at [333, 75] on div "Dropdown Search Scorecard 2024 Business Plan Quarterly Dashboard Pin Scorecard …" at bounding box center [837, 63] width 1123 height 37
click at [331, 59] on icon "Previous" at bounding box center [337, 63] width 15 height 11
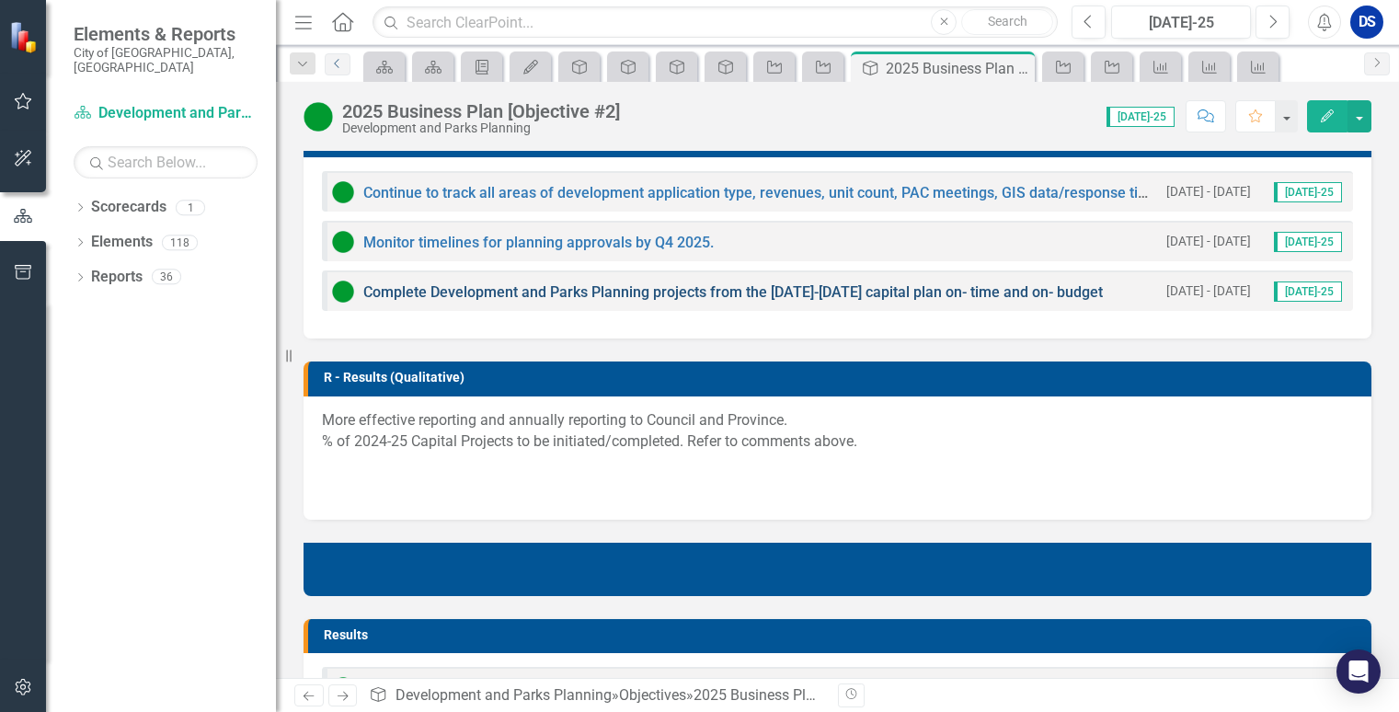
scroll to position [736, 0]
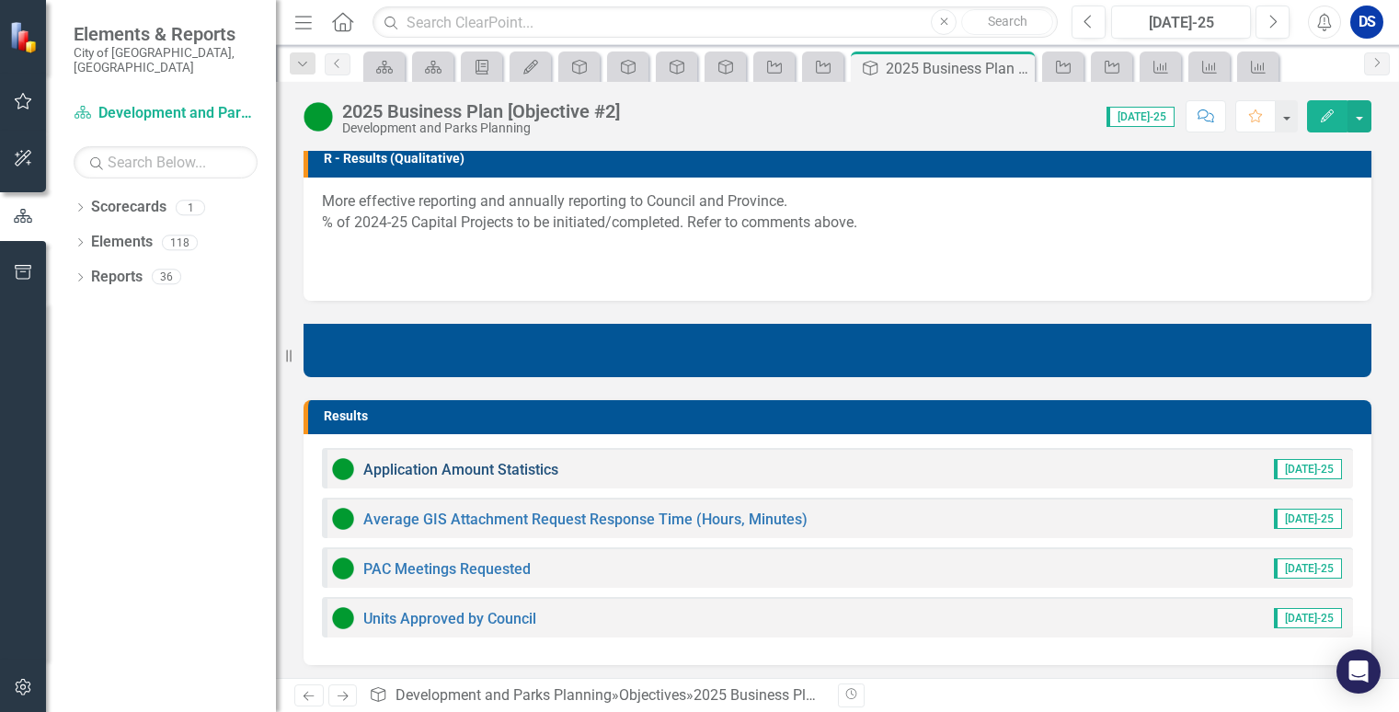
click at [540, 470] on link "Application Amount Statistics" at bounding box center [460, 469] width 195 height 17
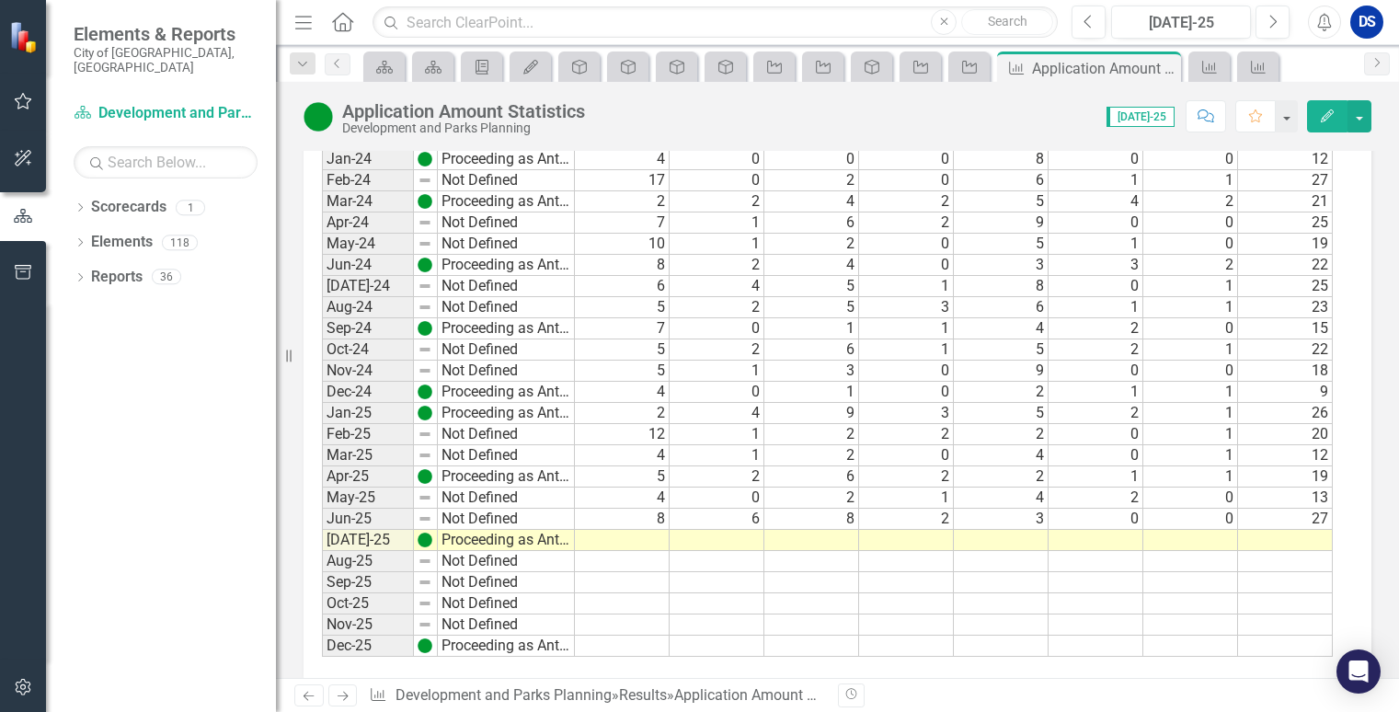
scroll to position [1824, 0]
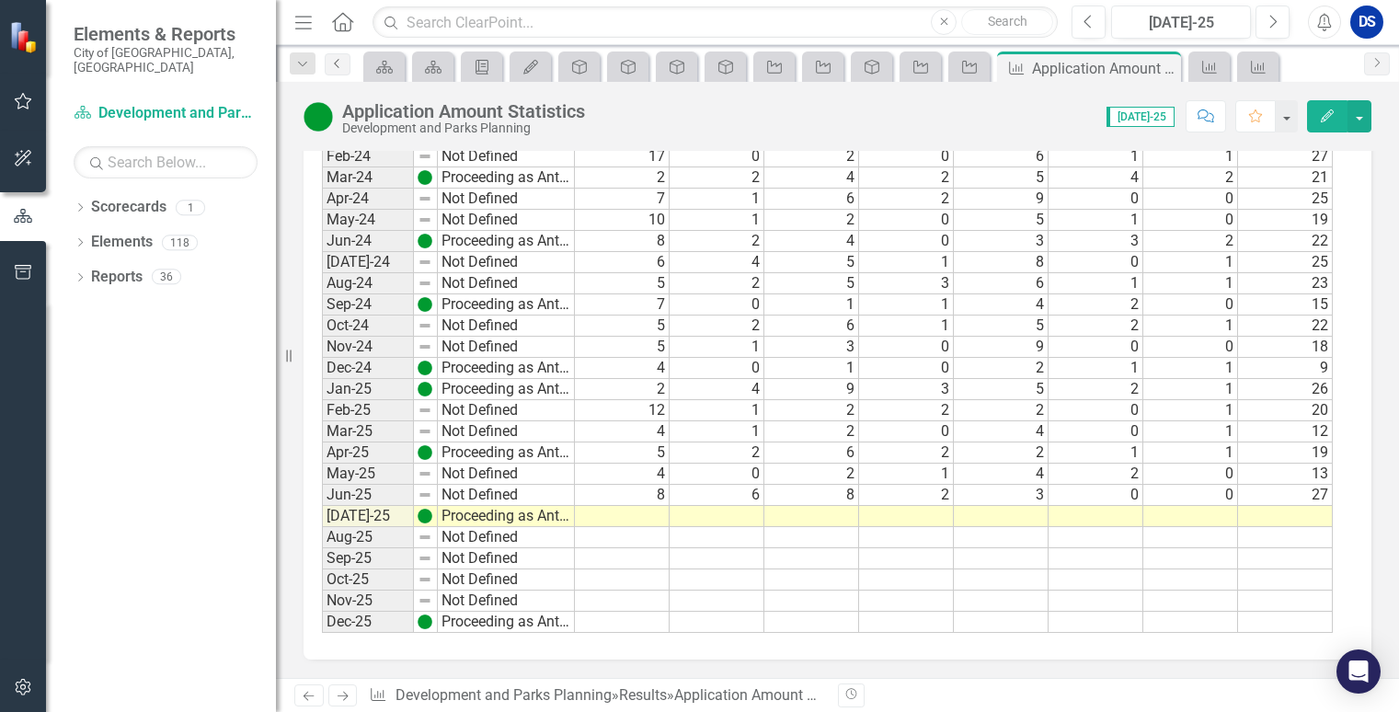
click at [340, 60] on icon "Previous" at bounding box center [337, 63] width 15 height 11
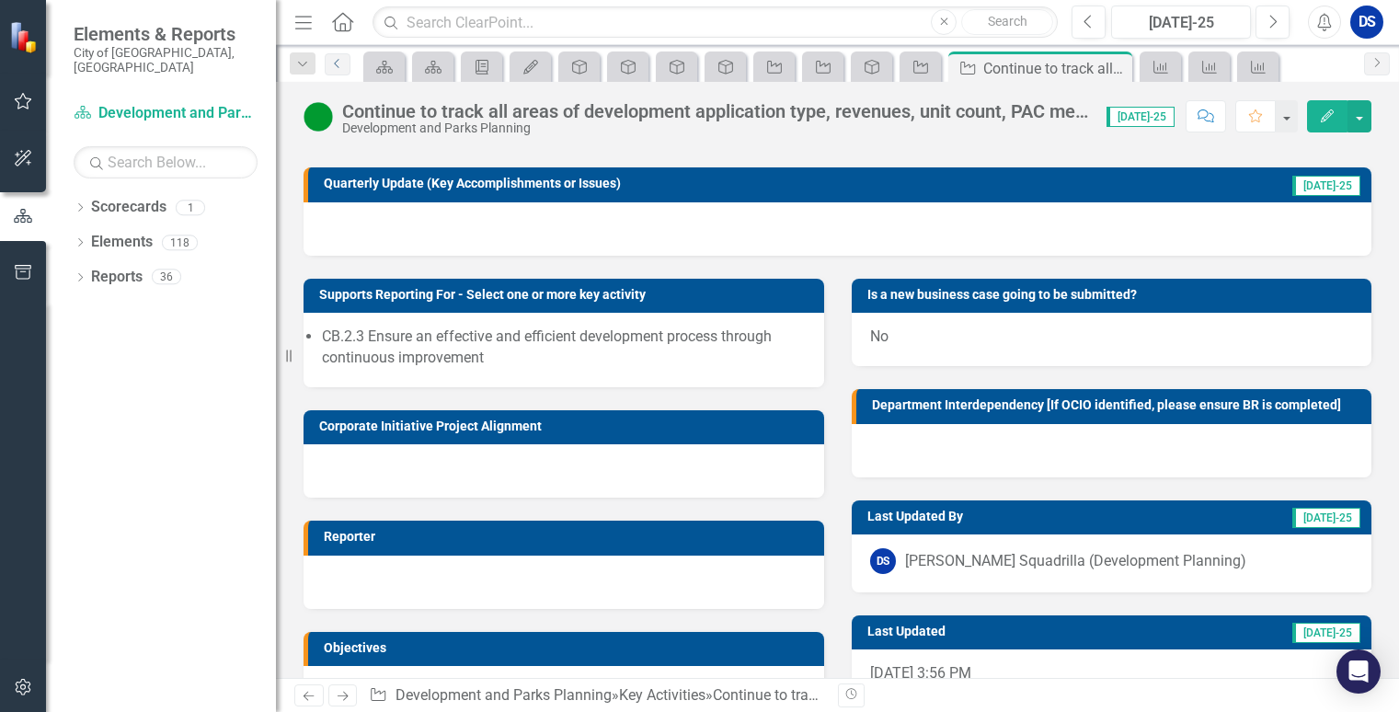
scroll to position [182, 0]
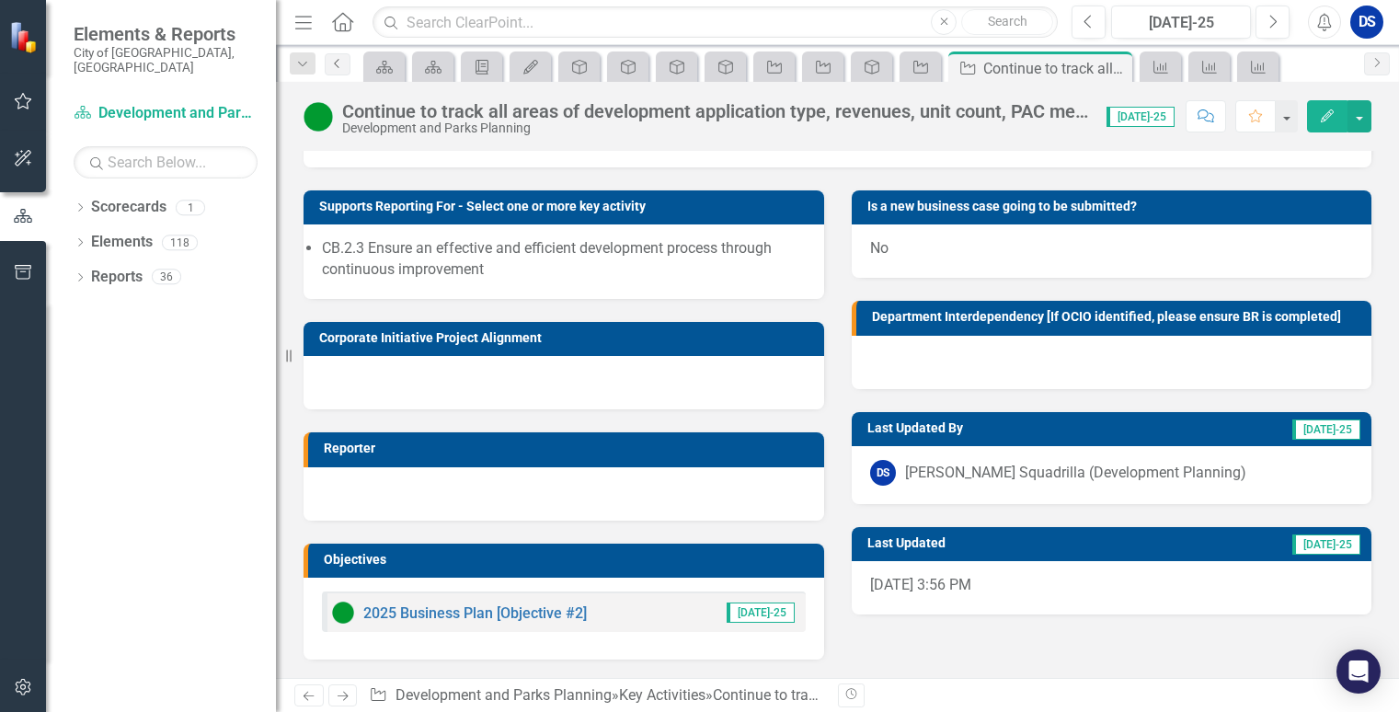
click at [336, 56] on link "Previous" at bounding box center [338, 64] width 26 height 22
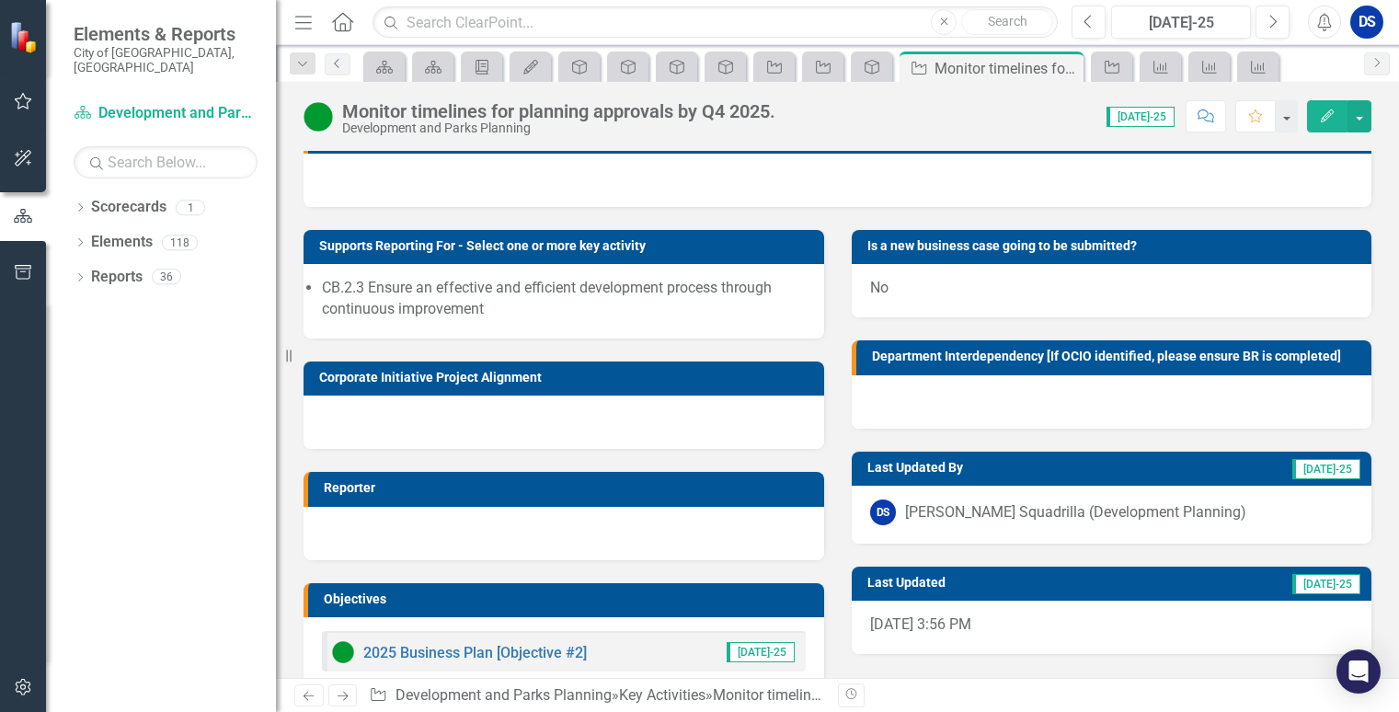
scroll to position [182, 0]
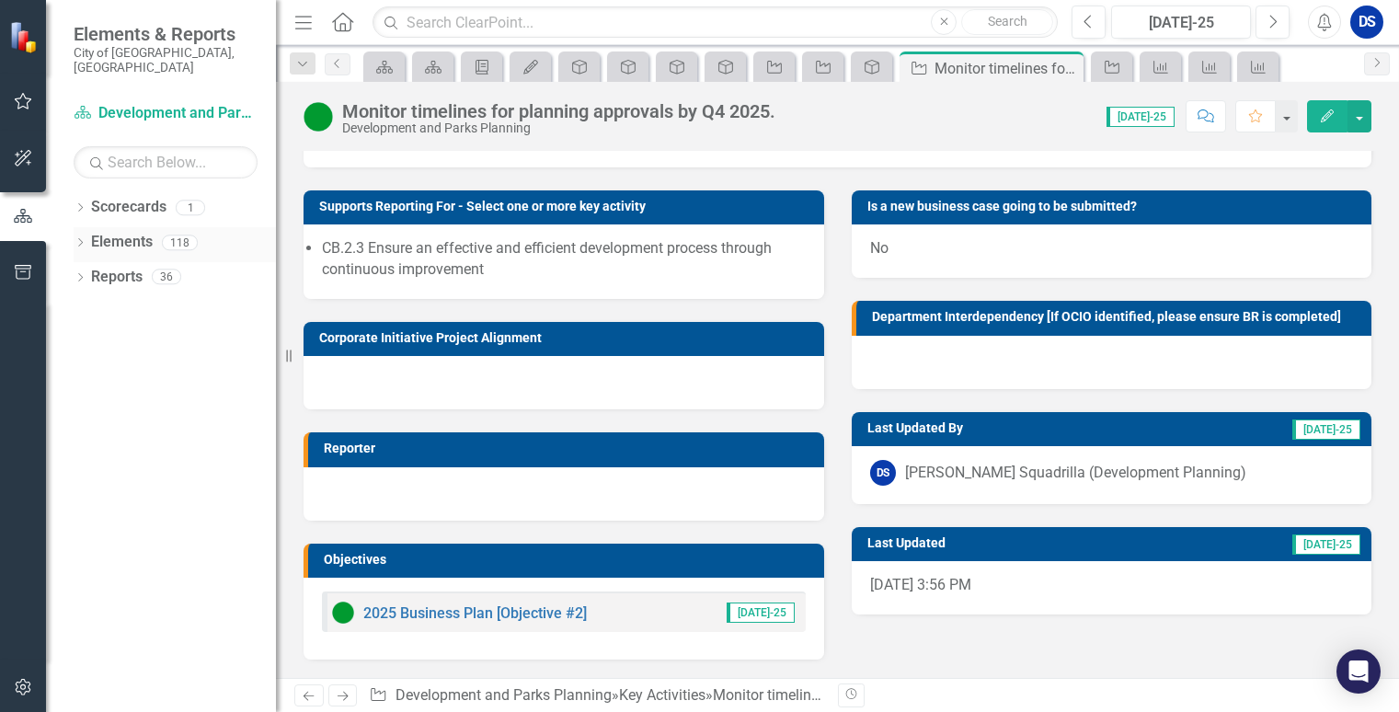
click at [130, 232] on link "Elements" at bounding box center [122, 242] width 62 height 21
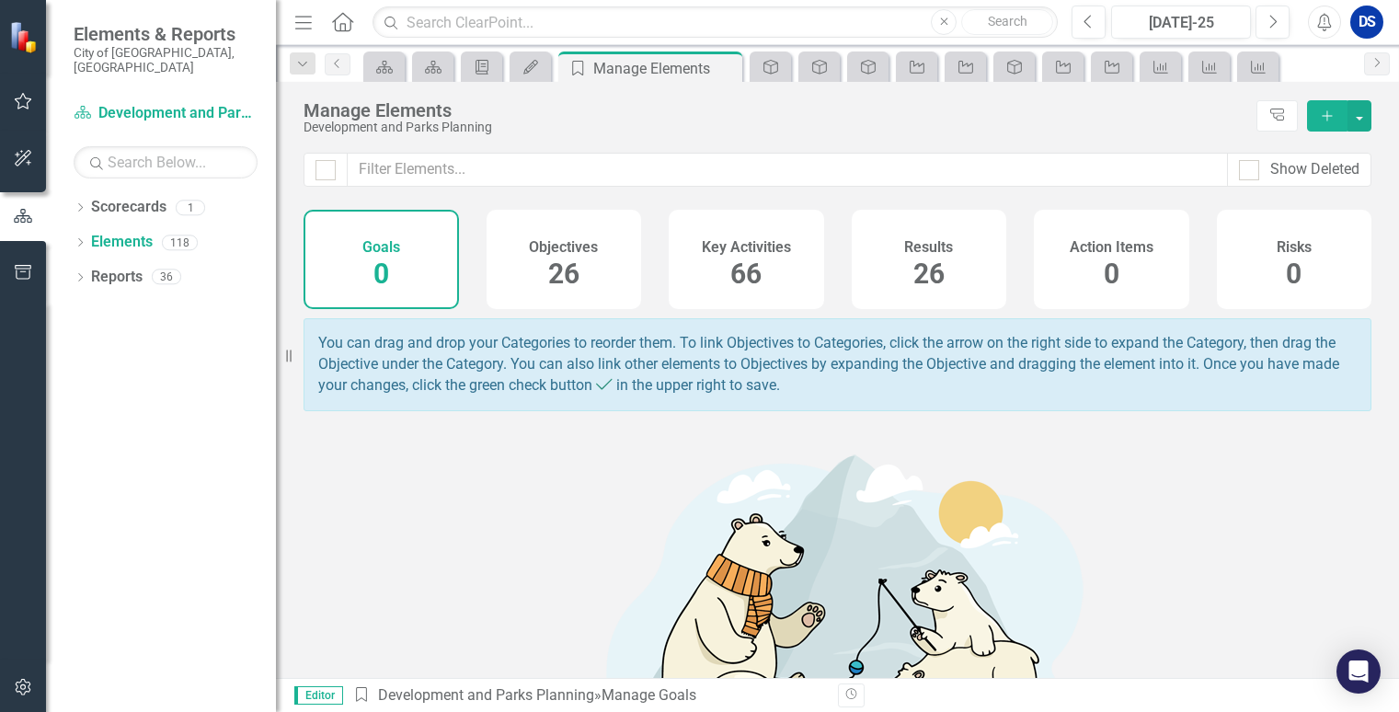
click at [565, 282] on span "26" at bounding box center [563, 274] width 31 height 32
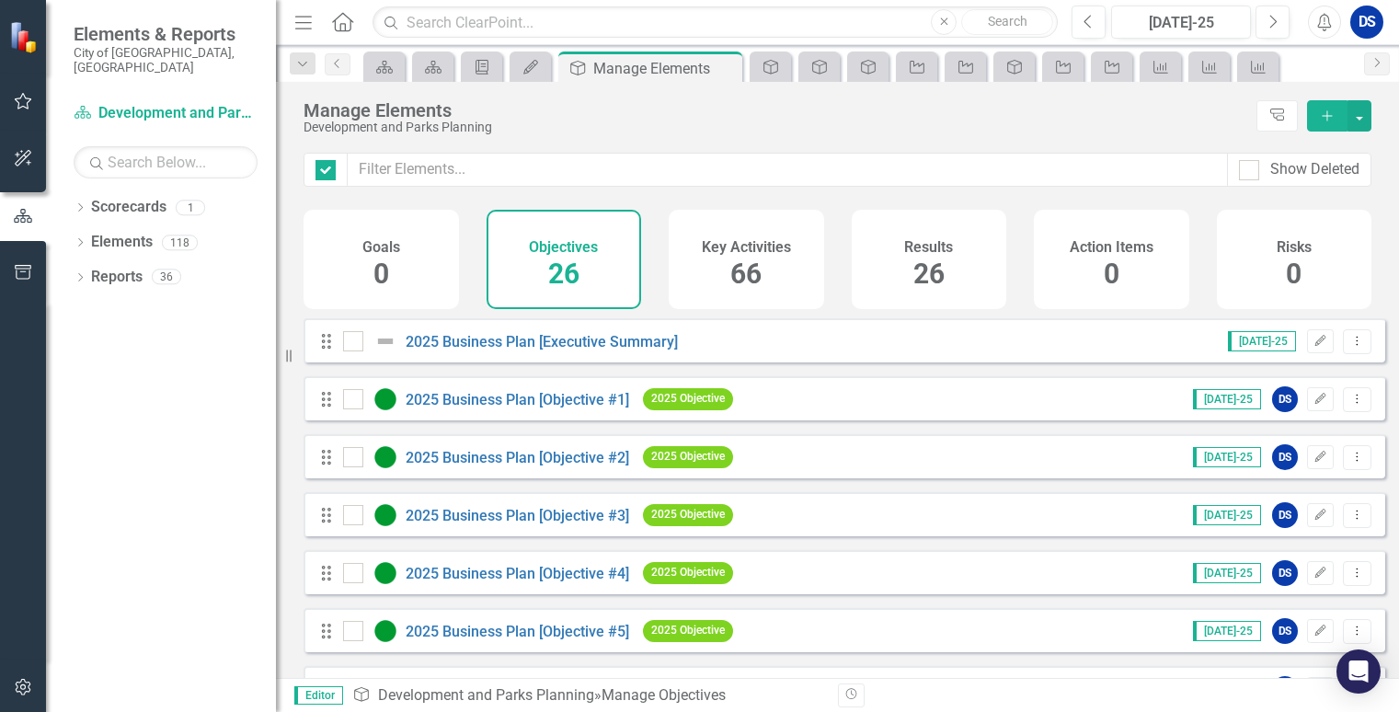
checkbox input "false"
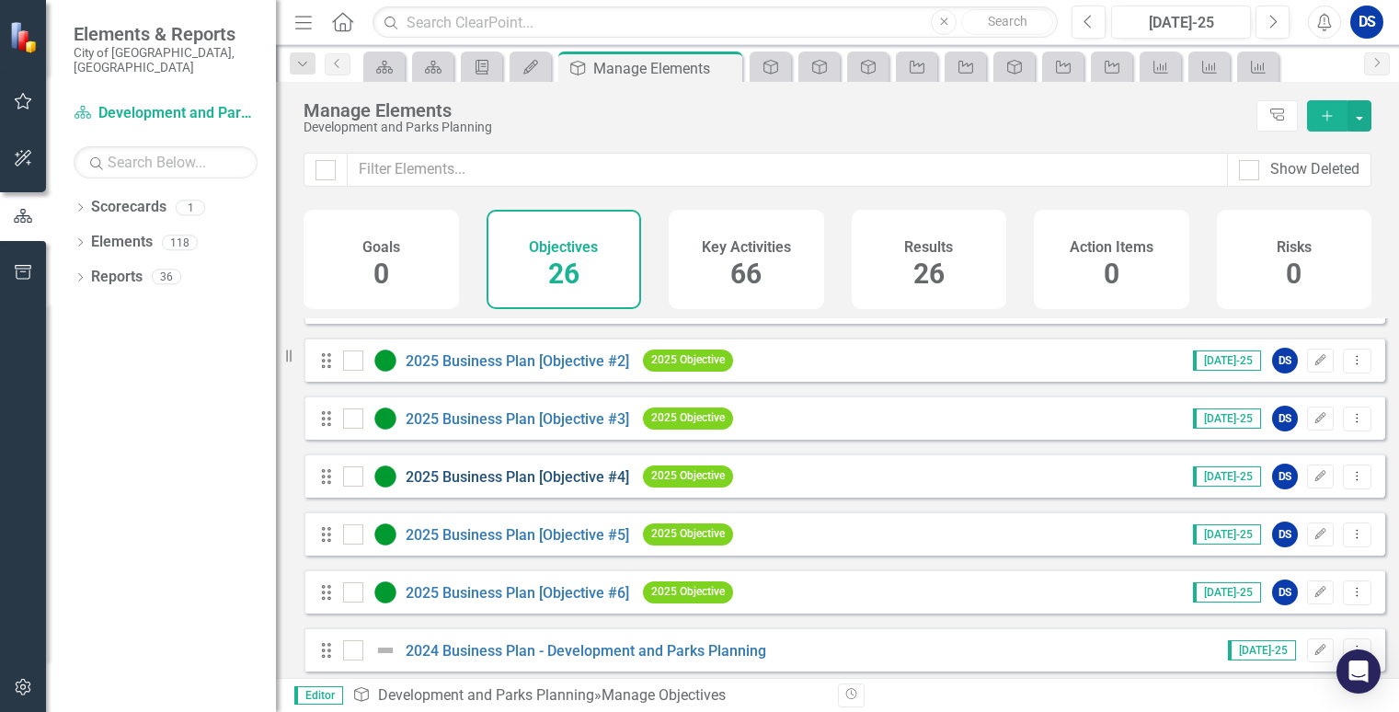
scroll to position [368, 0]
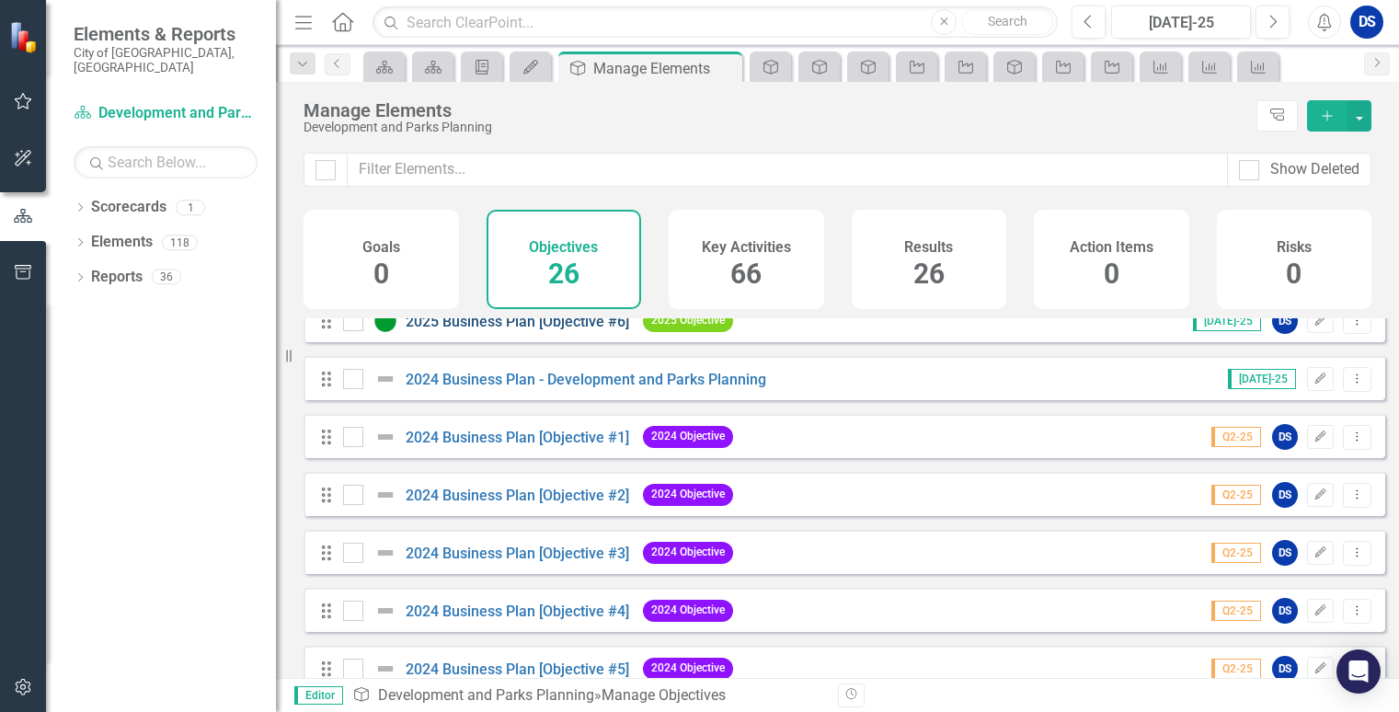
click at [612, 330] on link "2025 Business Plan [Objective #6]" at bounding box center [518, 321] width 224 height 17
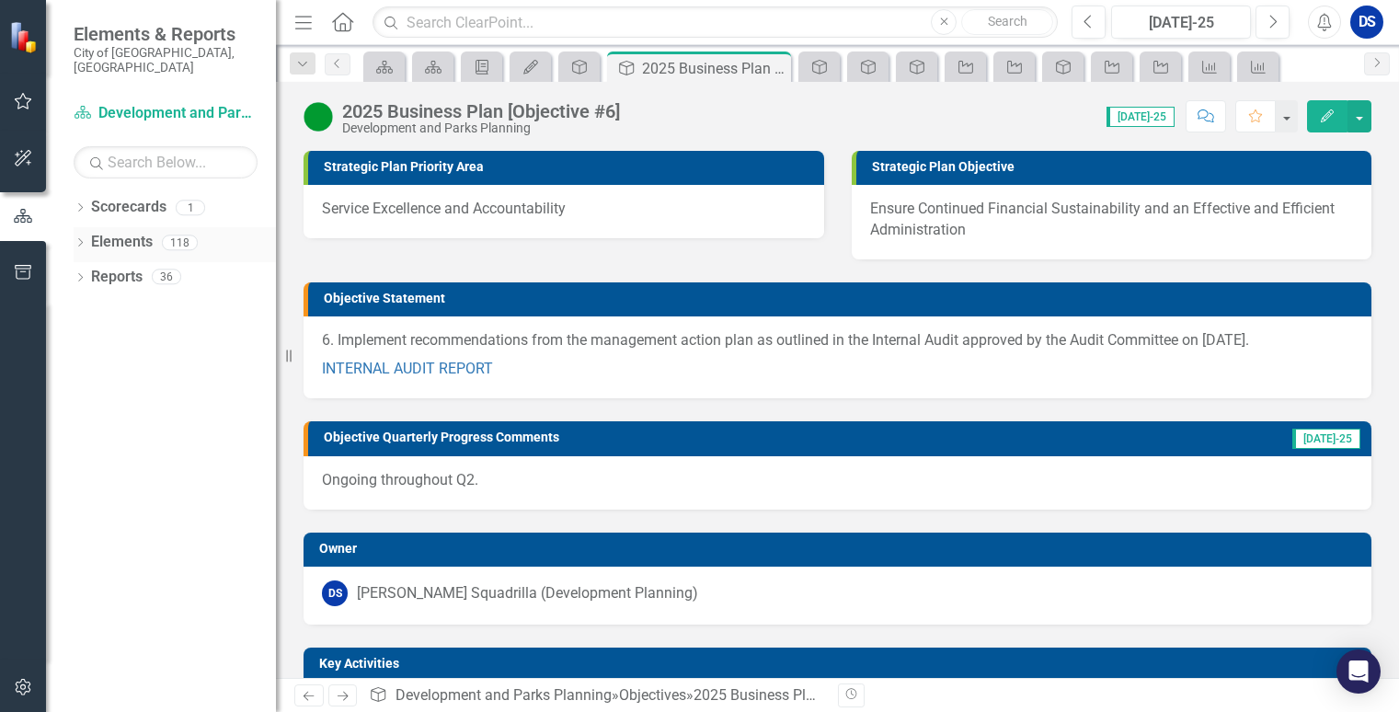
click at [121, 232] on link "Elements" at bounding box center [122, 242] width 62 height 21
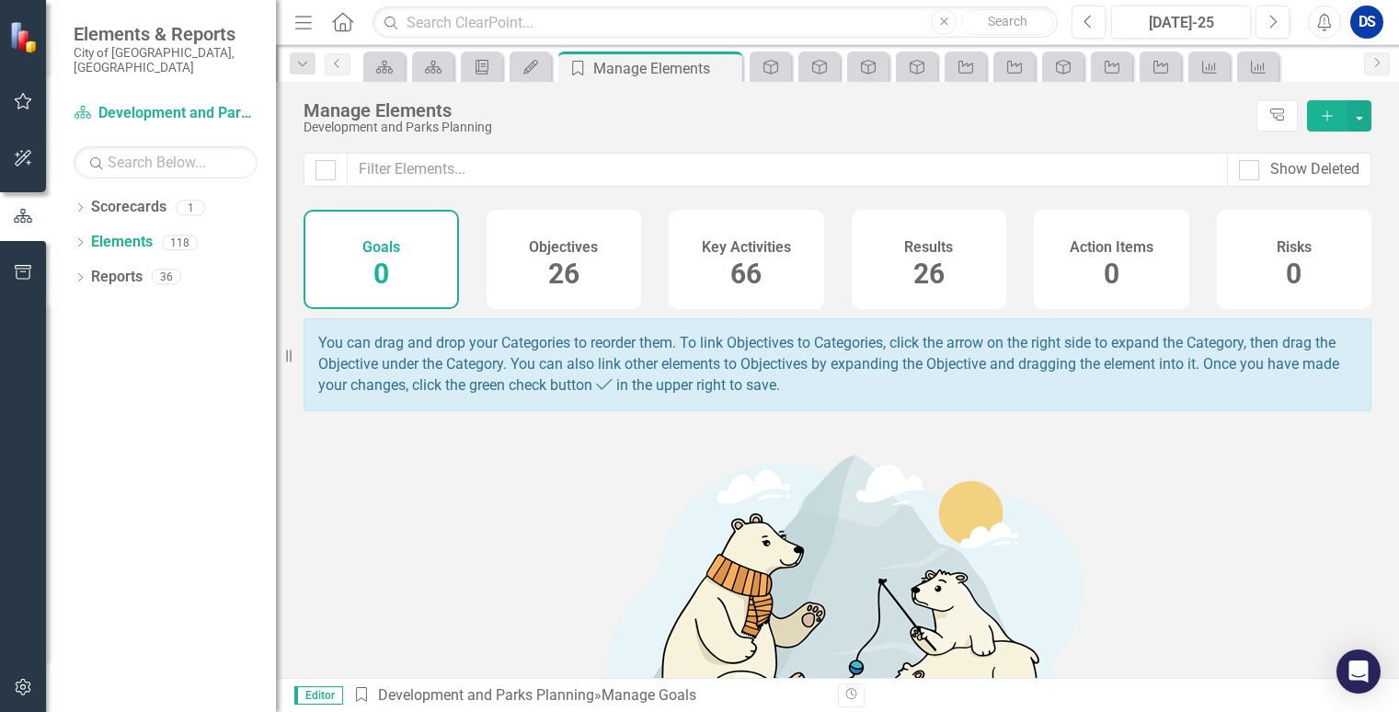
click at [541, 294] on div "Objectives 26" at bounding box center [564, 259] width 155 height 99
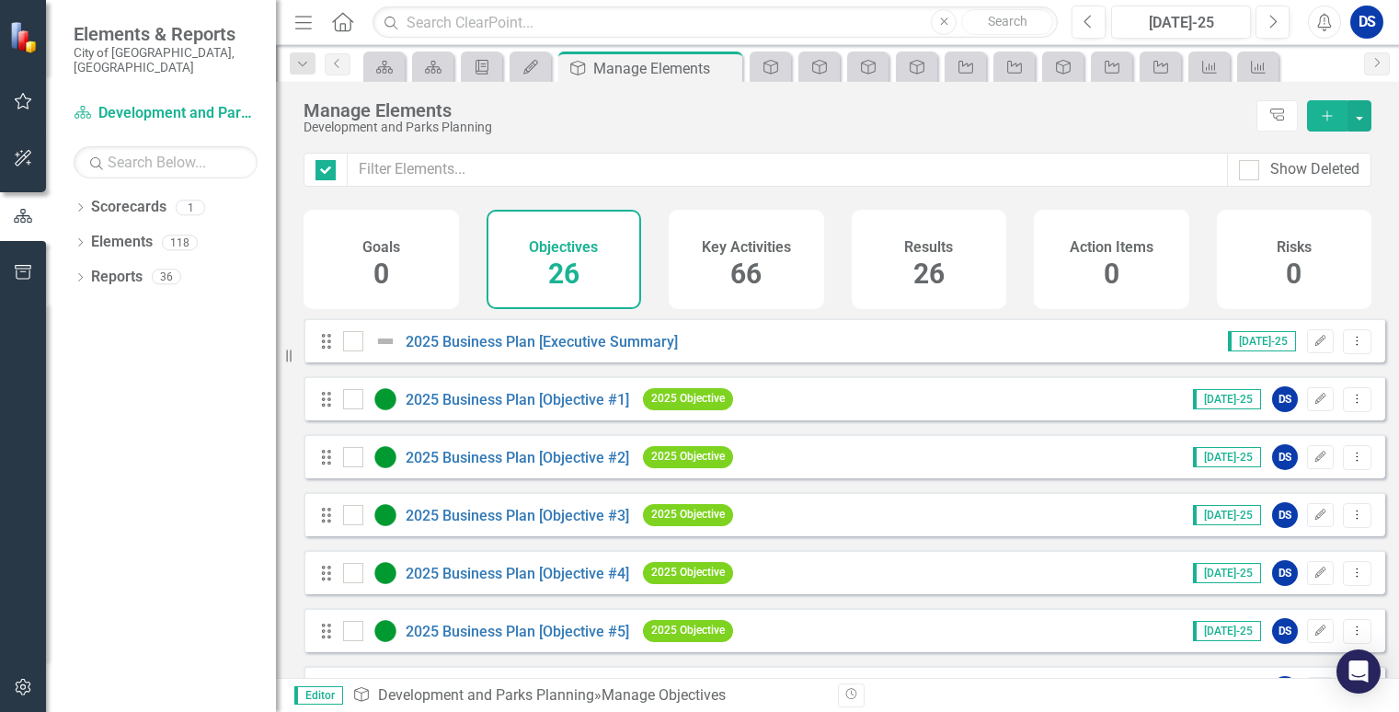
checkbox input "false"
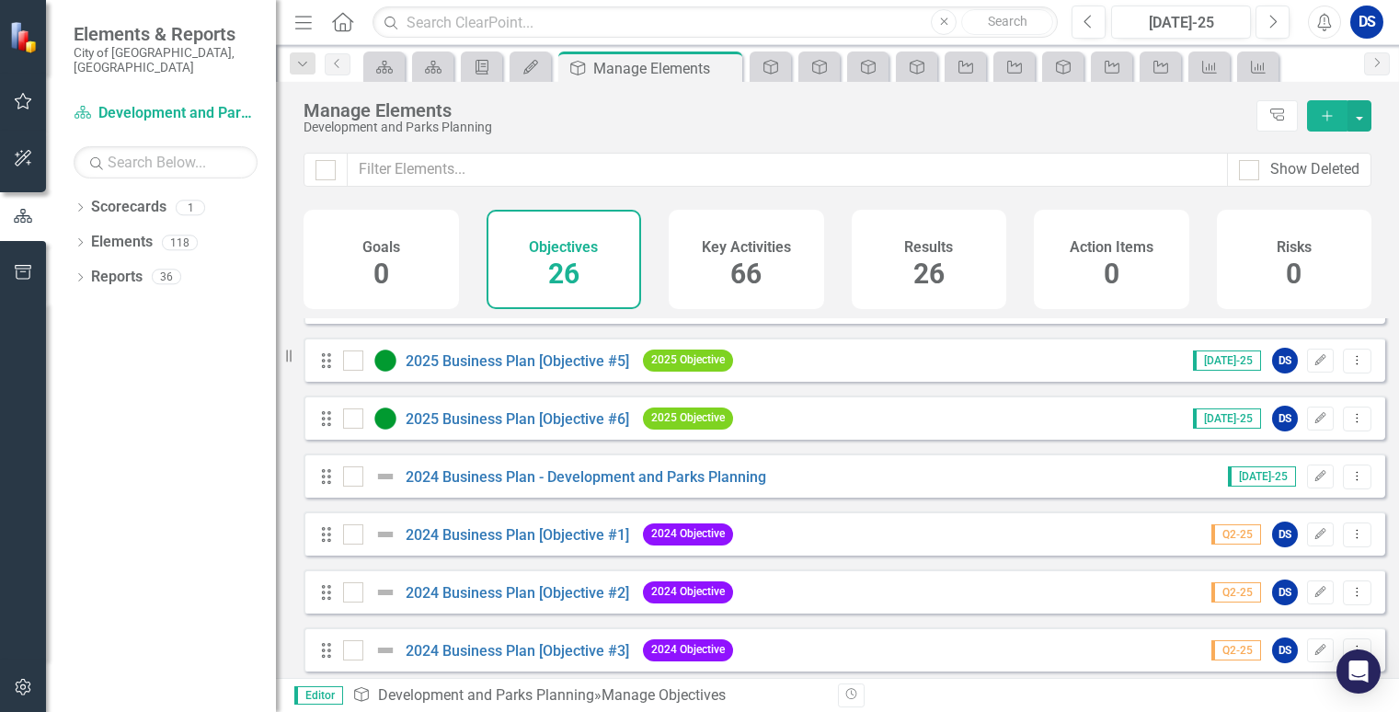
scroll to position [276, 0]
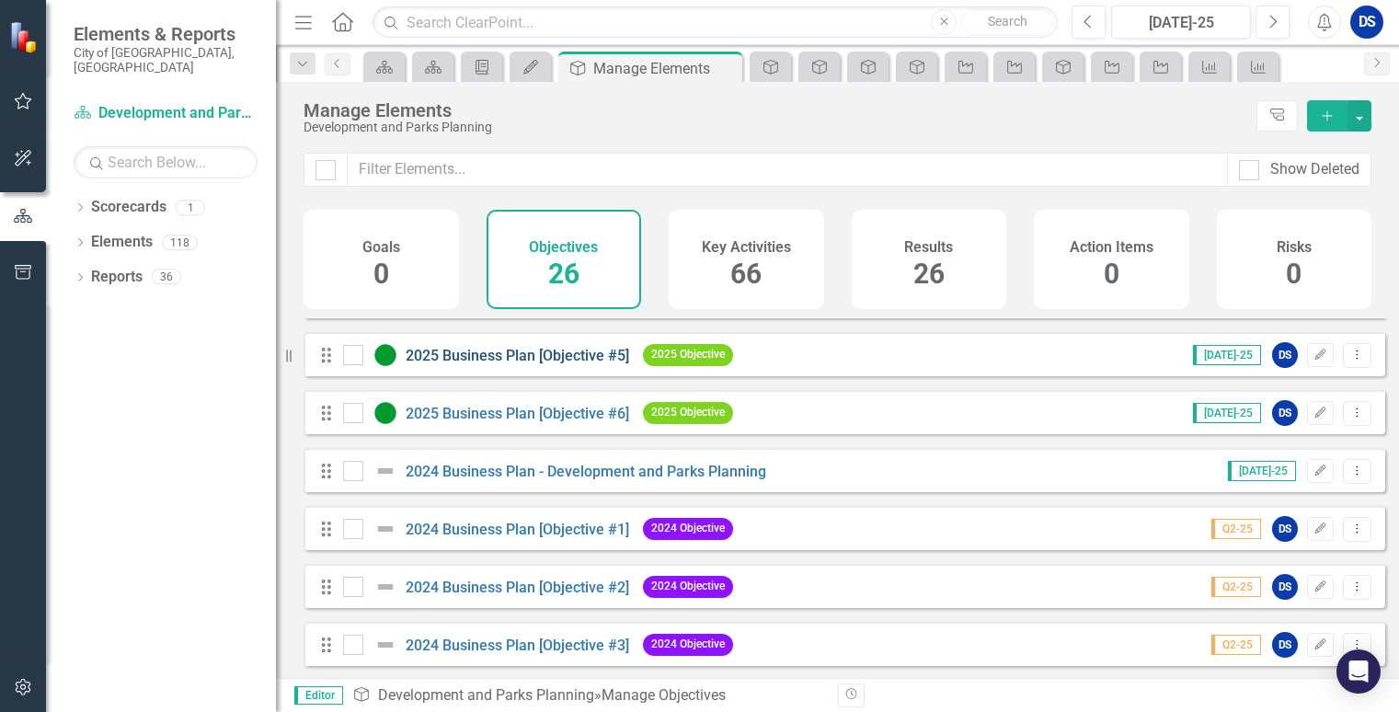
click at [556, 364] on link "2025 Business Plan [Objective #5]" at bounding box center [518, 355] width 224 height 17
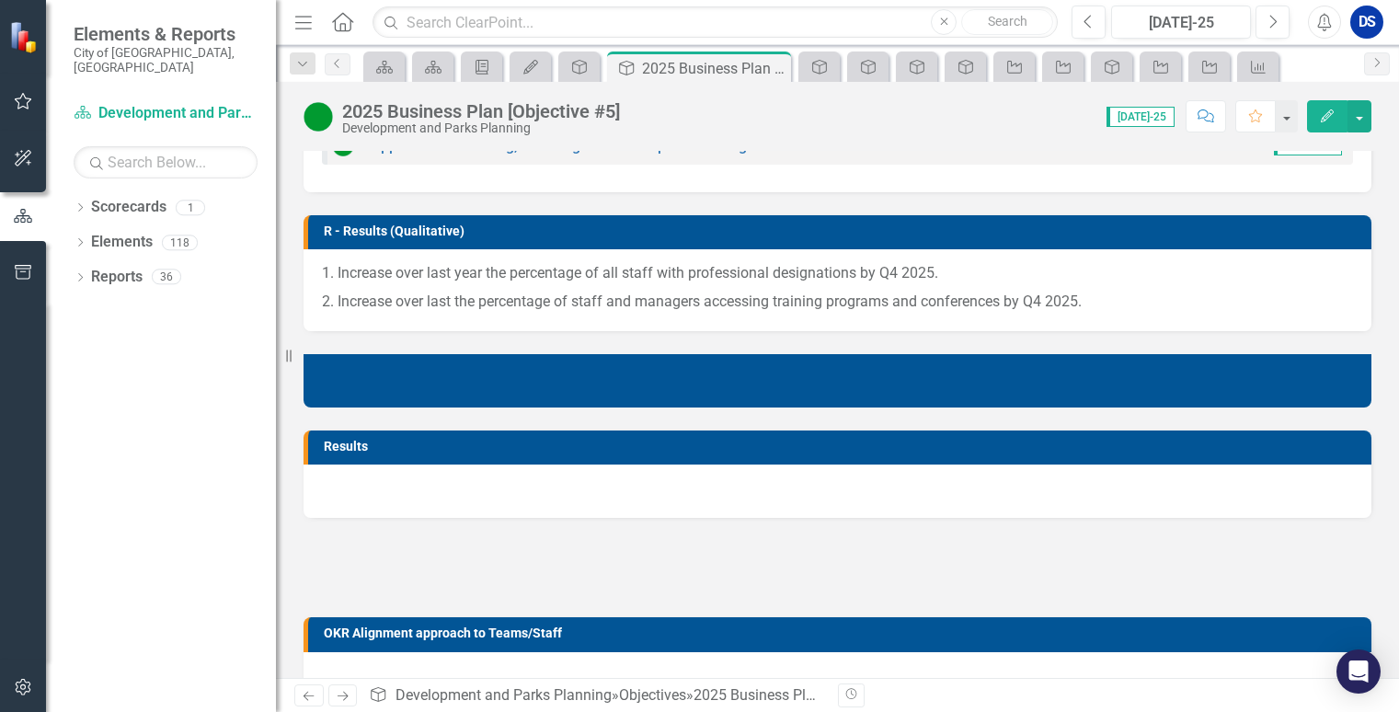
scroll to position [807, 0]
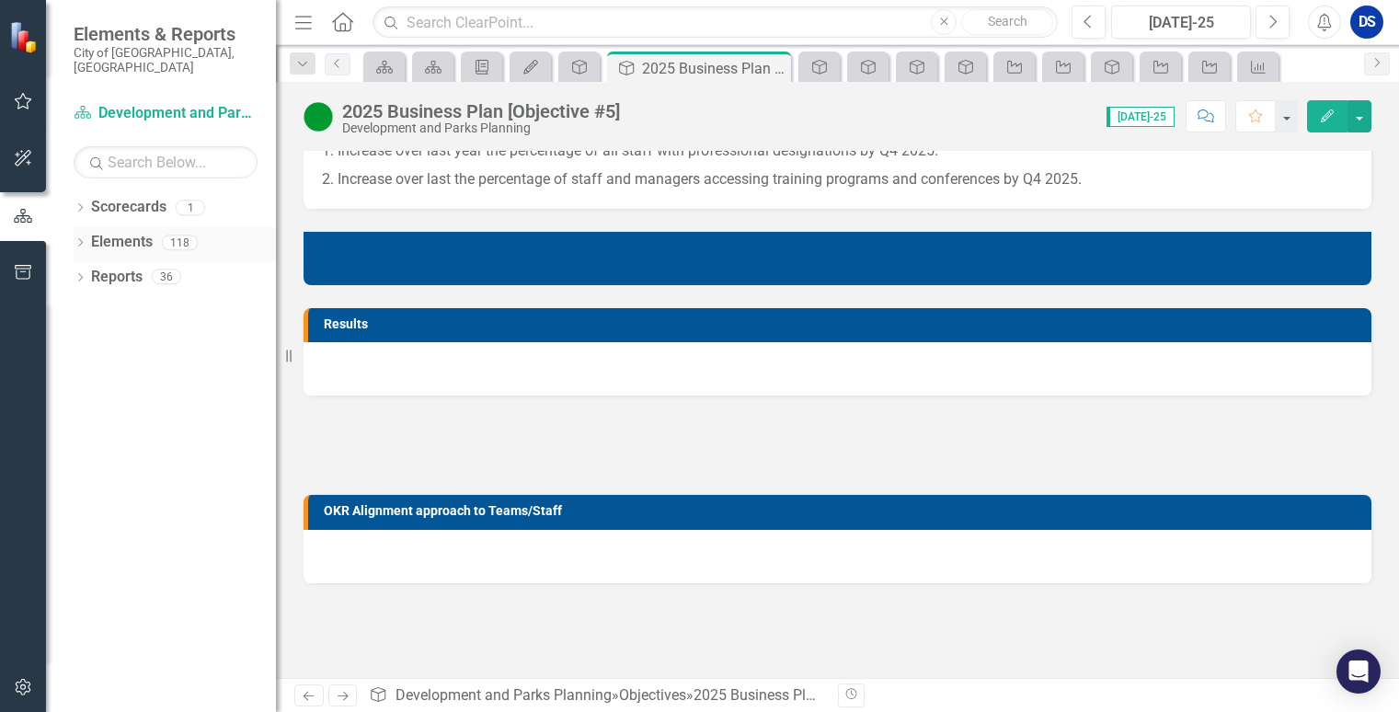
click at [135, 232] on link "Elements" at bounding box center [122, 242] width 62 height 21
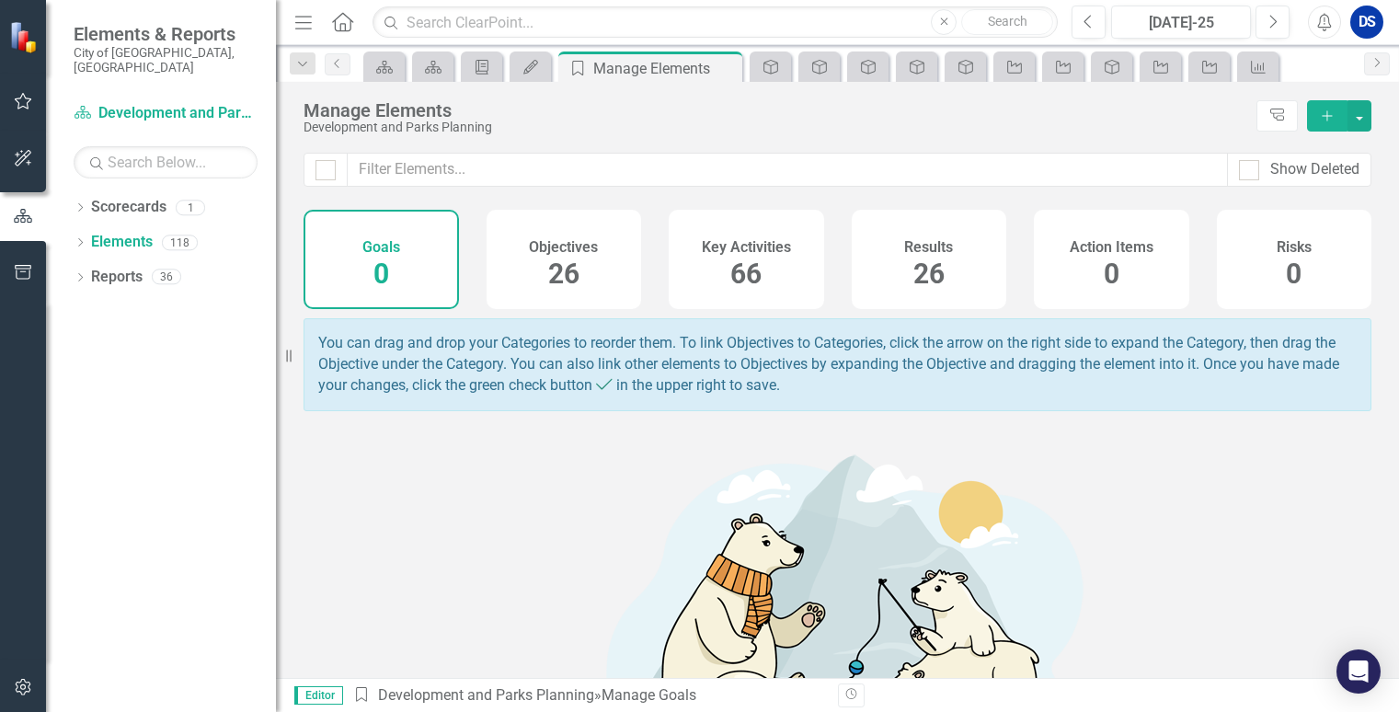
click at [558, 265] on span "26" at bounding box center [563, 274] width 31 height 32
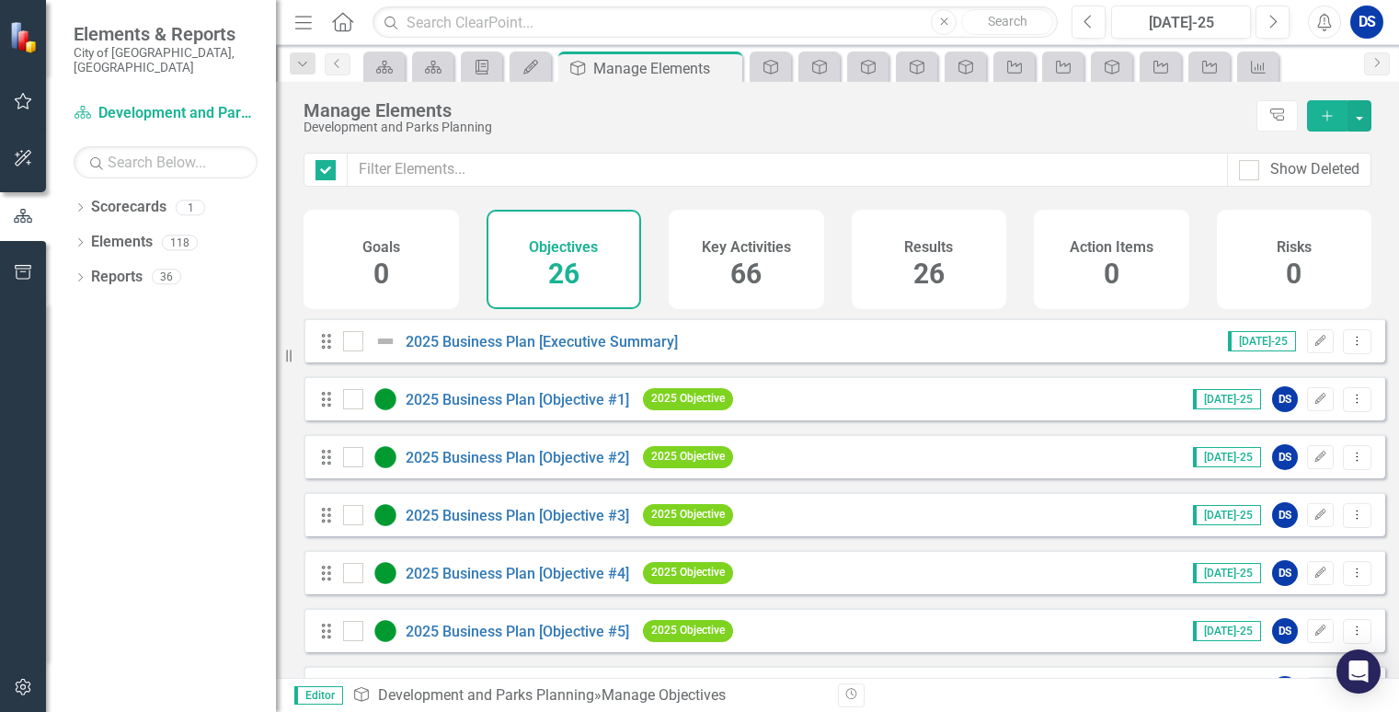
checkbox input "false"
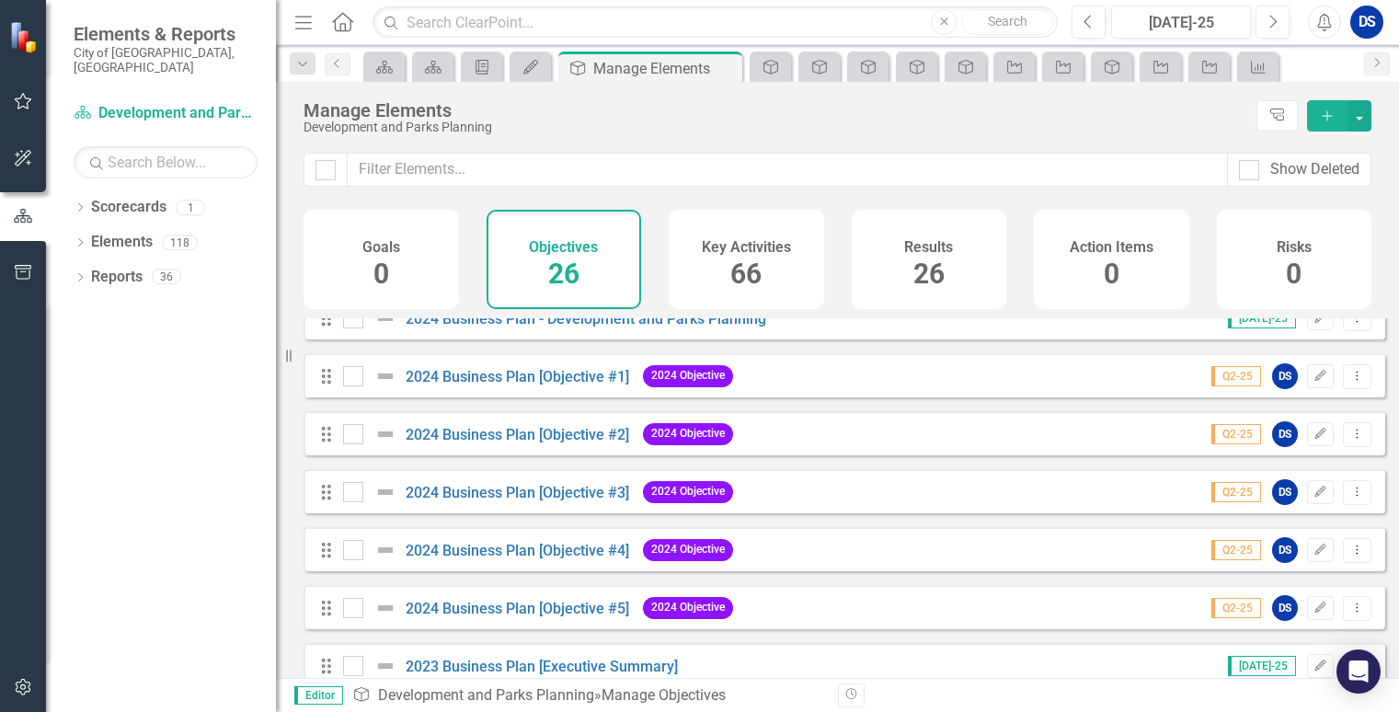
scroll to position [368, 0]
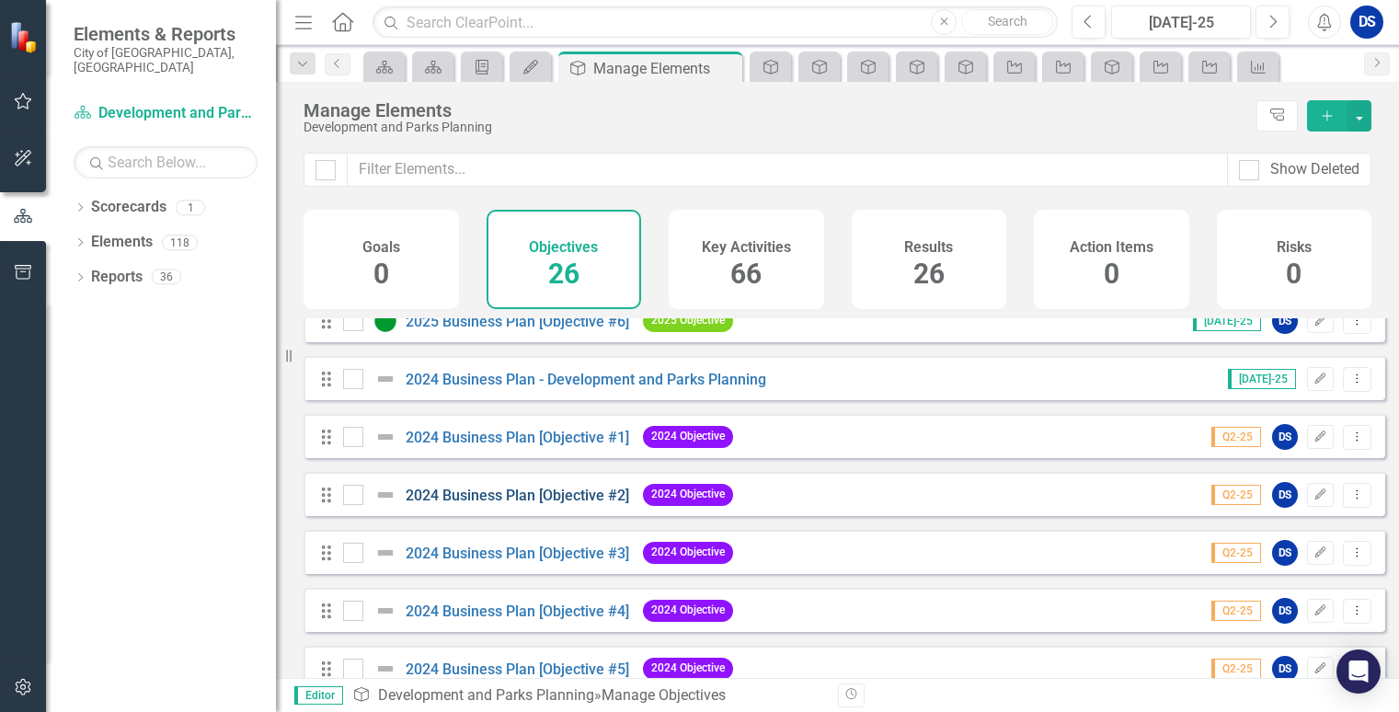
click at [530, 504] on link "2024 Business Plan [Objective #2]" at bounding box center [518, 495] width 224 height 17
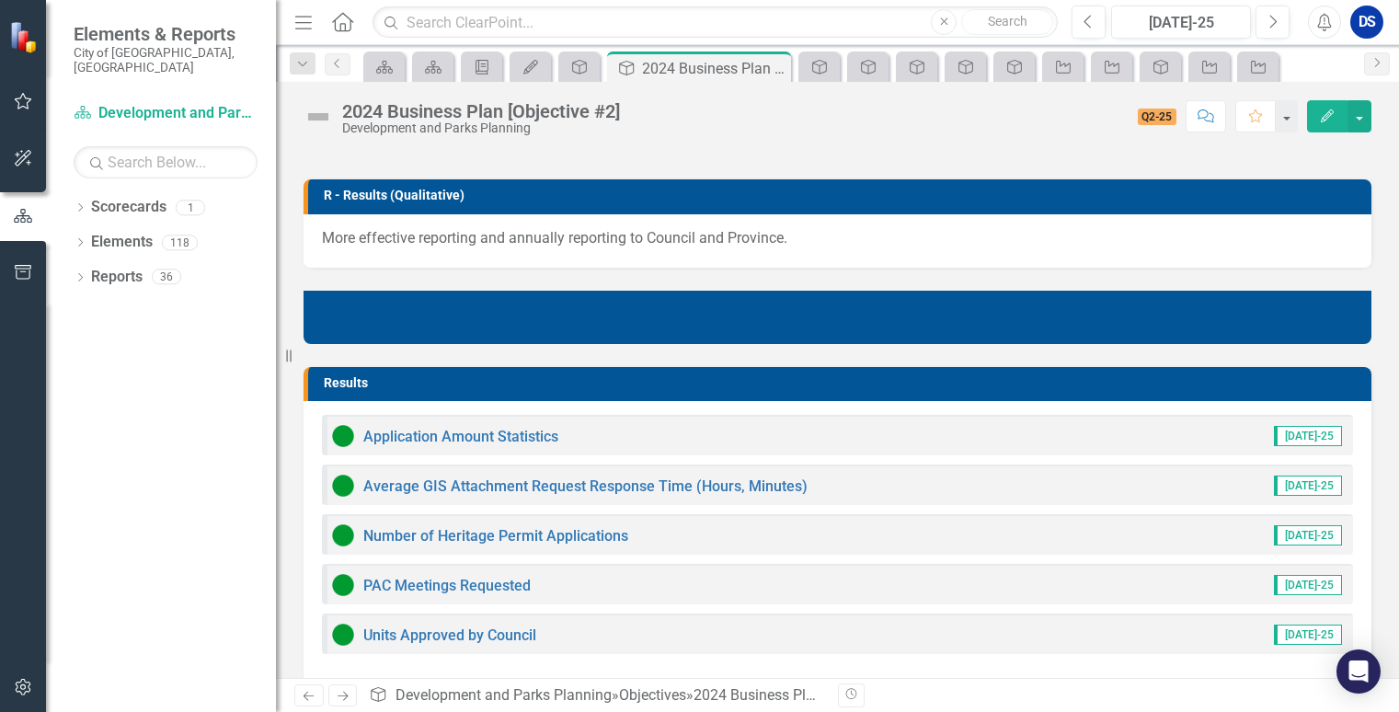
scroll to position [828, 0]
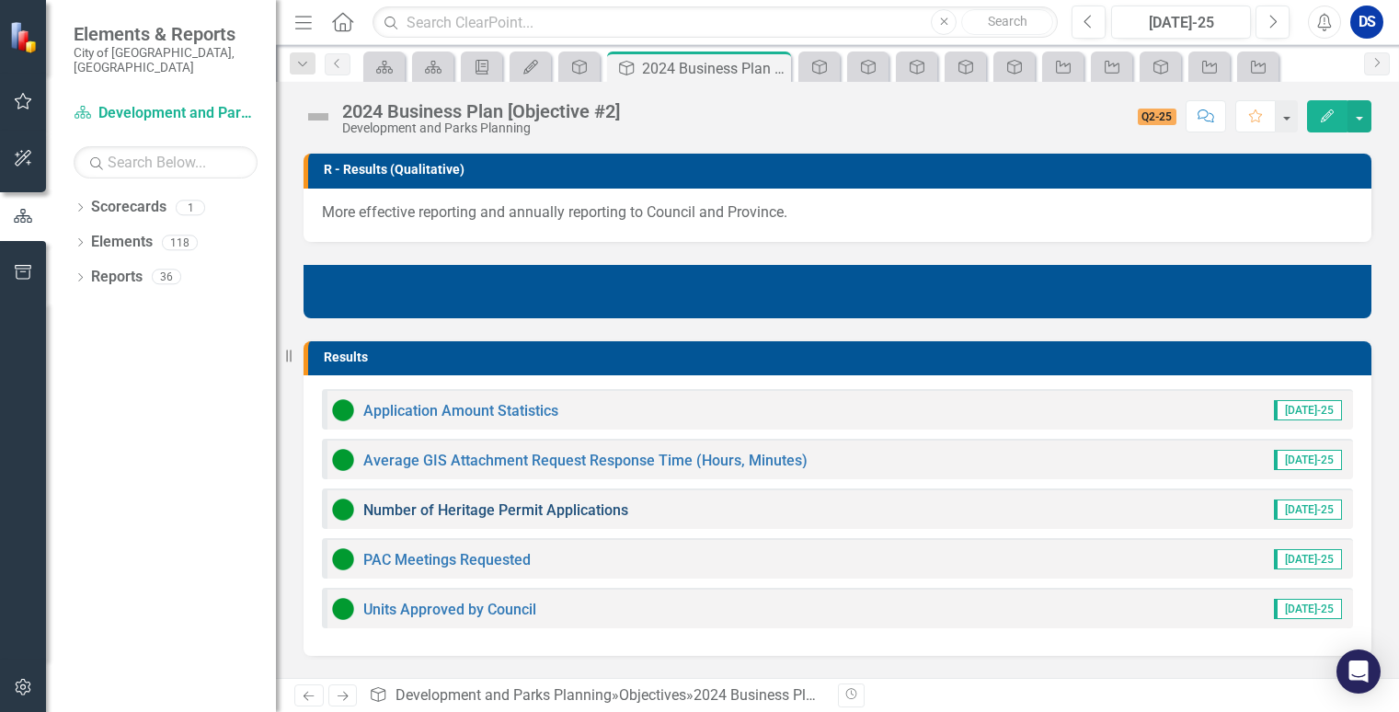
click at [510, 512] on link "Number of Heritage Permit Applications" at bounding box center [495, 509] width 265 height 17
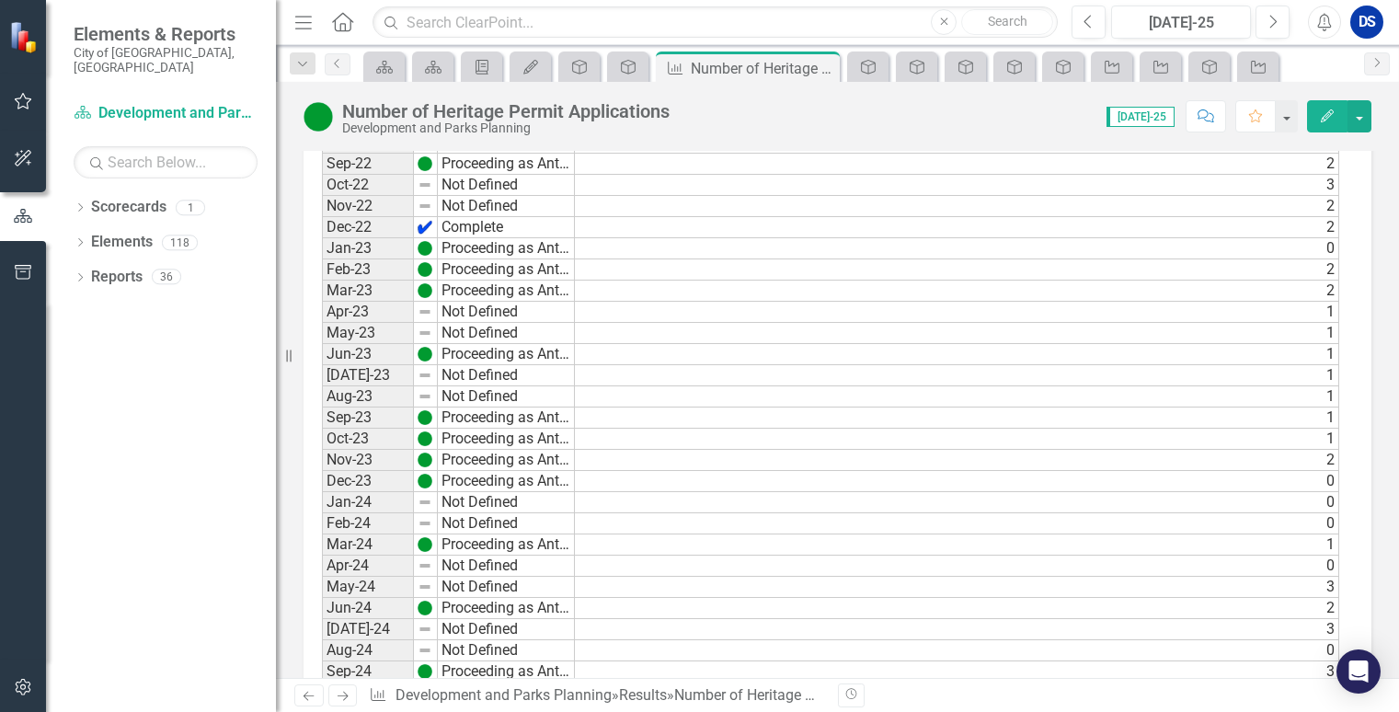
scroll to position [1743, 0]
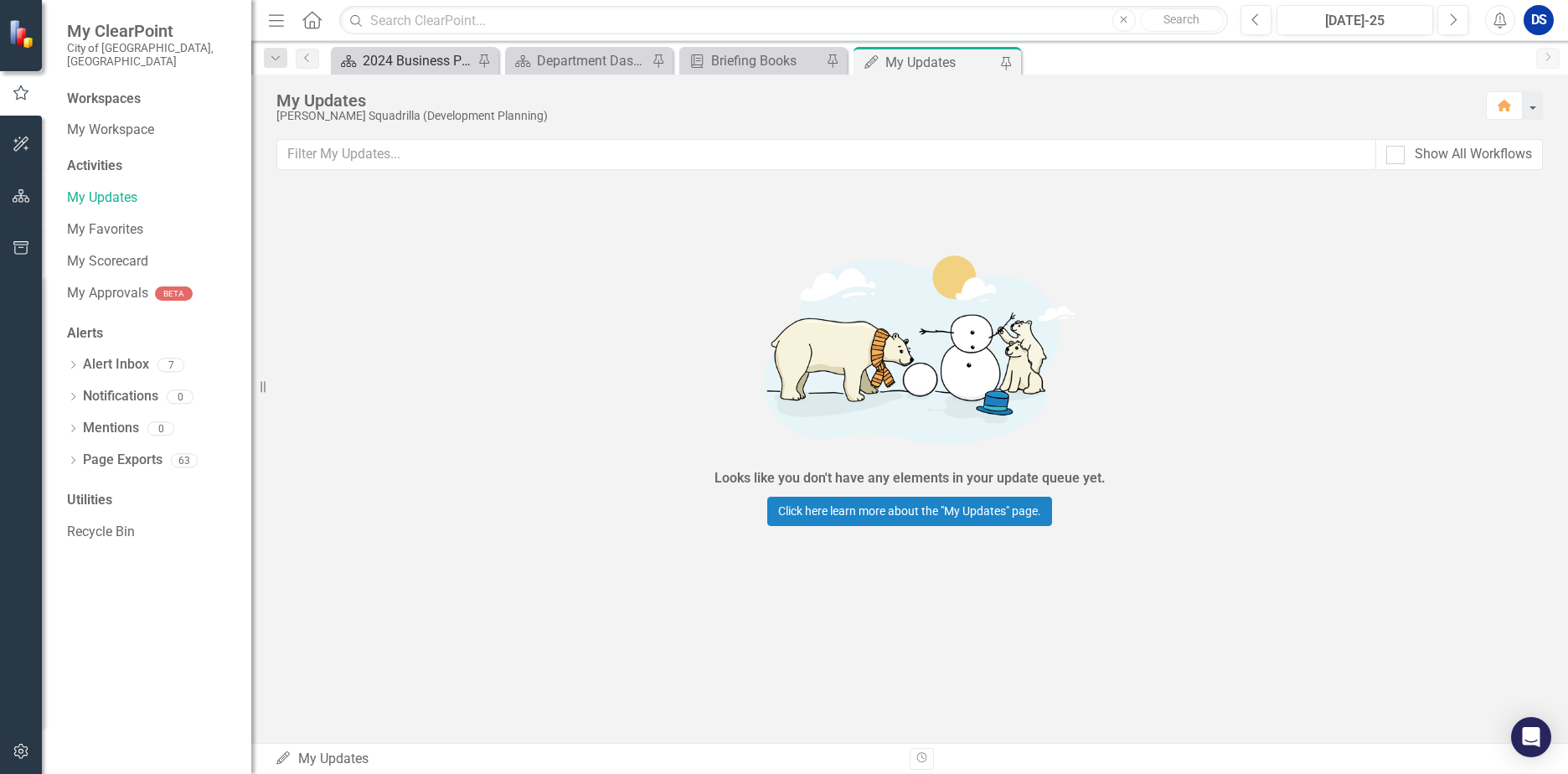
click at [415, 58] on div "2024 Business Plan Quarterly Dashboard" at bounding box center [417, 60] width 110 height 21
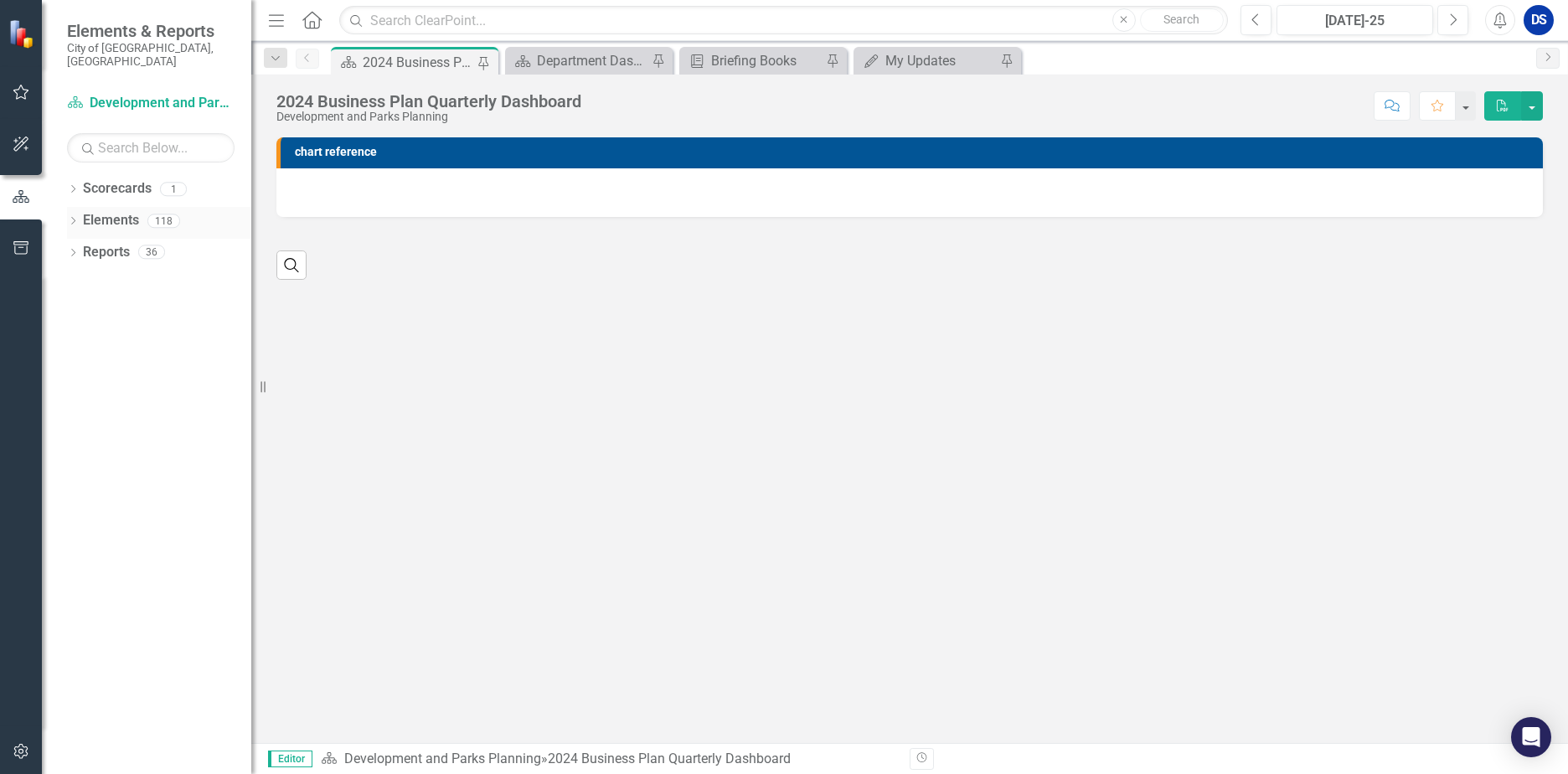
click at [110, 211] on link "Elements" at bounding box center [111, 220] width 56 height 19
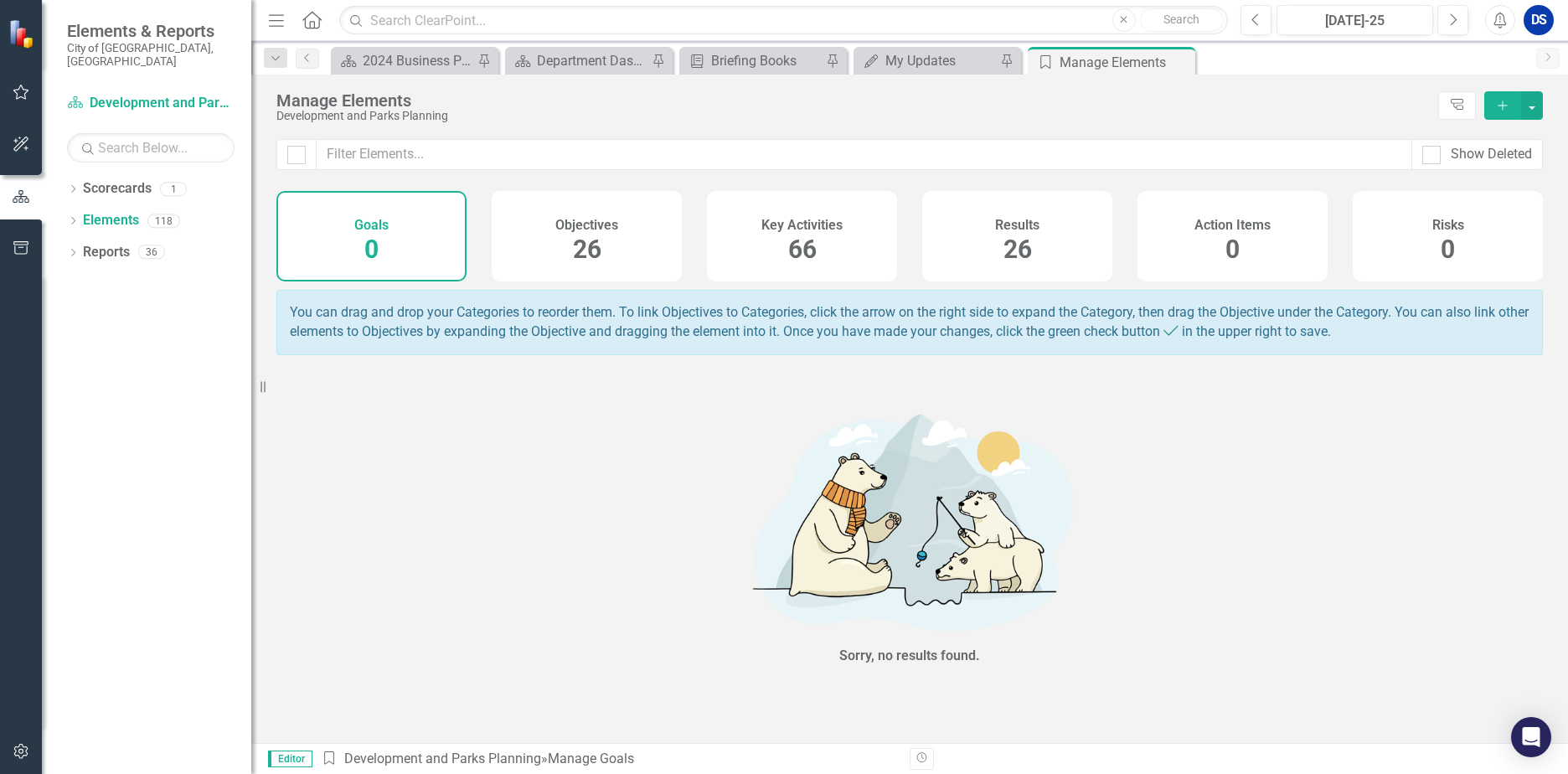
click at [607, 219] on h4 "Objectives" at bounding box center [586, 225] width 63 height 15
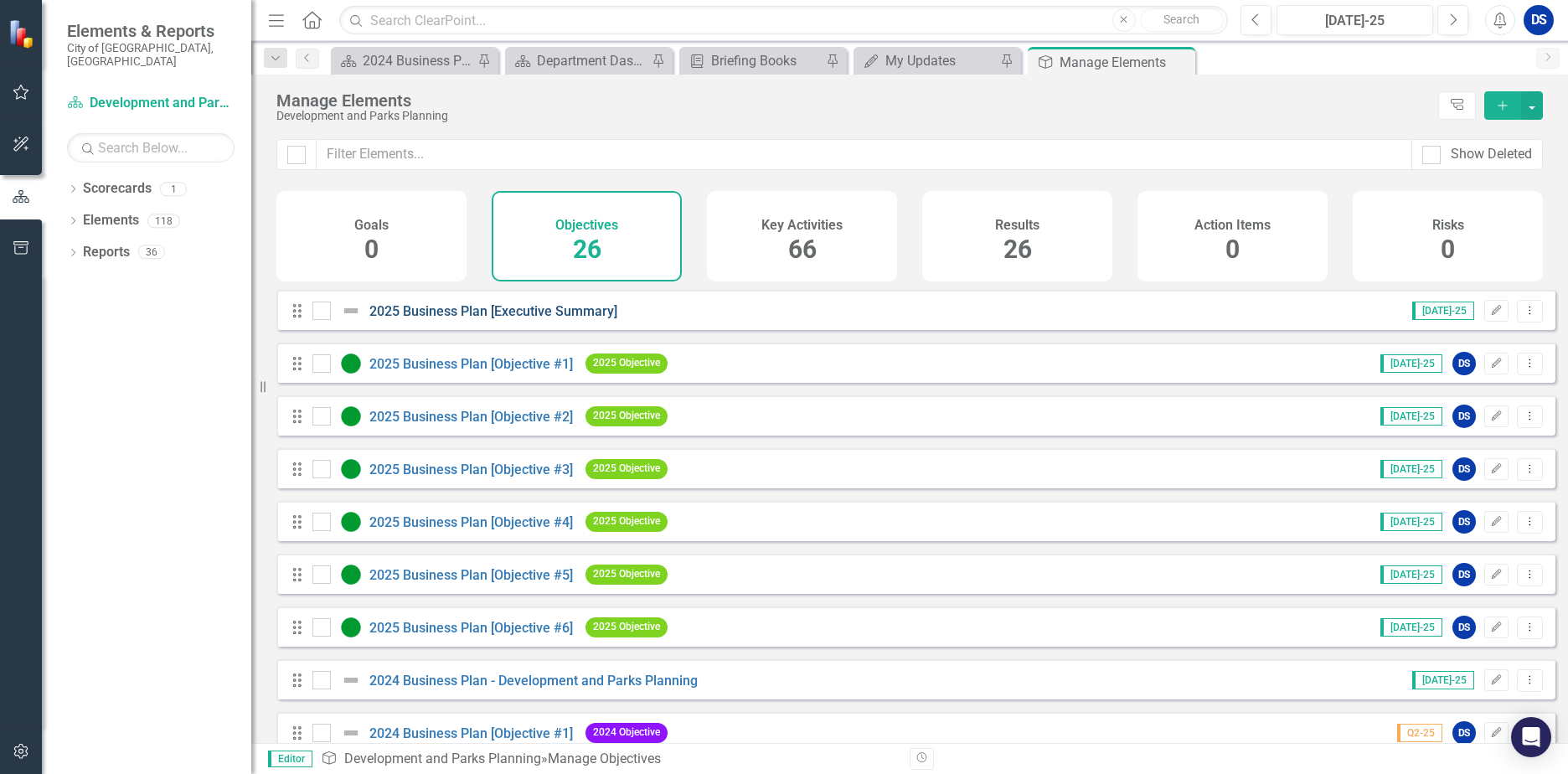
click at [524, 320] on link "2025 Business Plan [Executive Summary]" at bounding box center [494, 311] width 248 height 15
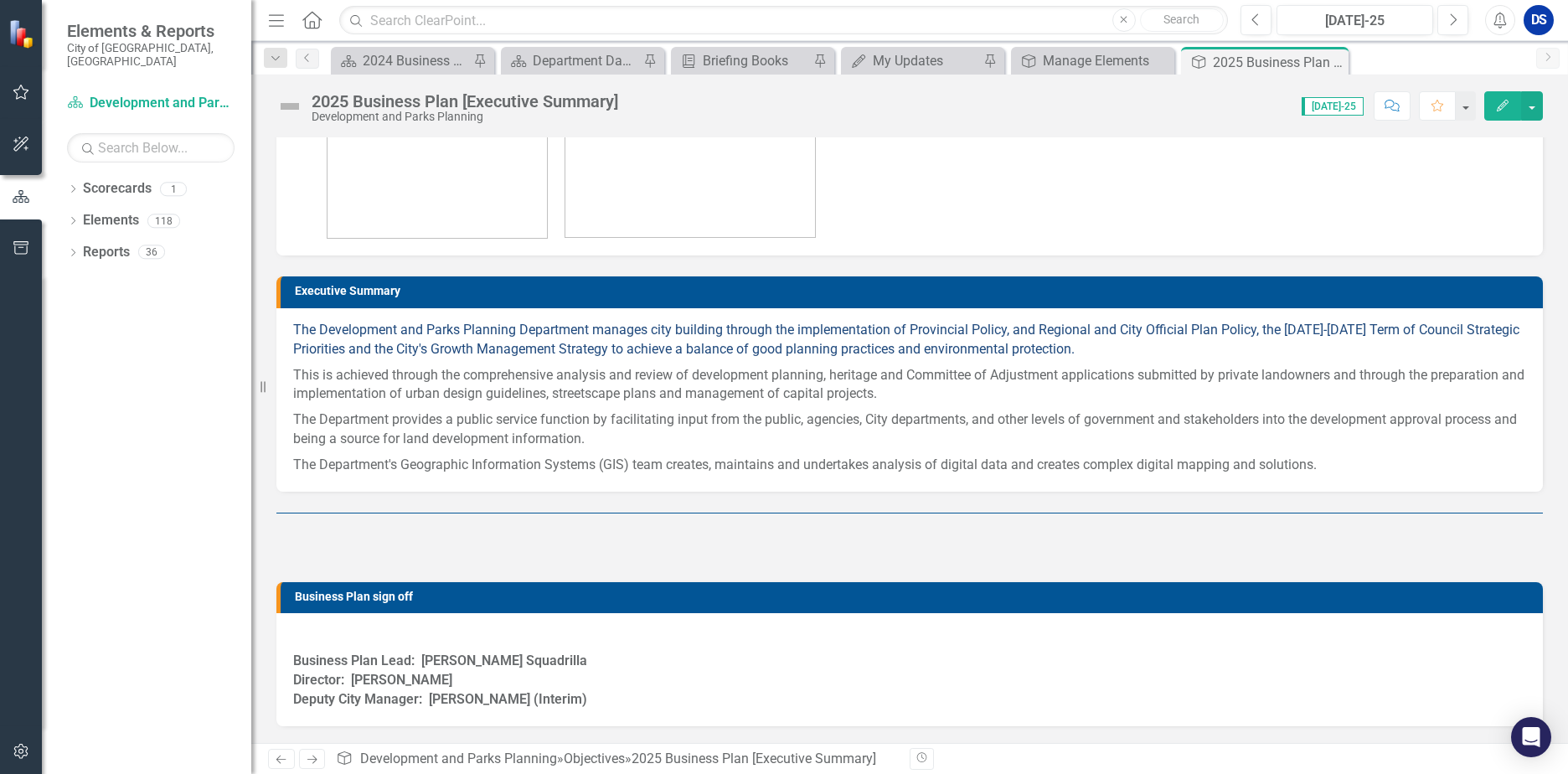
scroll to position [786, 0]
click at [917, 408] on p "This is achieved through the comprehensive analysis and review of development p…" at bounding box center [910, 385] width 1233 height 46
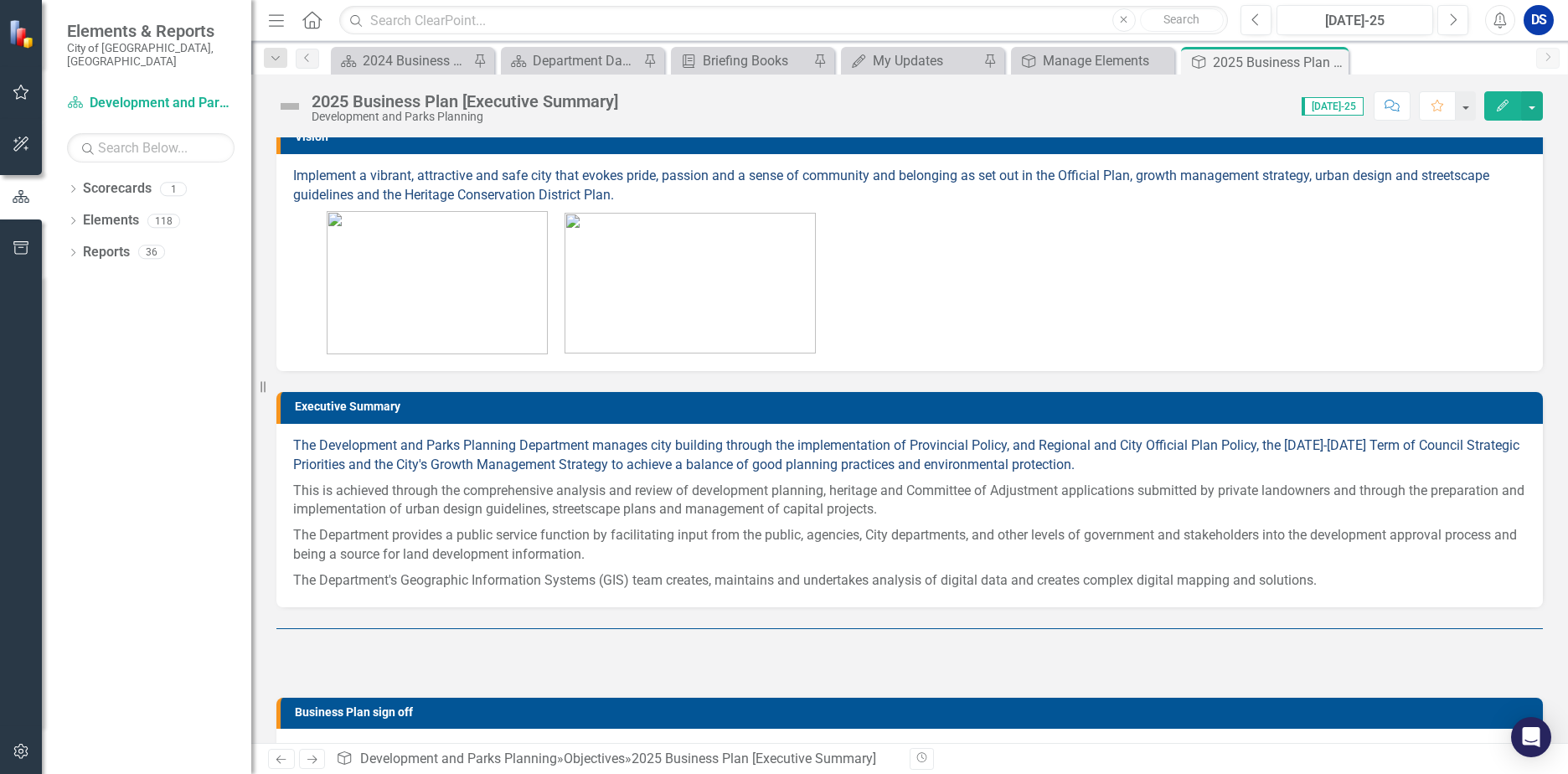
scroll to position [0, 0]
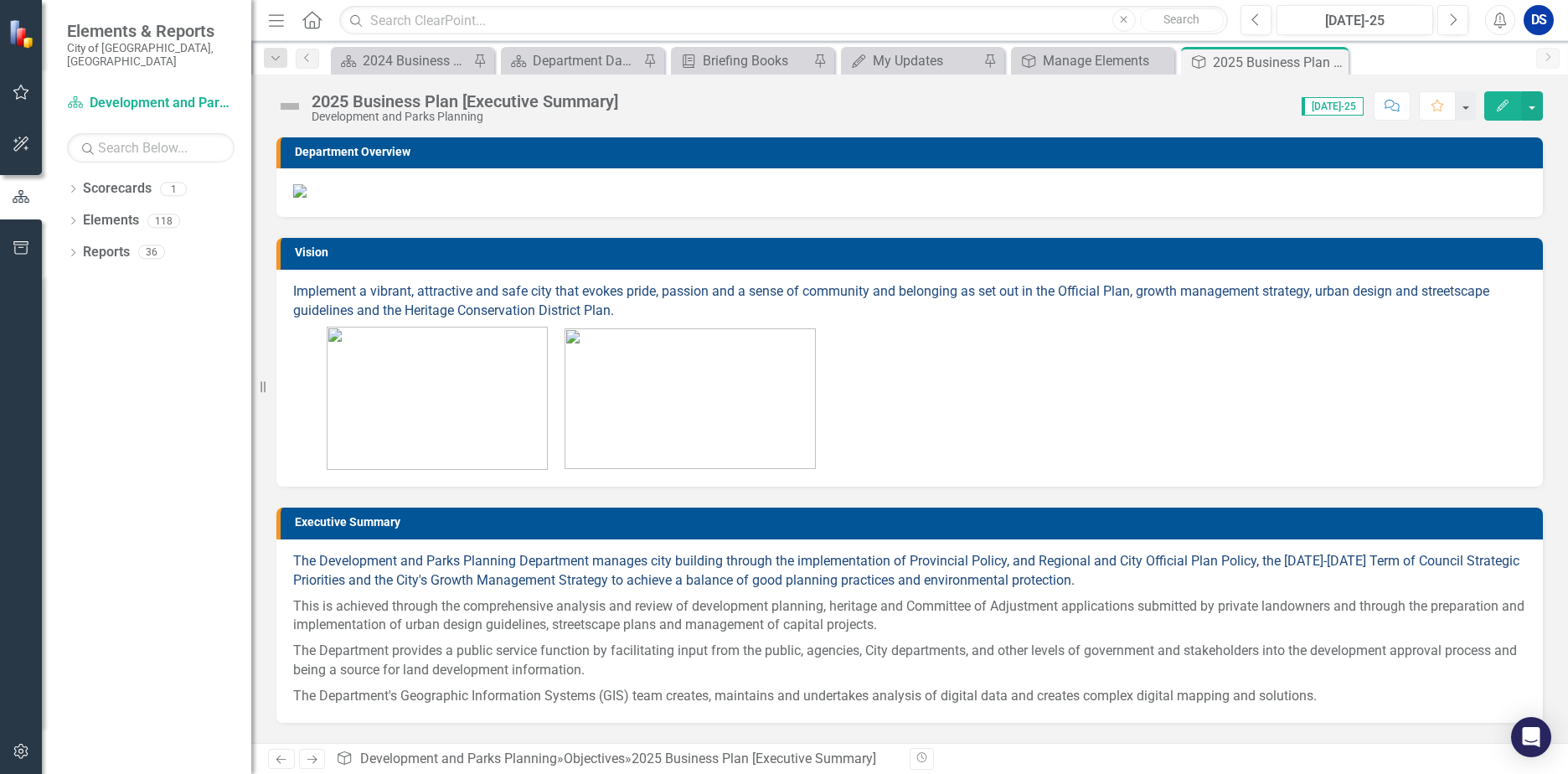
click at [307, 198] on img at bounding box center [300, 190] width 14 height 14
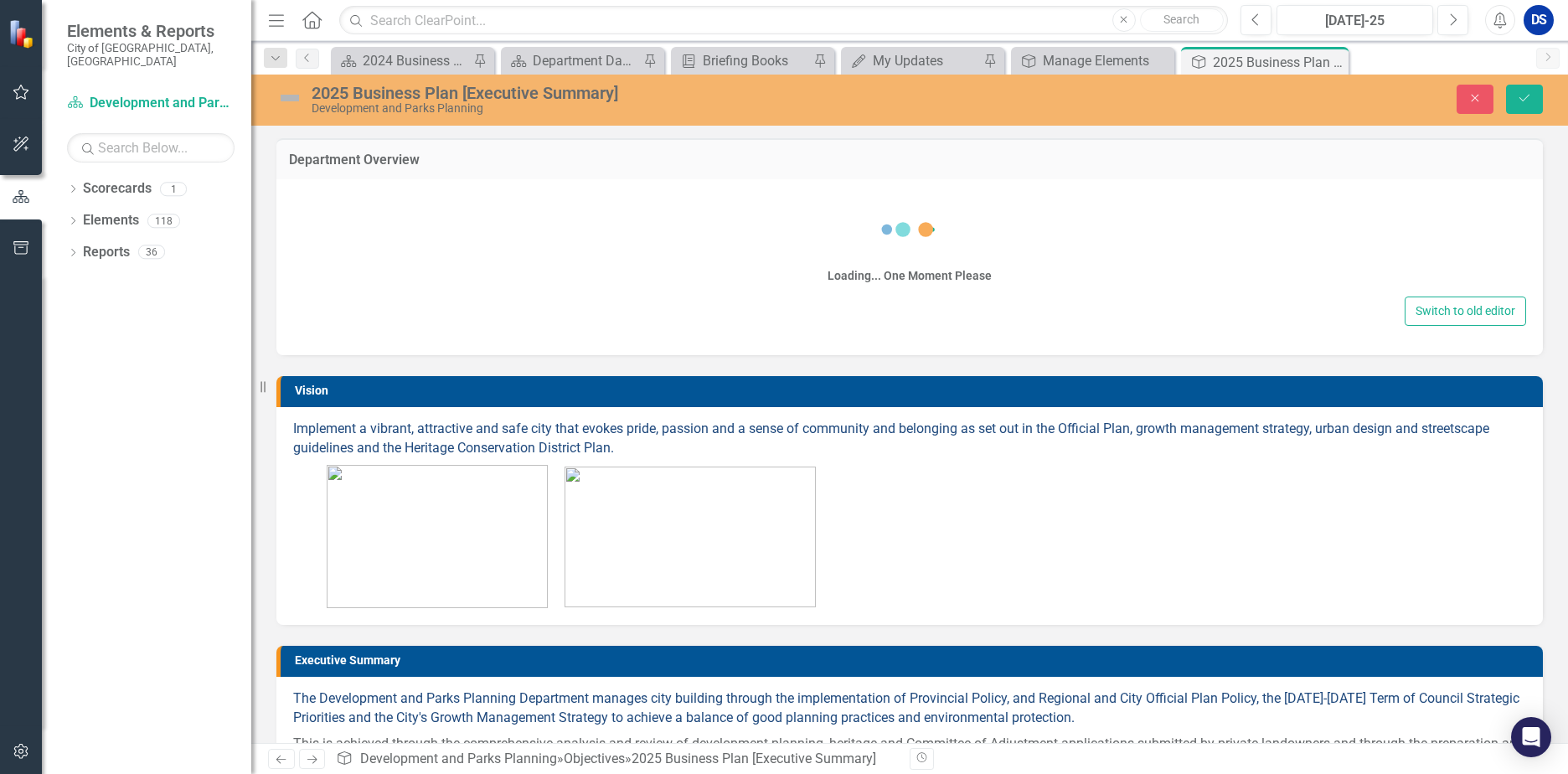
click at [500, 322] on div "Switch to old editor" at bounding box center [910, 311] width 1233 height 29
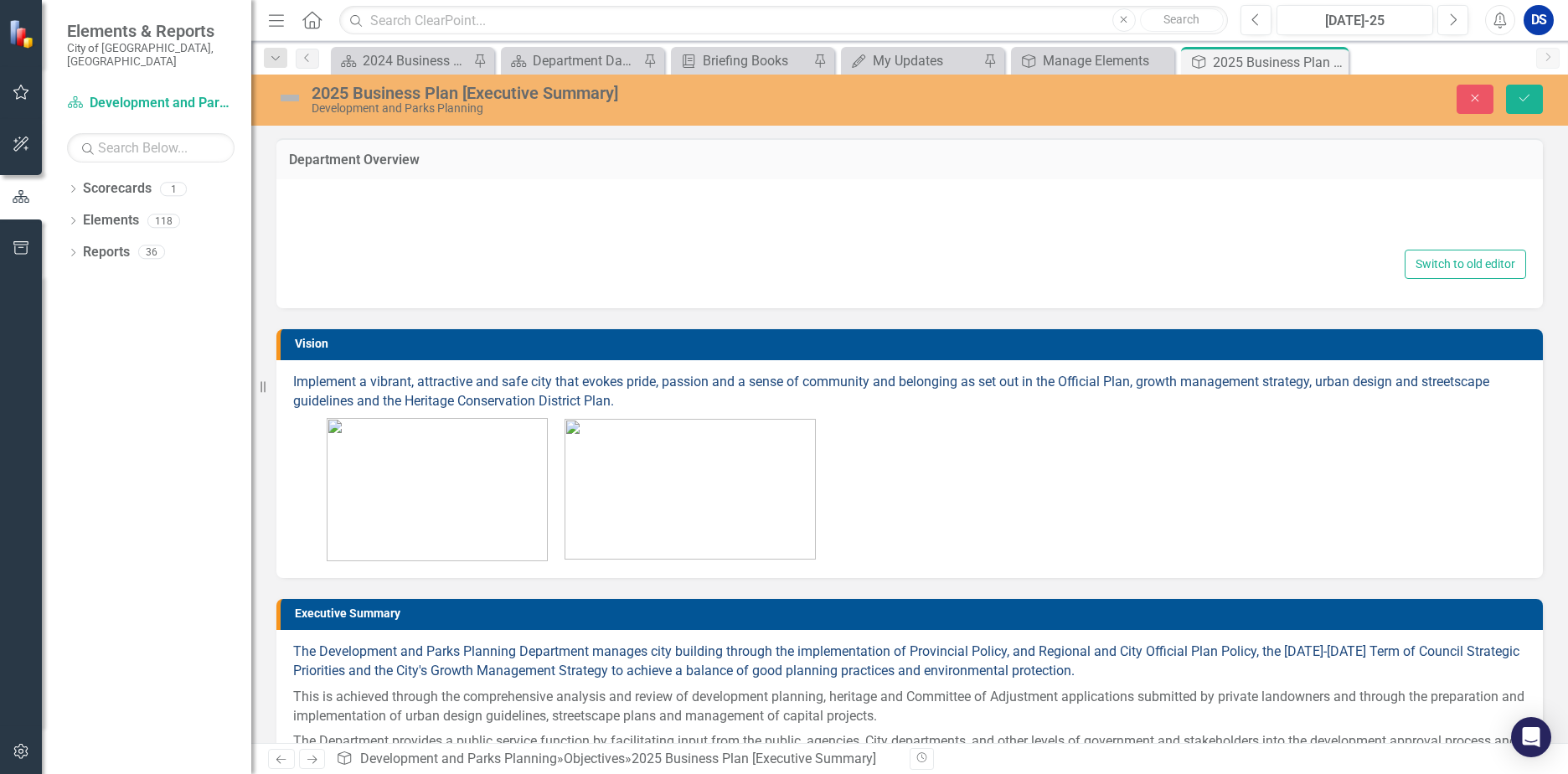
type textarea "<p><img src="documents/district642/images/mceclip0%20v21.png"></p>"
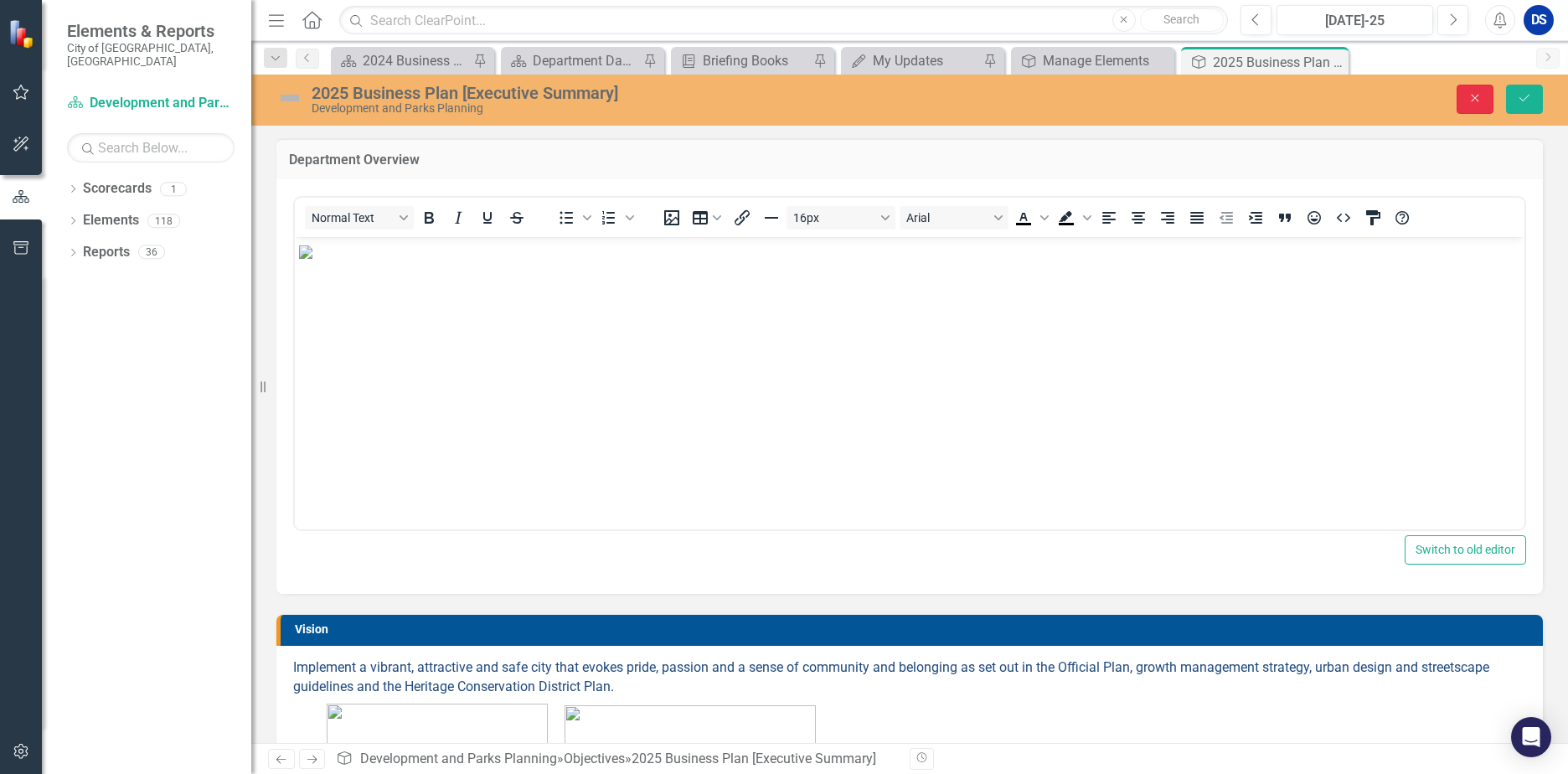
click at [1471, 95] on icon "Close" at bounding box center [1475, 97] width 15 height 12
